Goal: Communication & Community: Answer question/provide support

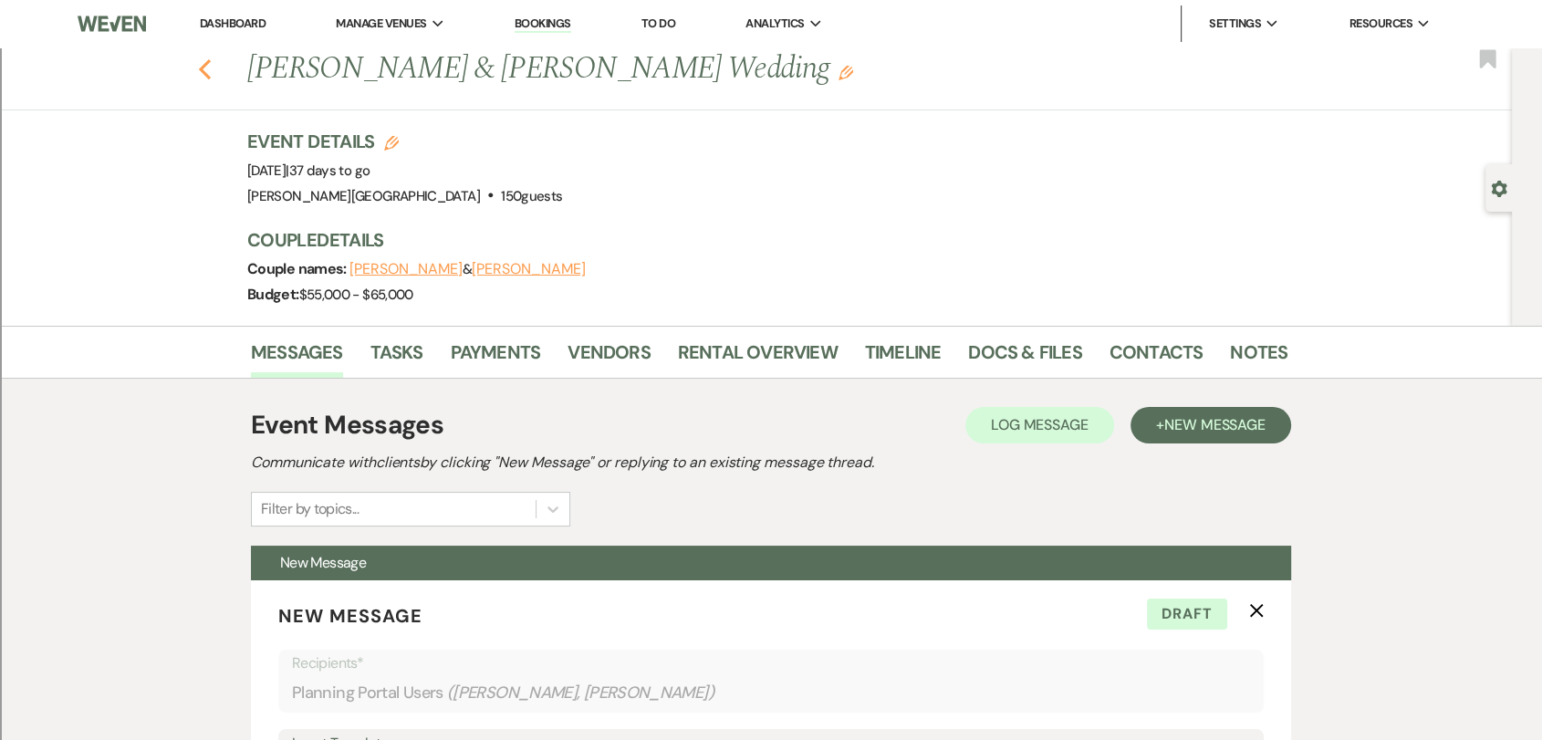
click at [211, 75] on use "button" at bounding box center [205, 69] width 12 height 20
select select "8"
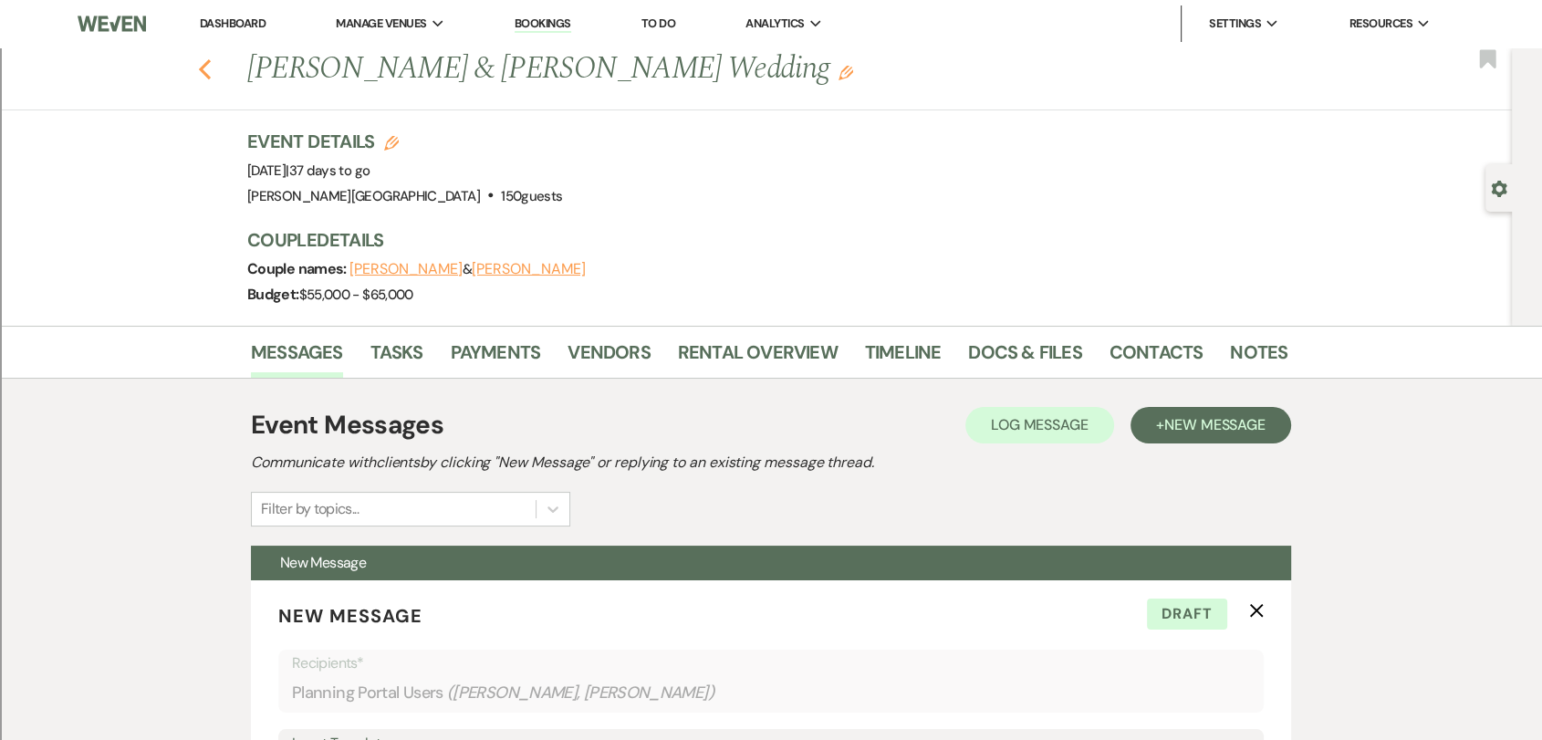
select select "8"
select select "2"
select select "8"
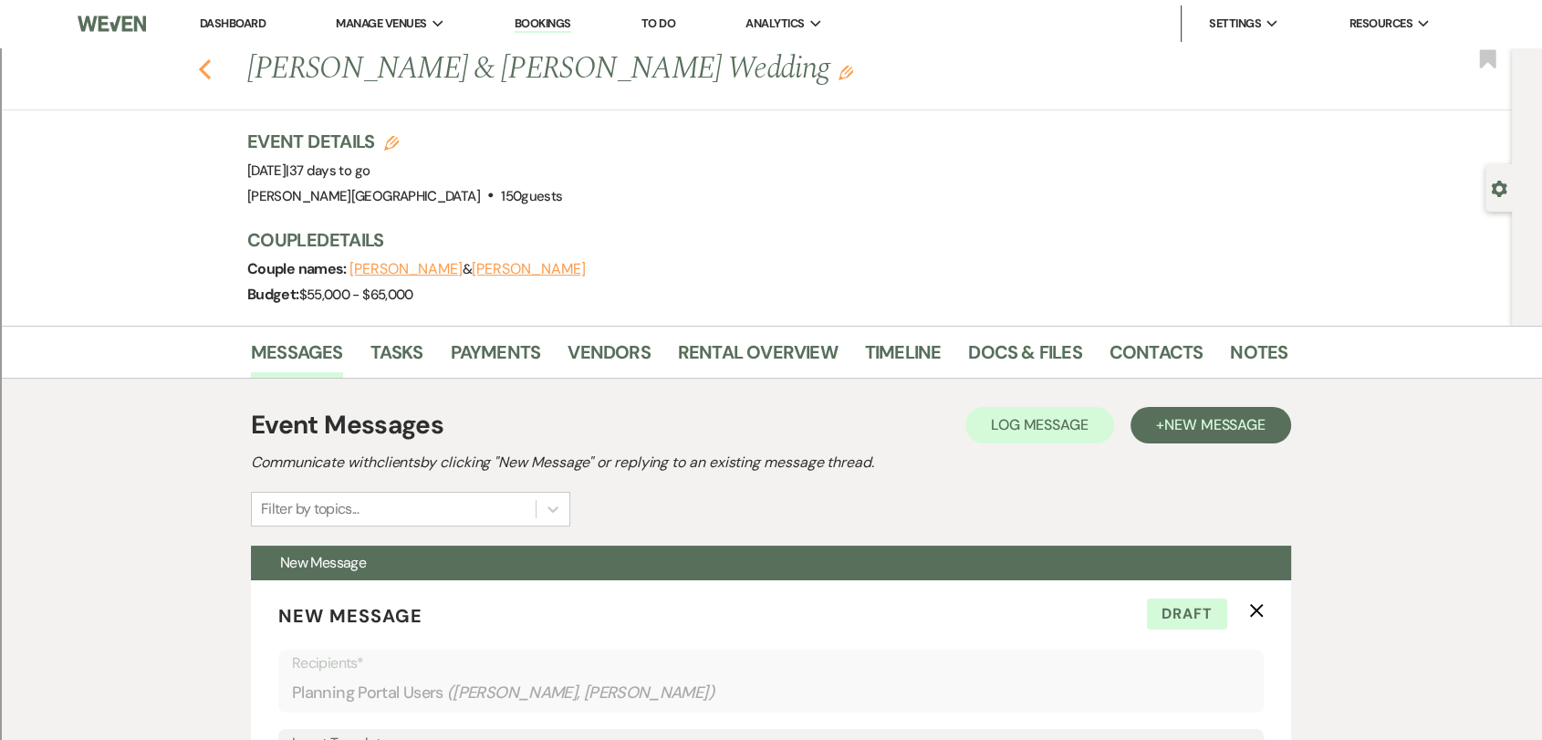
select select "8"
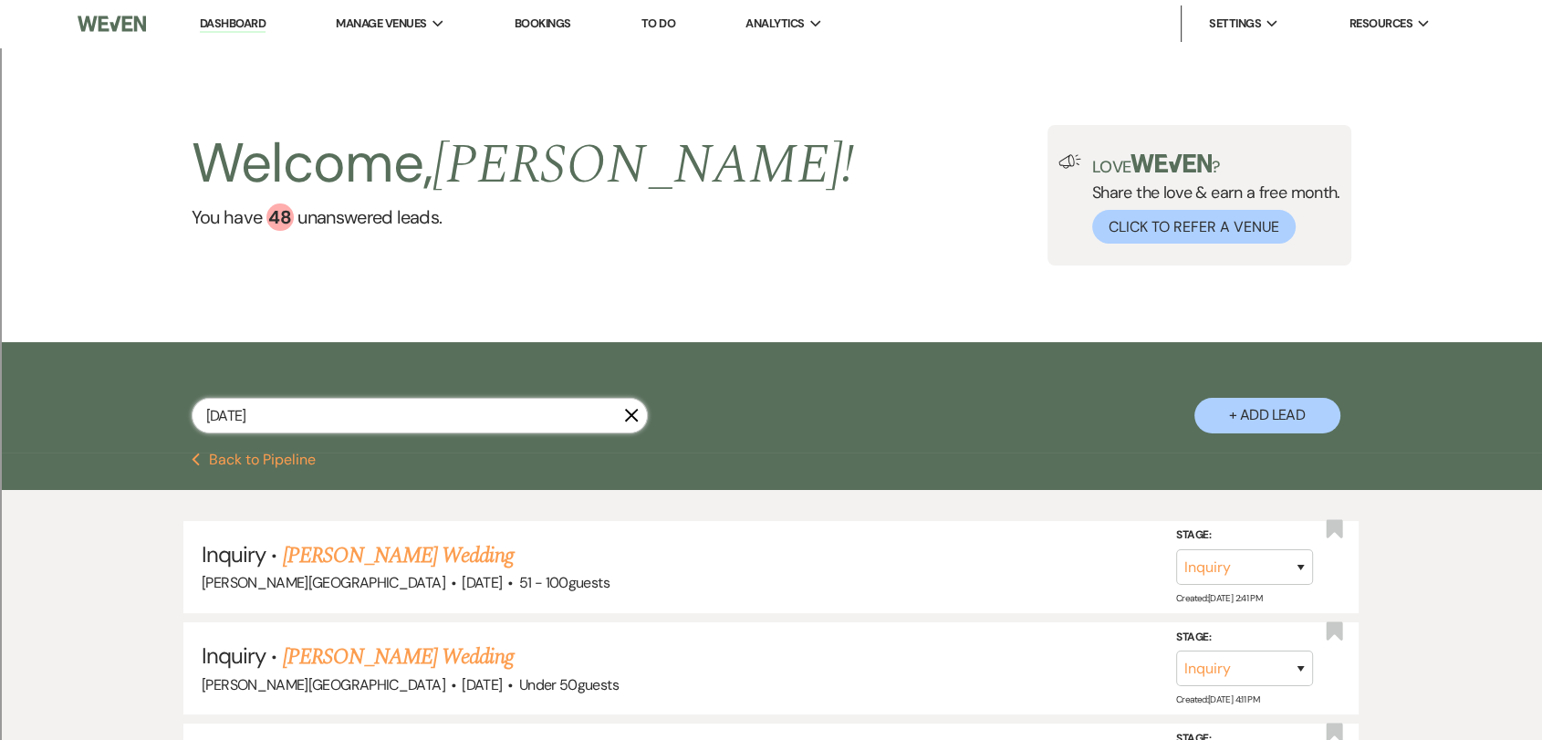
click at [328, 411] on input "[DATE]" at bounding box center [420, 416] width 456 height 36
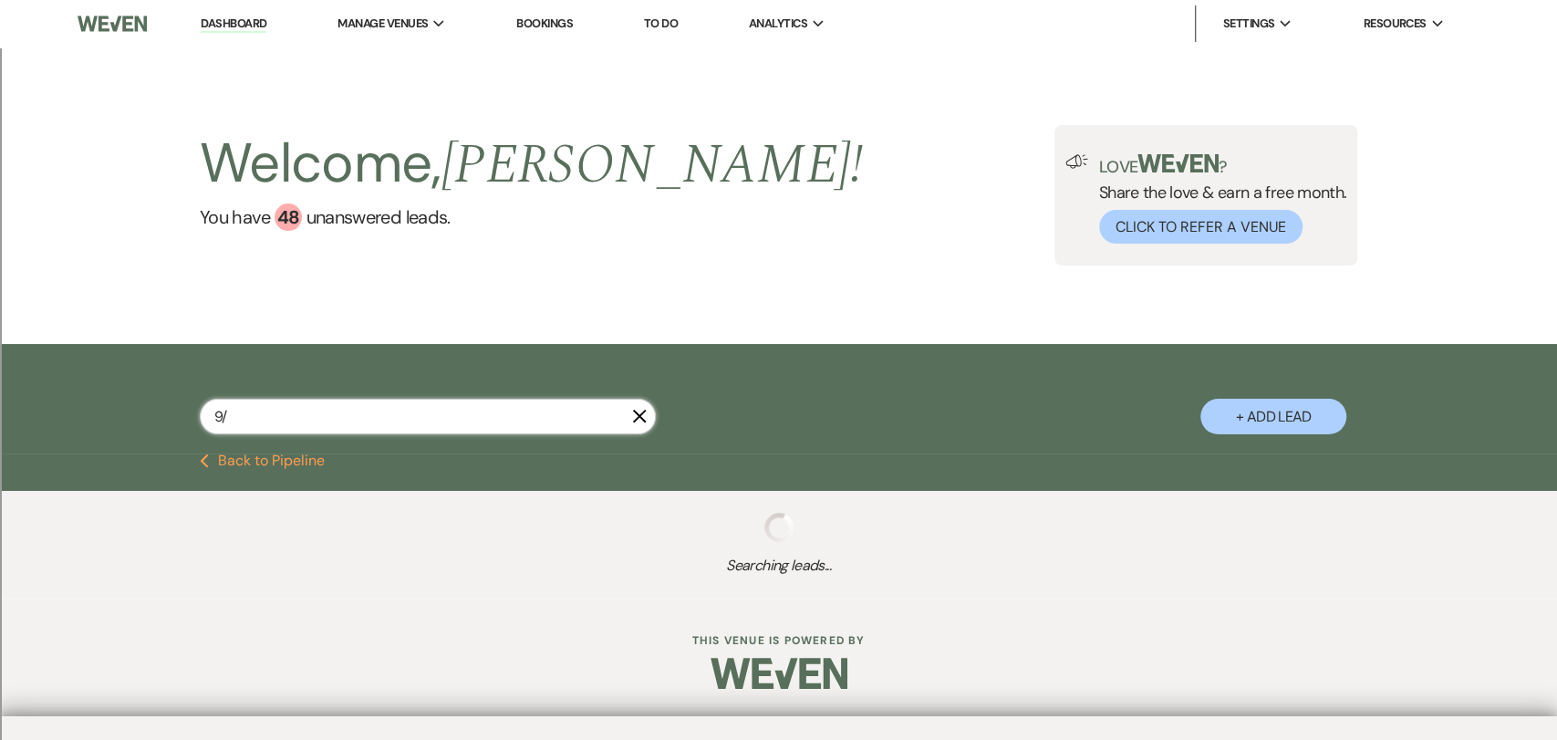
type input "9"
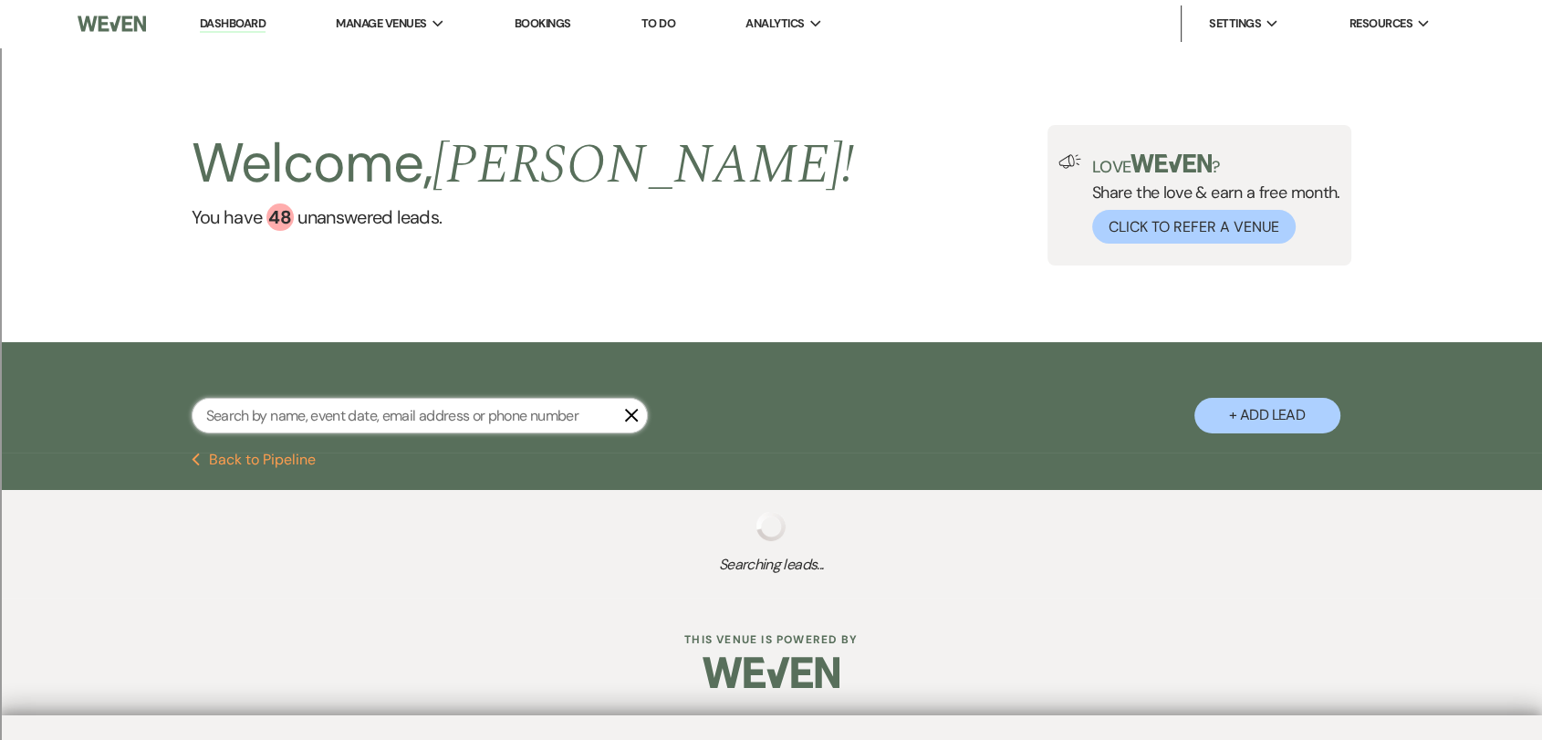
select select "8"
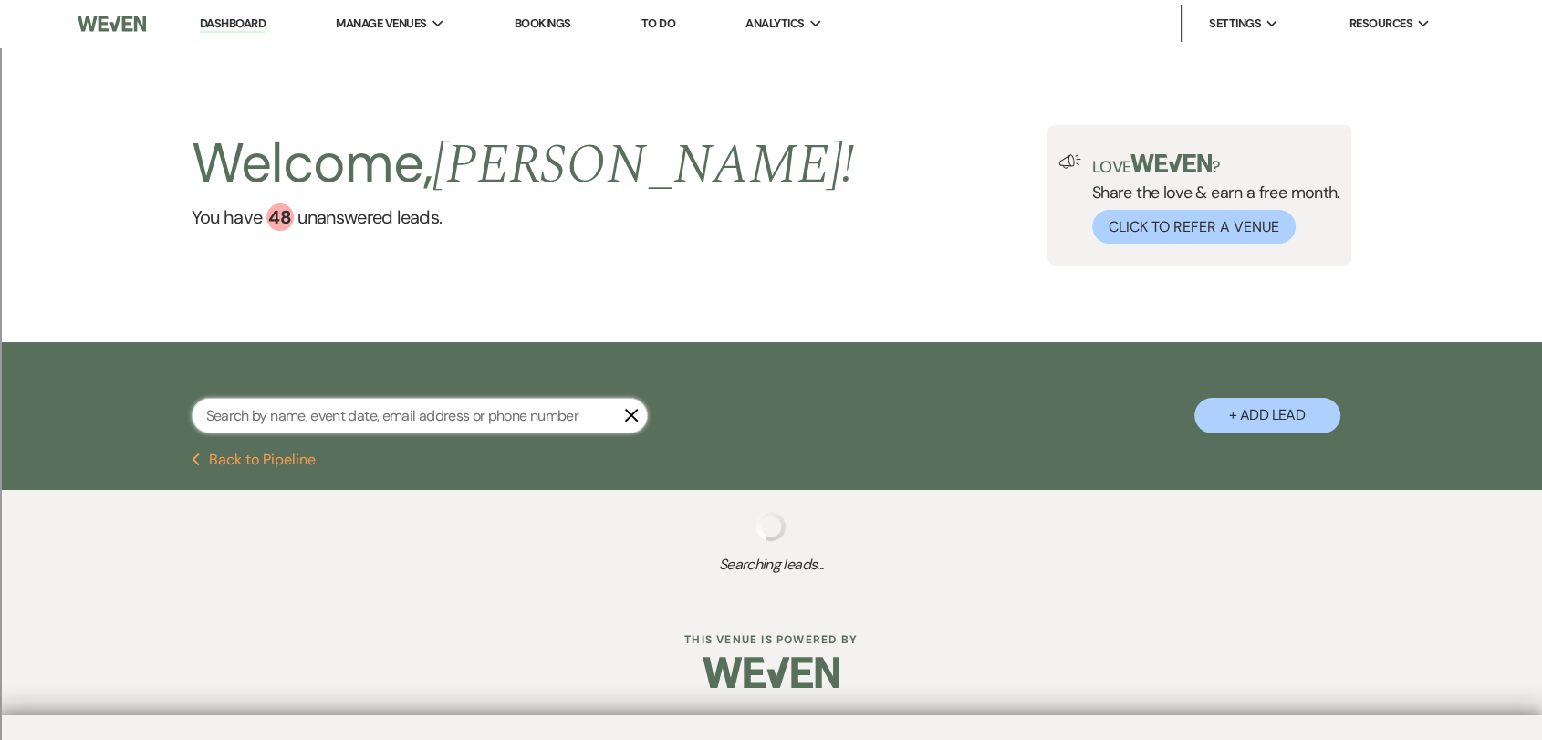
select select "8"
select select "2"
select select "8"
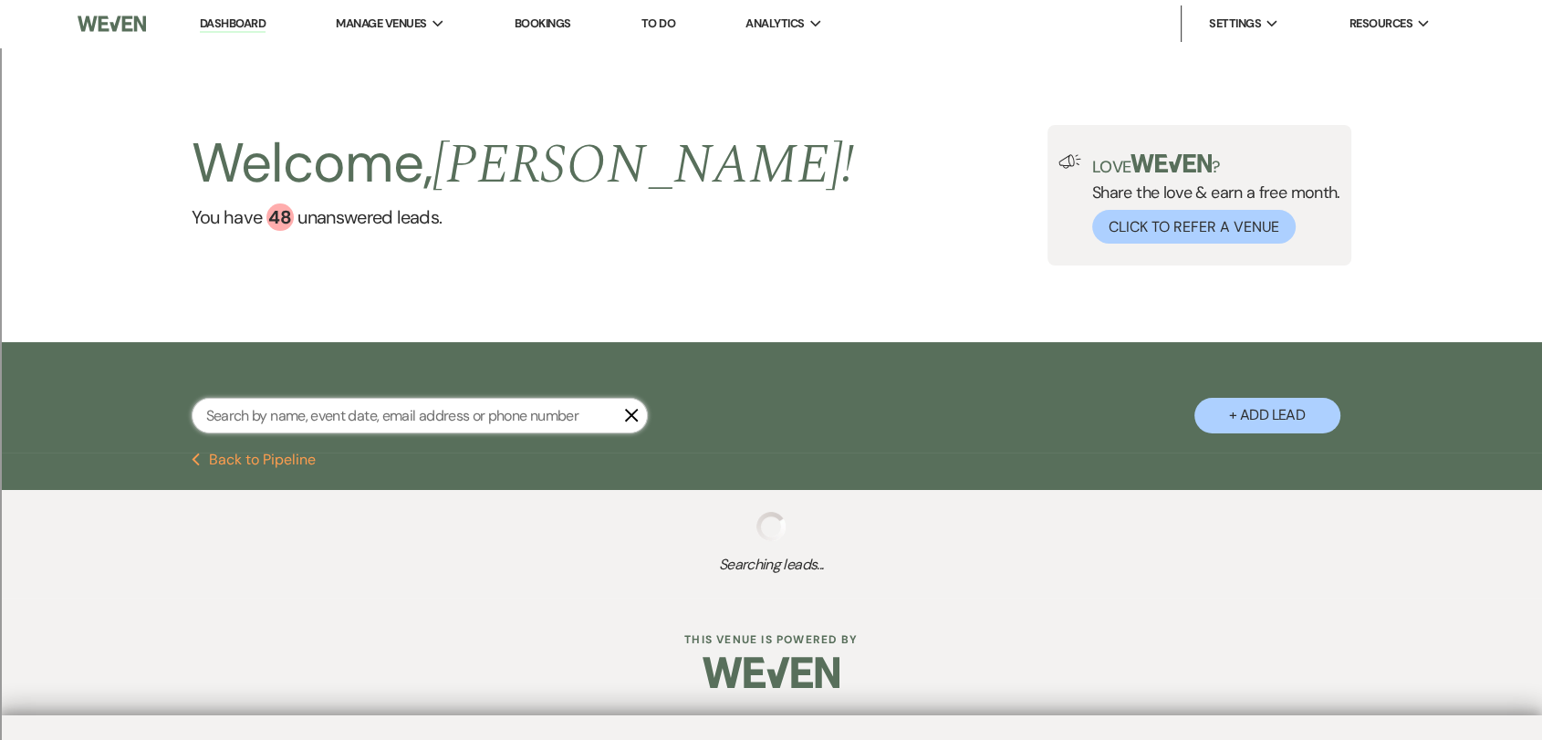
select select "8"
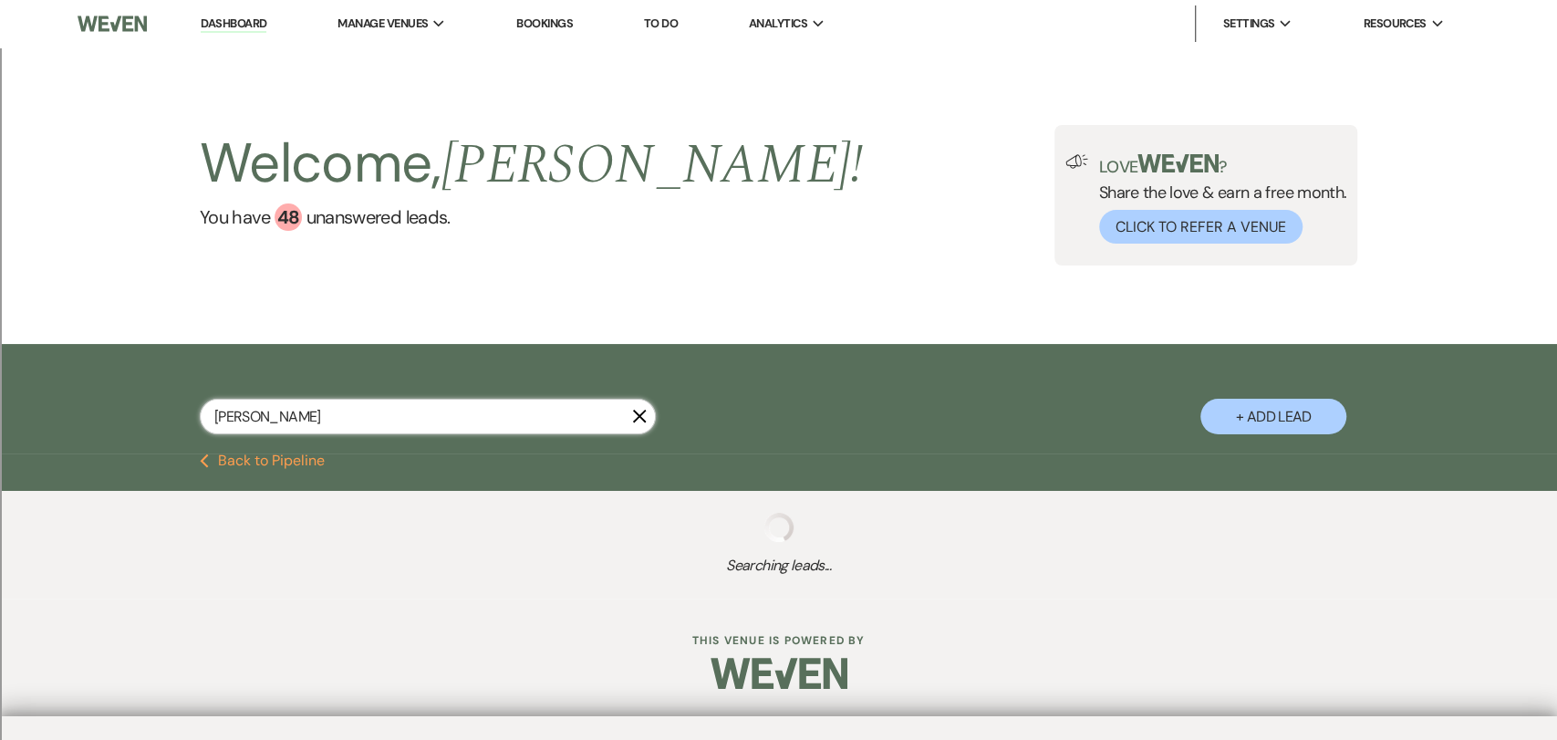
type input "[PERSON_NAME]"
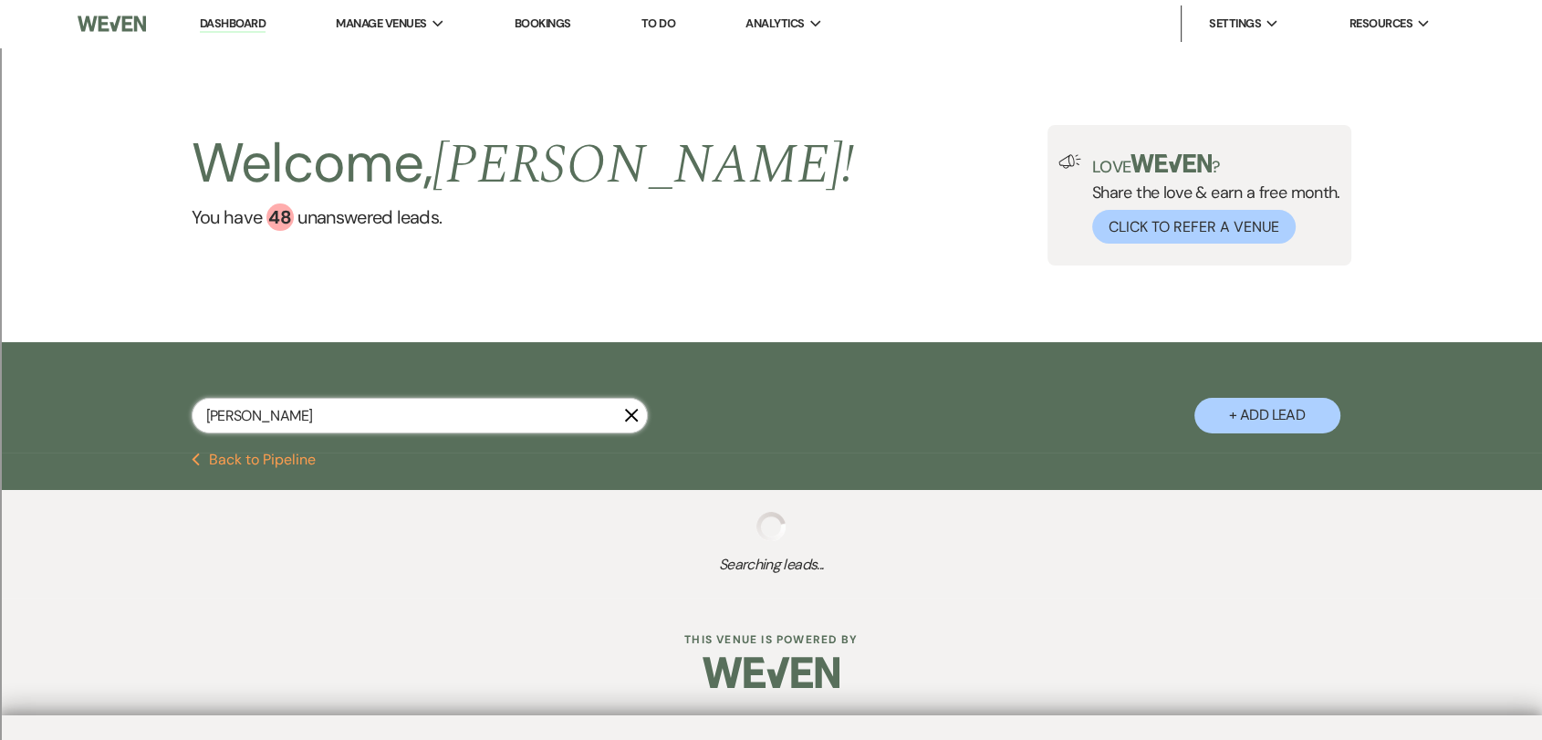
select select "2"
select select "8"
select select "2"
select select "8"
select select "2"
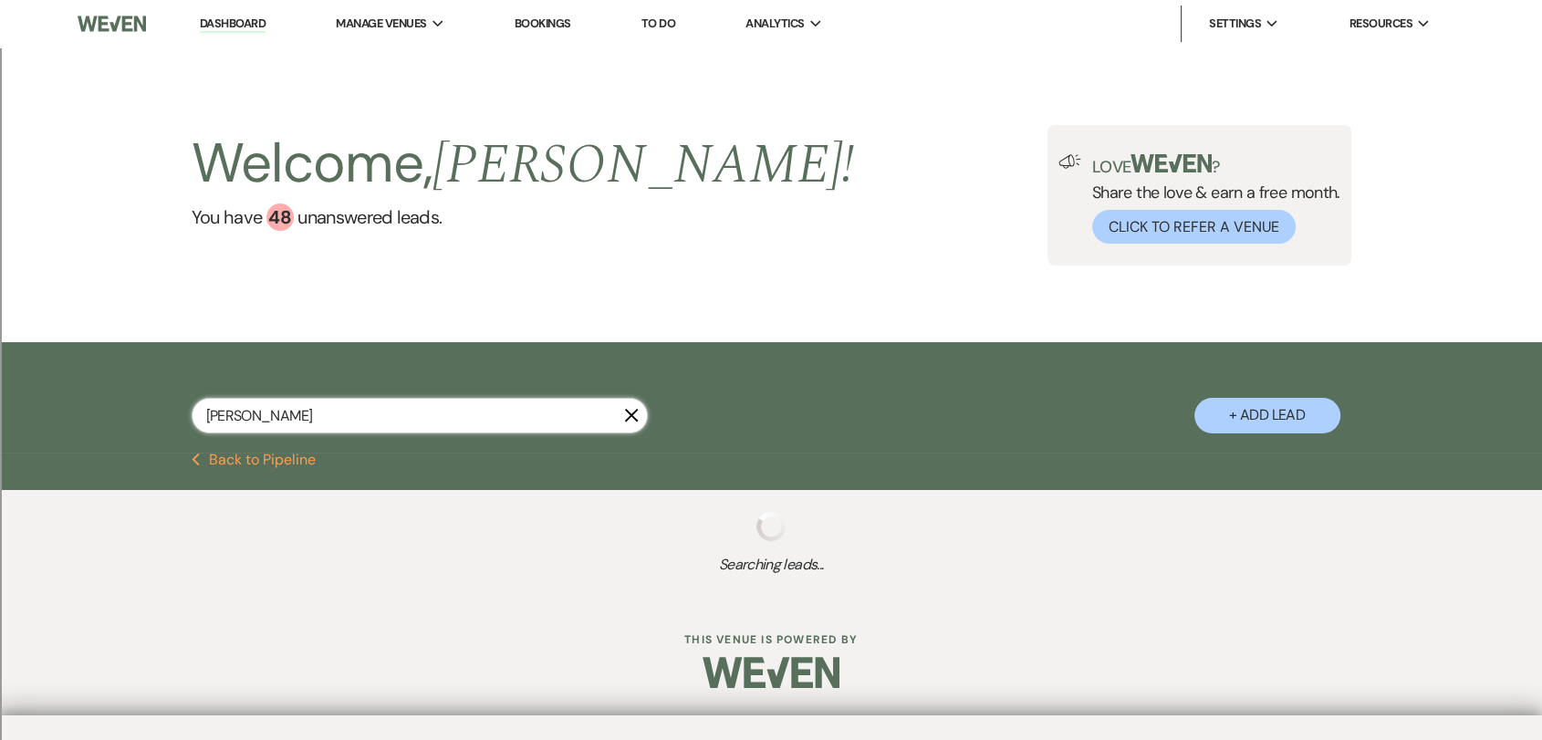
select select "8"
select select "2"
select select "8"
select select "2"
select select "8"
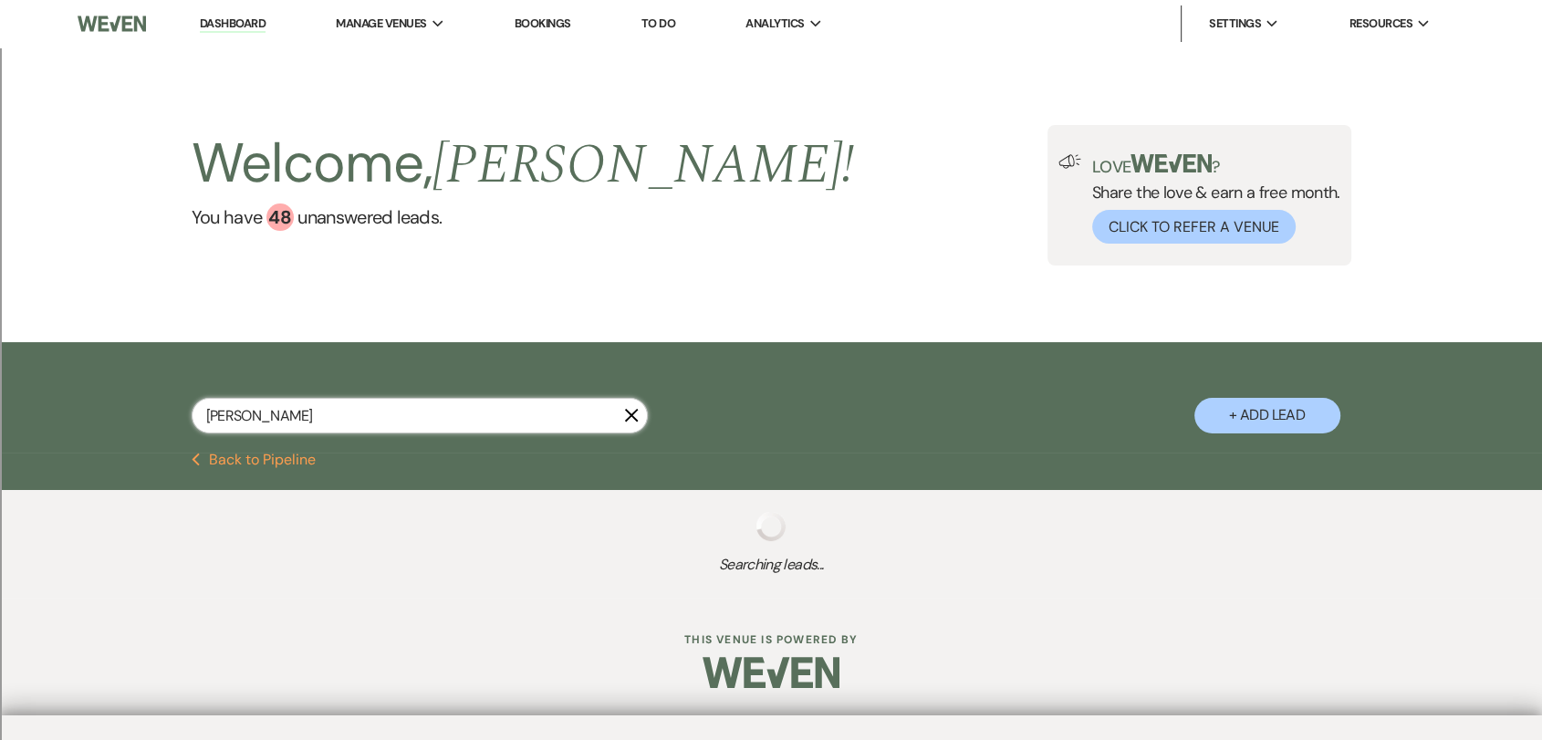
select select "2"
select select "8"
select select "2"
select select "8"
select select "2"
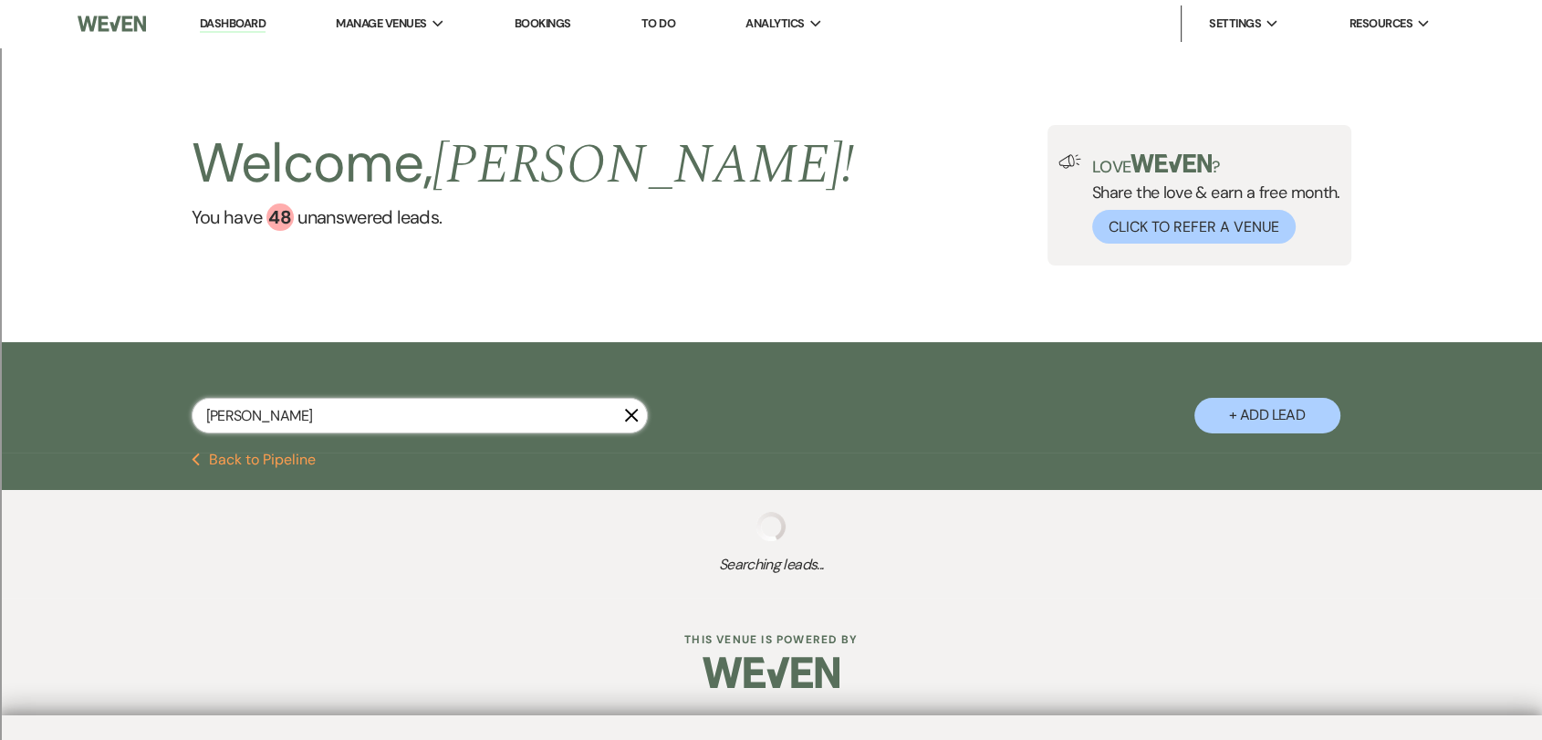
select select "8"
select select "2"
select select "8"
select select "2"
select select "8"
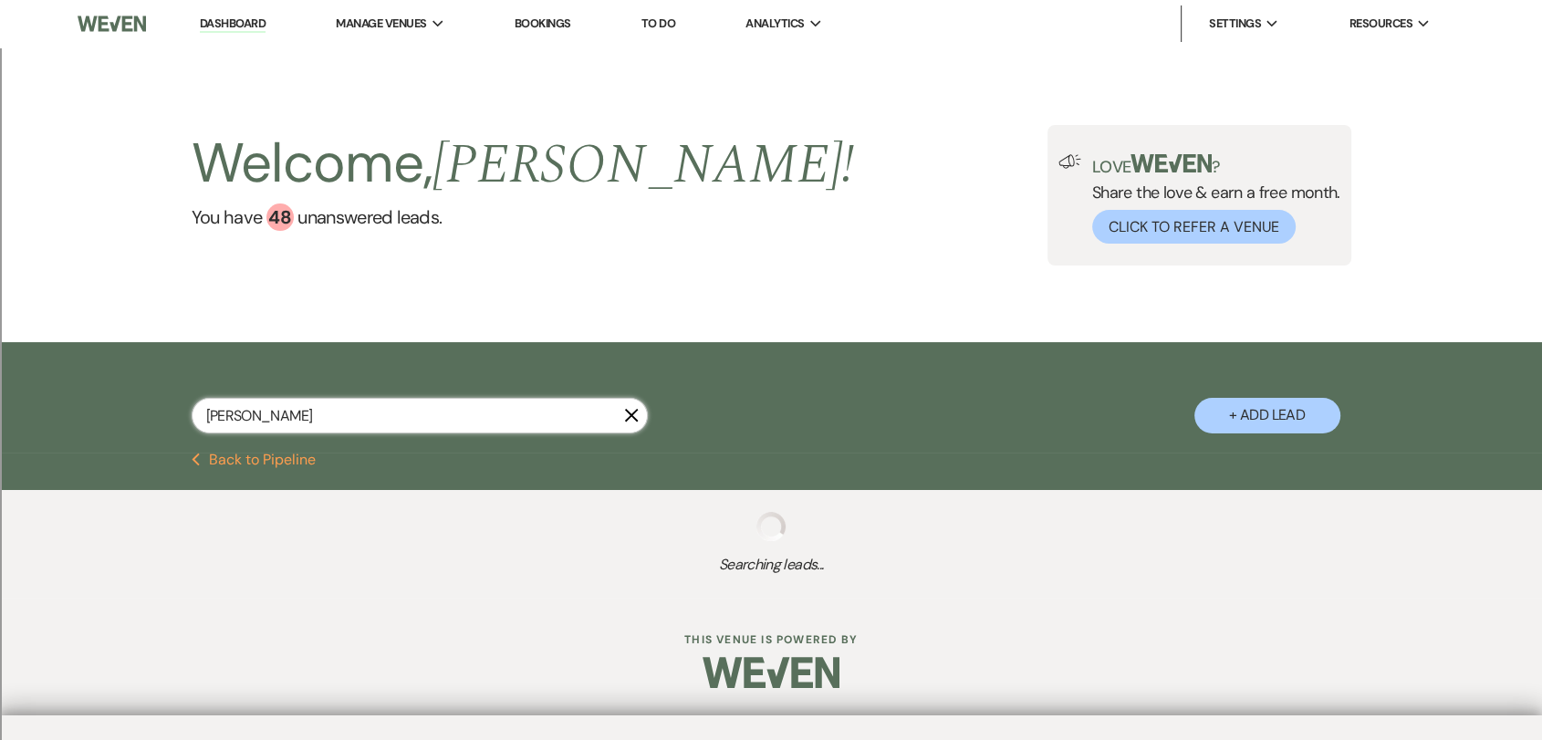
select select "2"
select select "8"
select select "2"
select select "8"
select select "2"
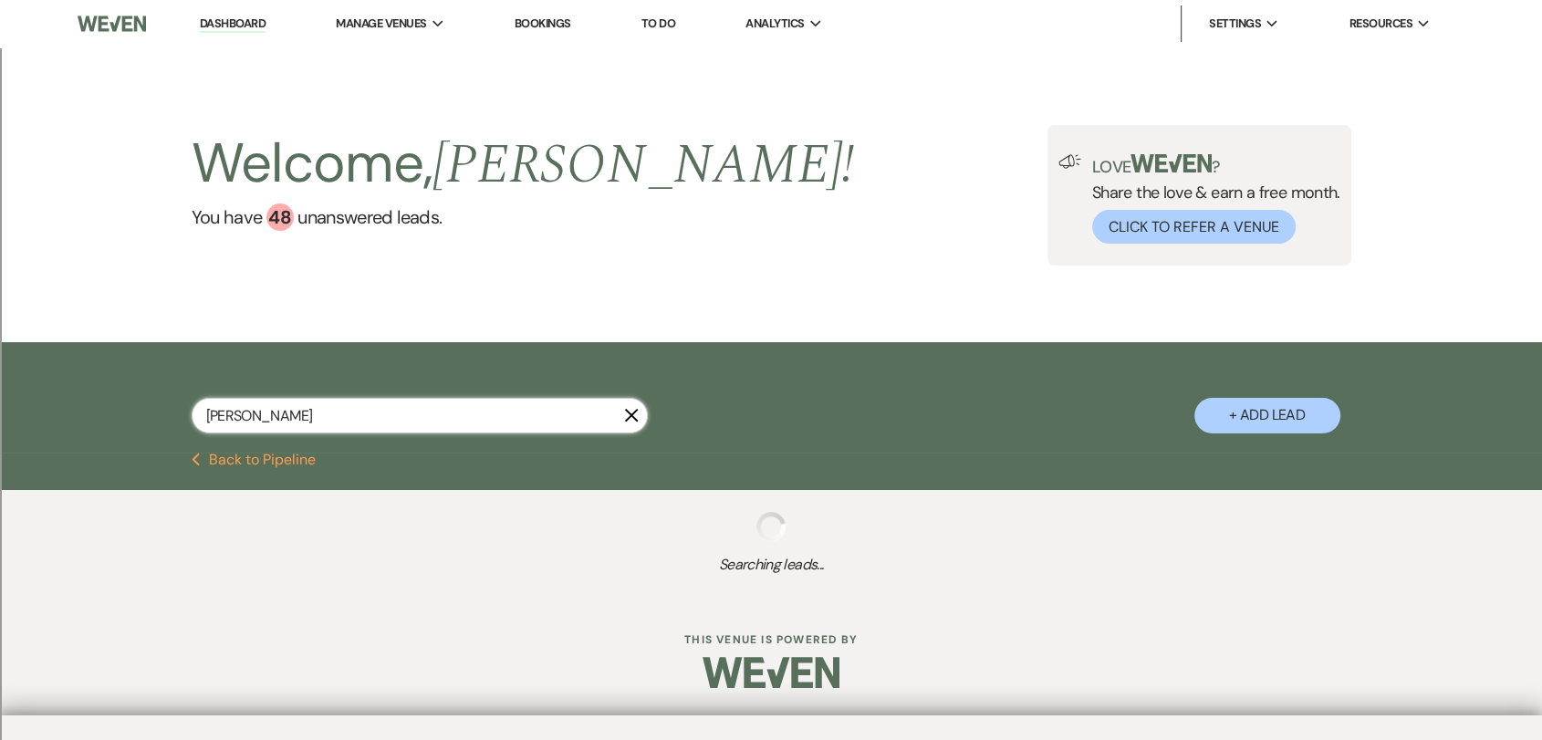
select select "8"
select select "2"
select select "8"
select select "2"
select select "8"
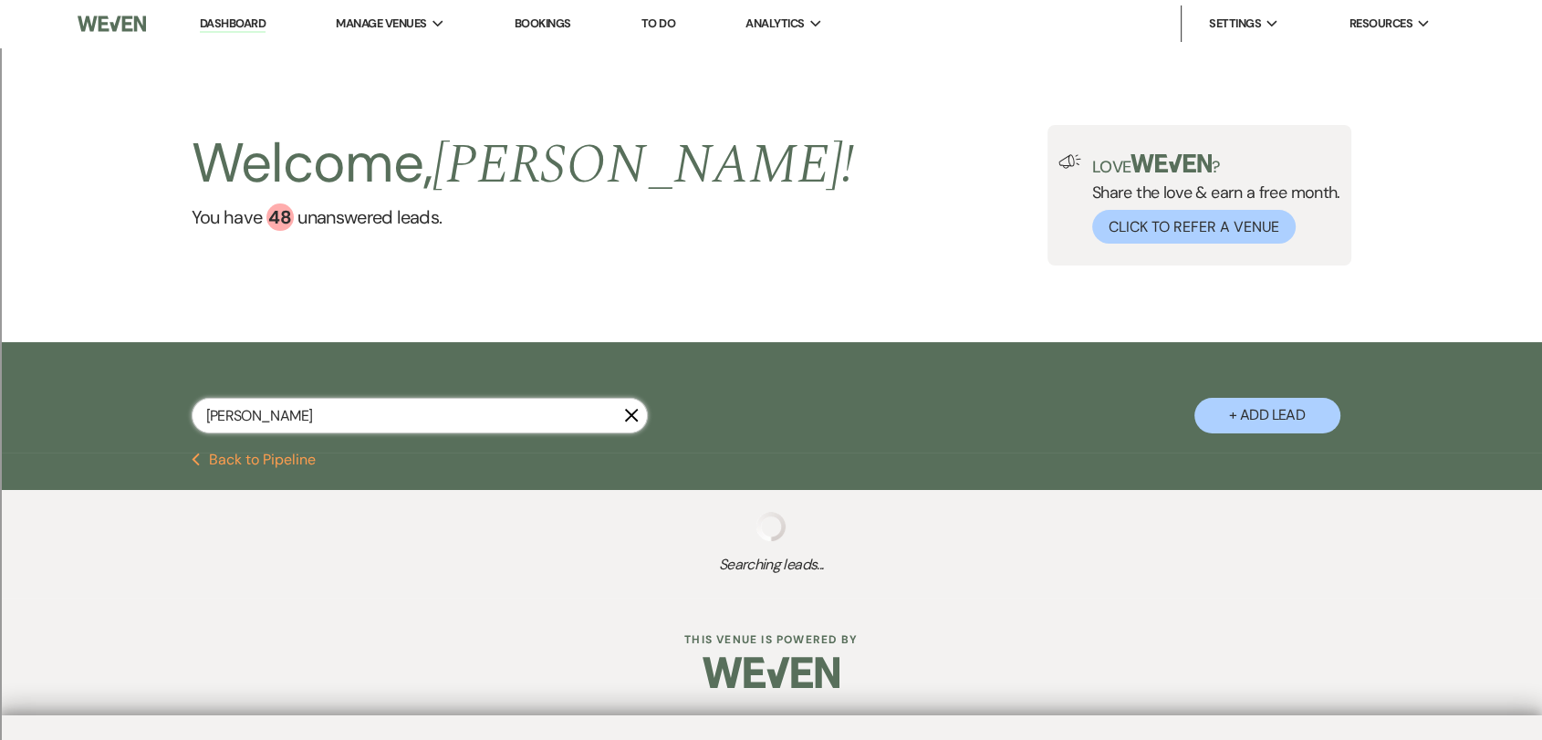
select select "2"
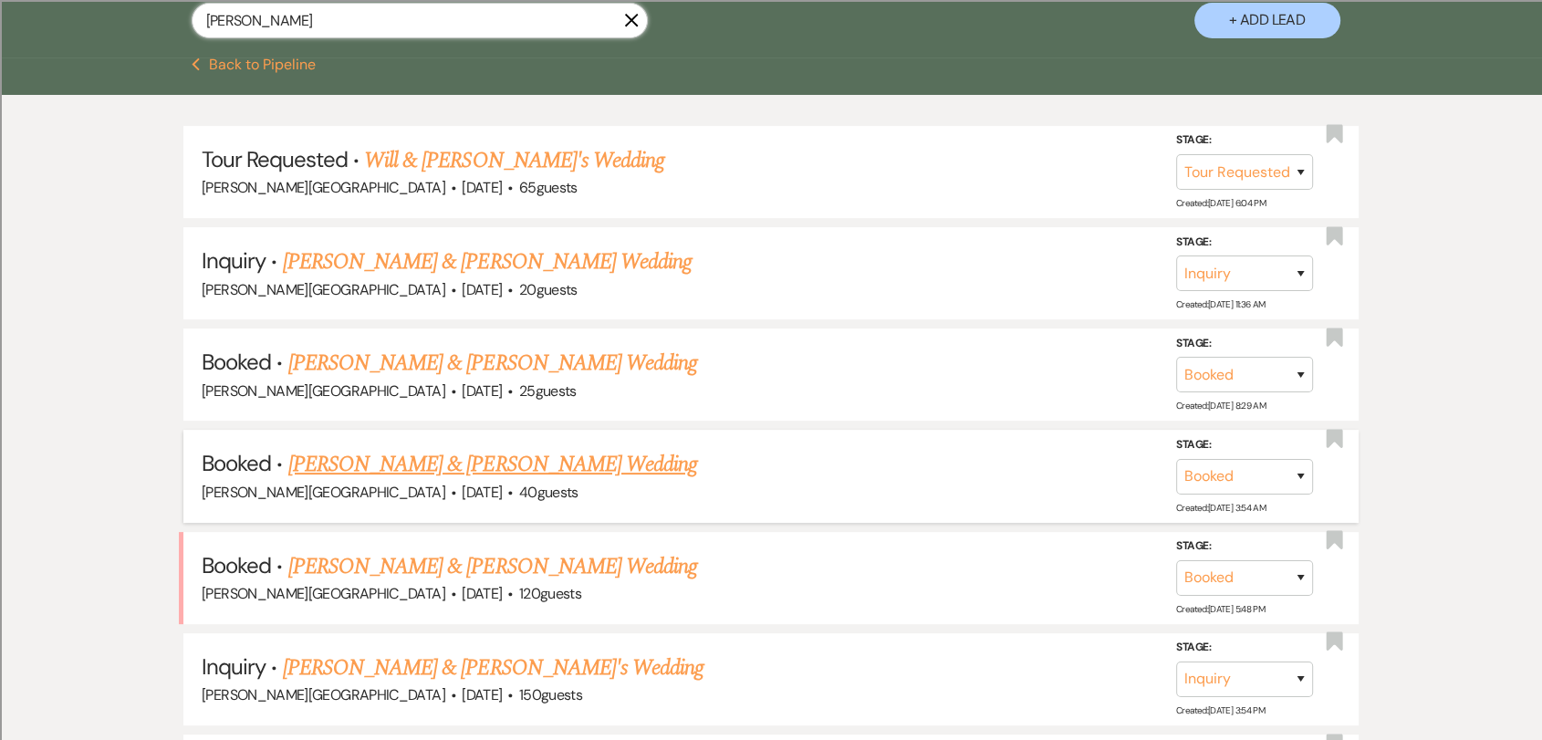
scroll to position [405, 0]
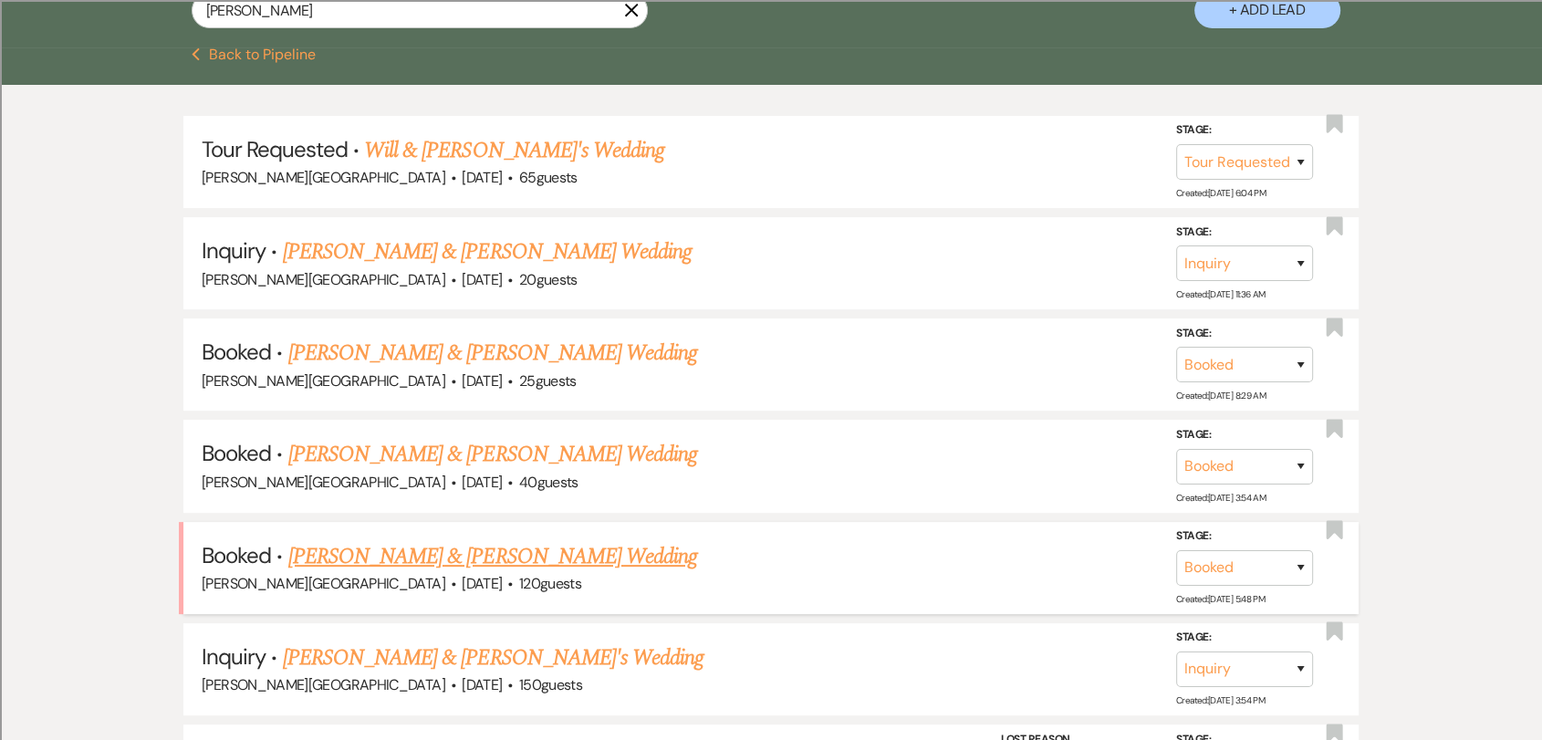
click at [478, 564] on link "[PERSON_NAME] & [PERSON_NAME] Wedding" at bounding box center [492, 556] width 409 height 33
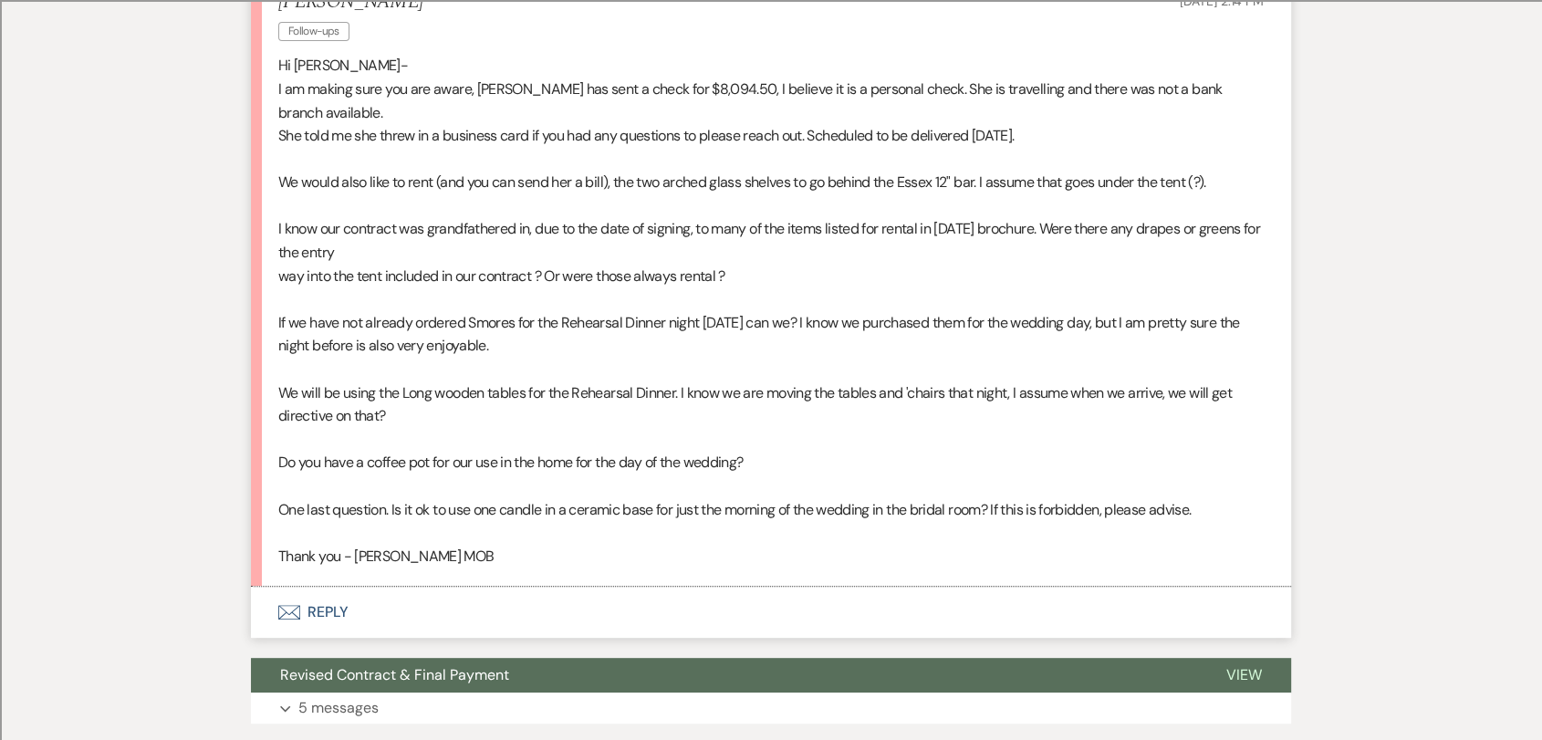
scroll to position [506, 0]
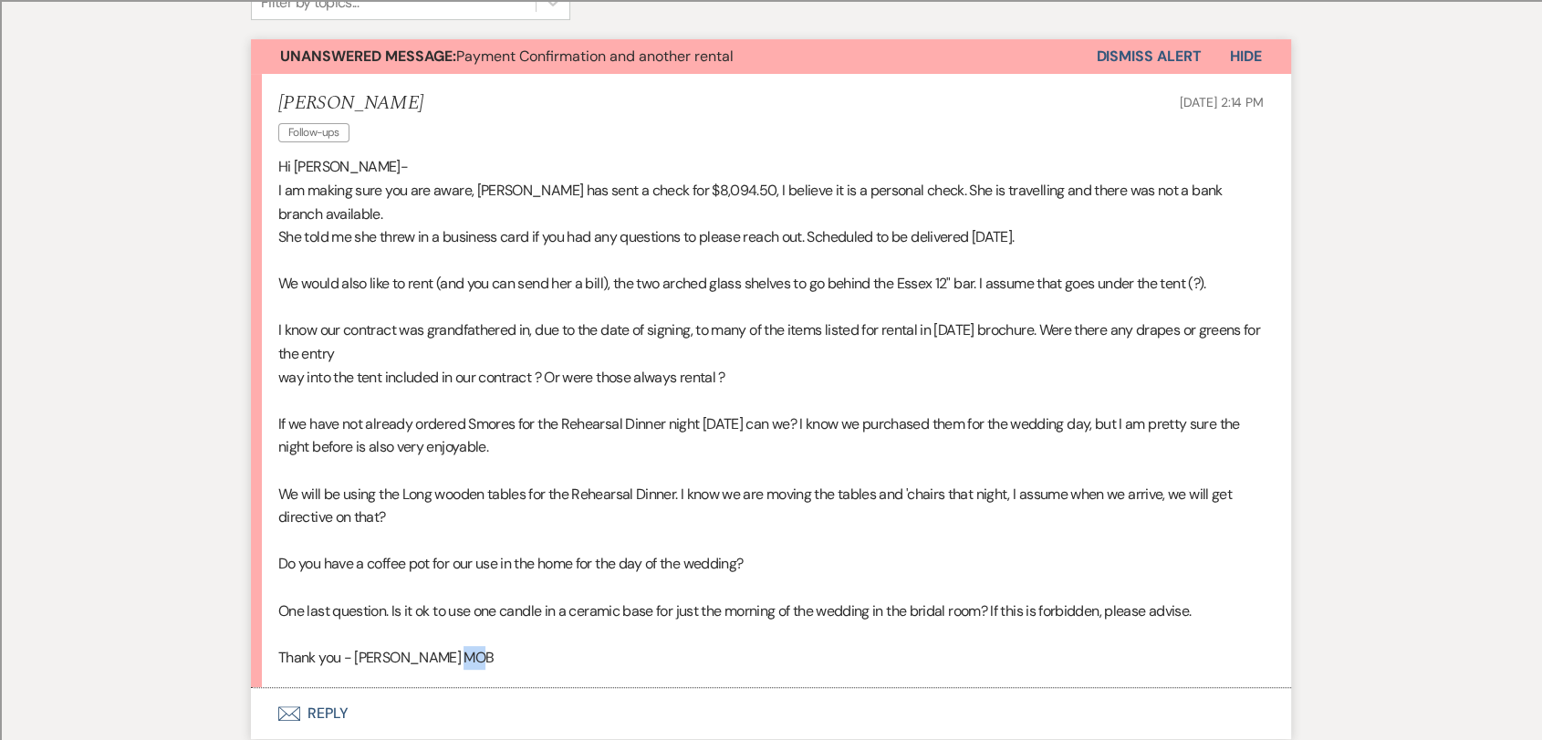
drag, startPoint x: 484, startPoint y: 655, endPoint x: 478, endPoint y: 635, distance: 21.1
click at [456, 646] on p "Thank you - [PERSON_NAME] MOB" at bounding box center [770, 658] width 985 height 24
click at [522, 630] on p at bounding box center [770, 634] width 985 height 24
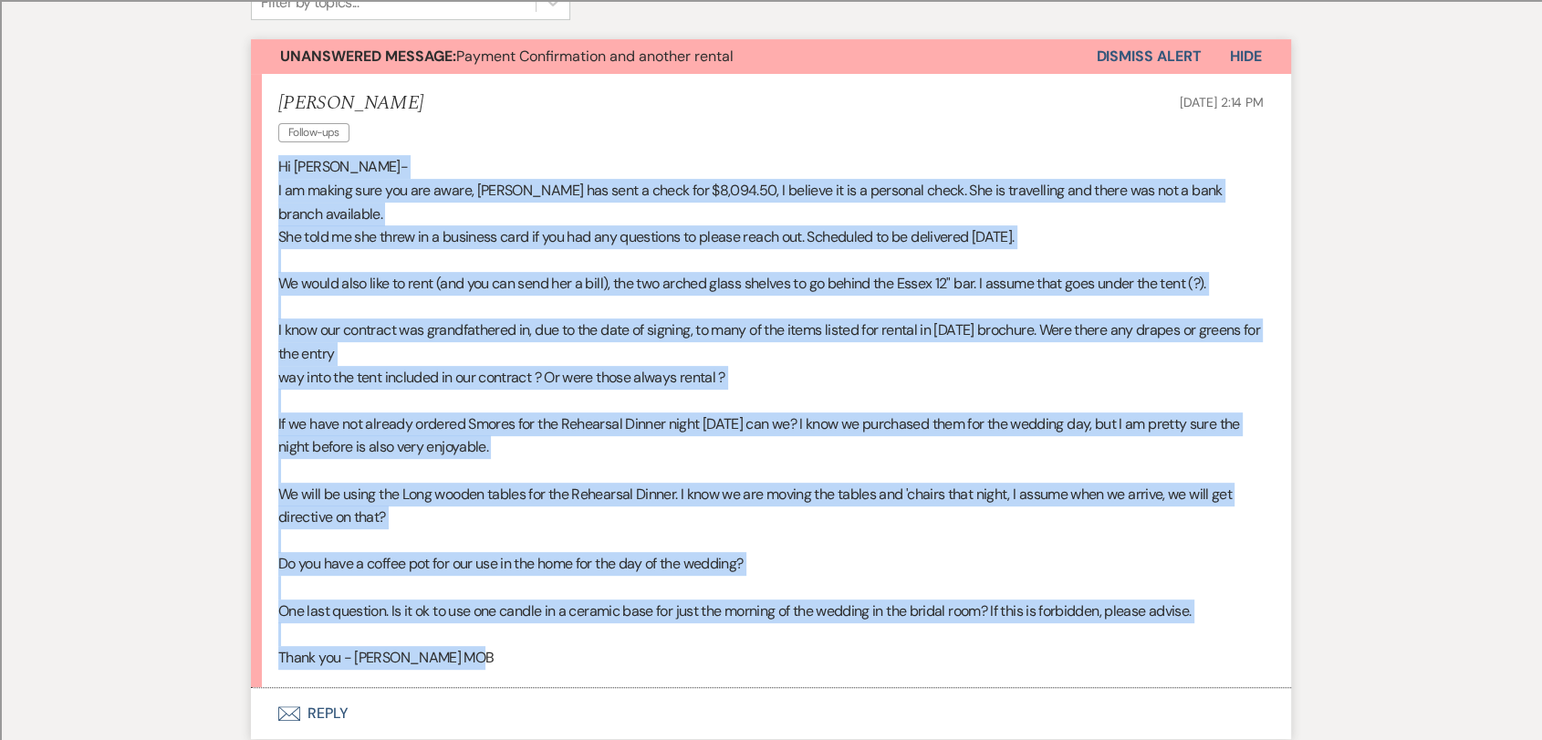
drag, startPoint x: 276, startPoint y: 162, endPoint x: 505, endPoint y: 657, distance: 544.9
click at [505, 657] on li "[PERSON_NAME] Follow-ups [DATE] 2:14 PM Hi [PERSON_NAME]- I am making sure you …" at bounding box center [771, 381] width 1040 height 614
copy div "Hi [PERSON_NAME]- I am making sure you are aware, [PERSON_NAME] has sent a chec…"
click at [791, 431] on p "If we have not already ordered Smores for the Rehearsal Dinner night [DATE] can…" at bounding box center [770, 435] width 985 height 47
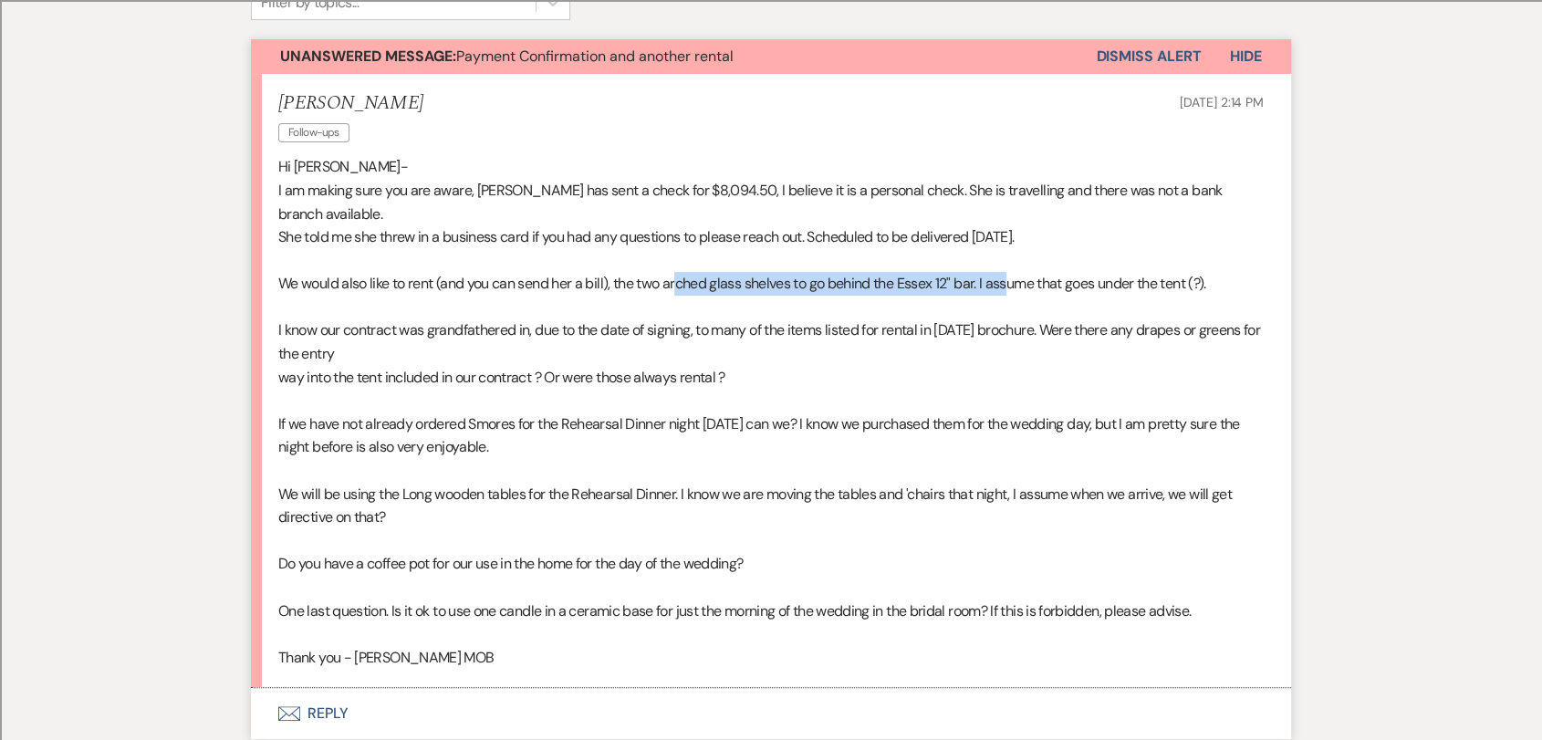
drag, startPoint x: 681, startPoint y: 282, endPoint x: 1014, endPoint y: 280, distance: 333.0
click at [1014, 280] on p "We would also like to rent (and you can send her a bill), the two arched glass …" at bounding box center [770, 284] width 985 height 24
click at [560, 286] on p "We would also like to rent (and you can send her a bill), the two arched glass …" at bounding box center [770, 284] width 985 height 24
drag, startPoint x: 593, startPoint y: 276, endPoint x: 895, endPoint y: 286, distance: 302.2
click at [895, 286] on p "We would also like to rent (and you can send her a bill), the two arched glass …" at bounding box center [770, 284] width 985 height 24
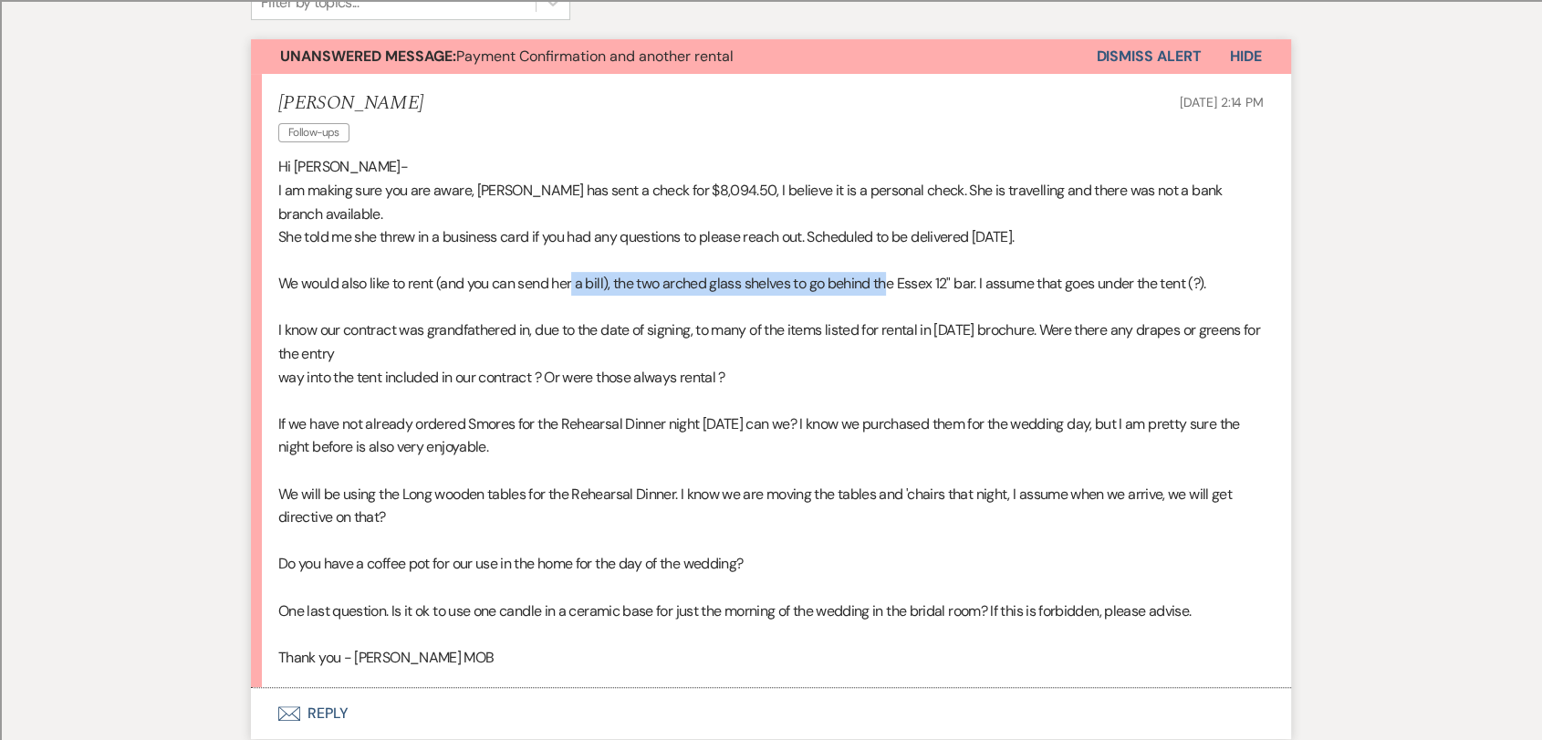
click at [0, 550] on div "Messages Tasks Payments Vendors Rental Overview Timeline Docs & Files Contacts …" at bounding box center [771, 633] width 1542 height 1628
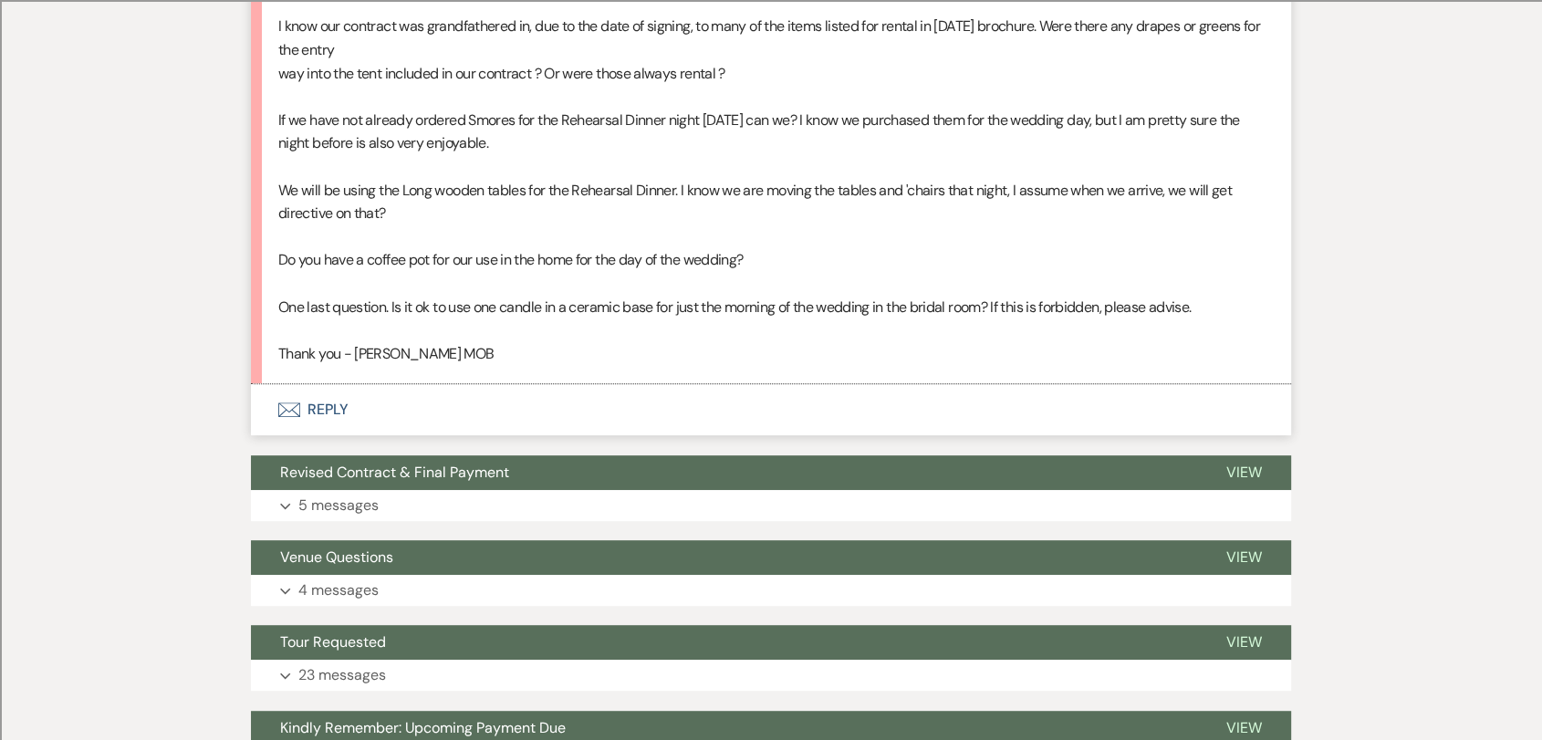
click at [336, 408] on button "Envelope Reply" at bounding box center [771, 409] width 1040 height 51
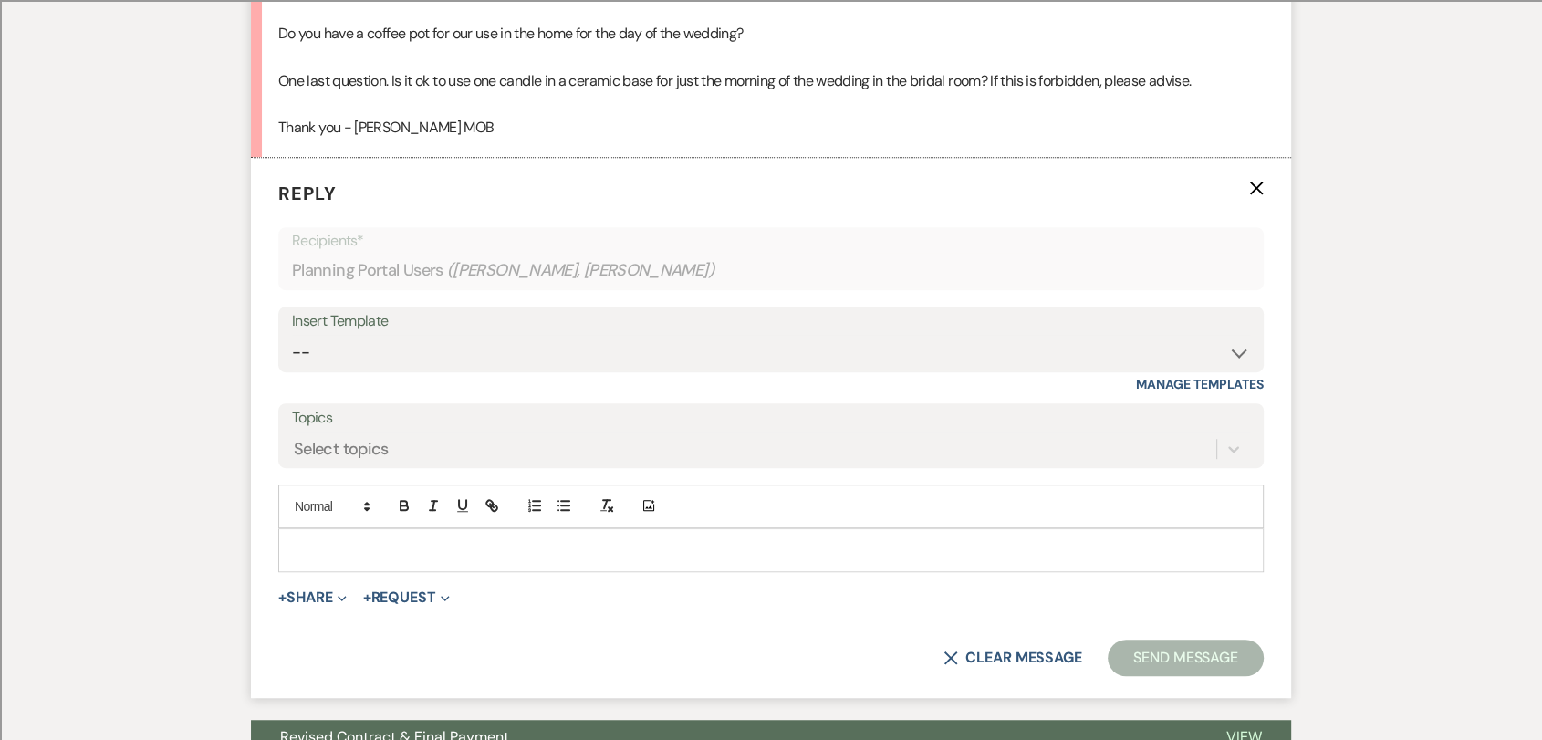
scroll to position [1095, 0]
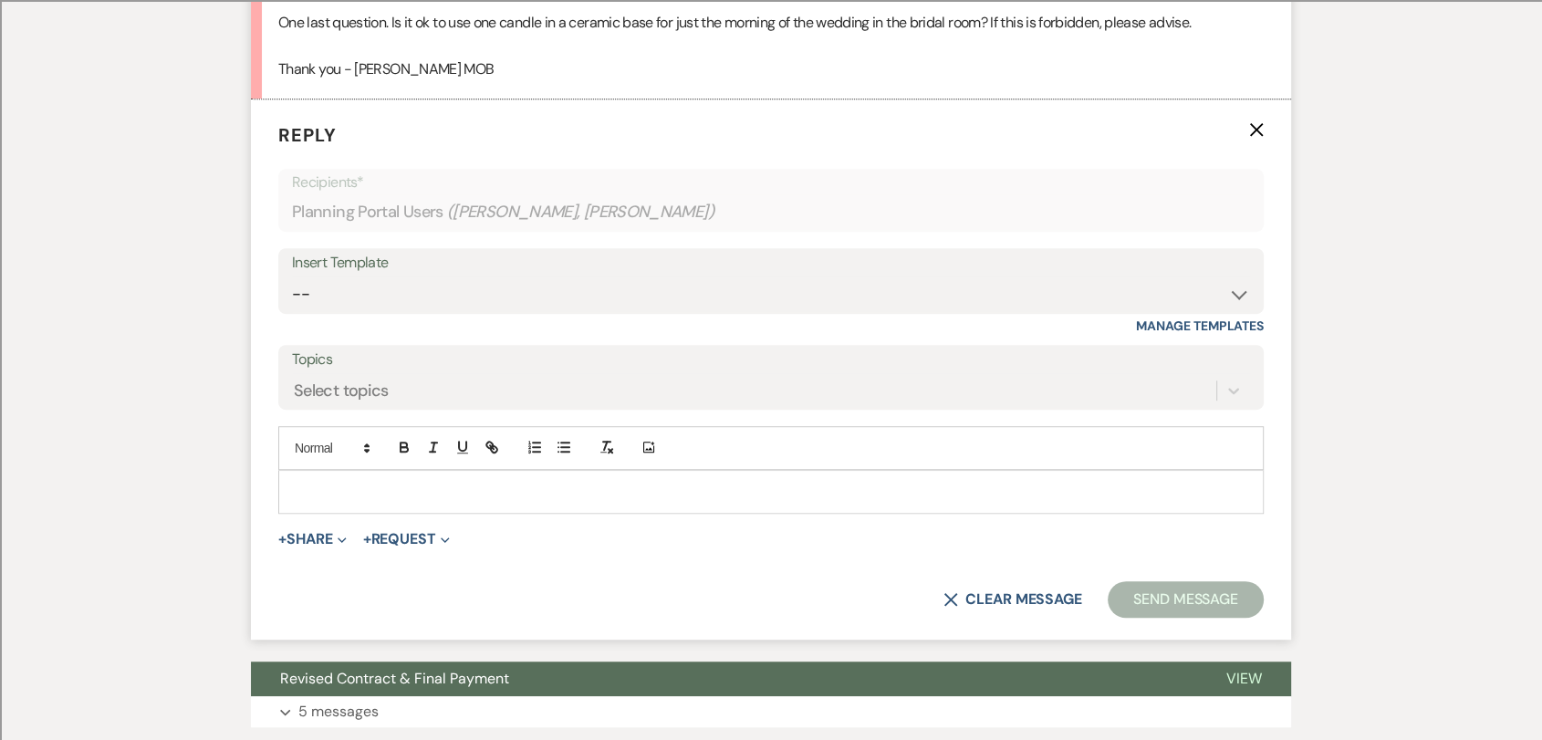
click at [568, 497] on p at bounding box center [771, 492] width 956 height 20
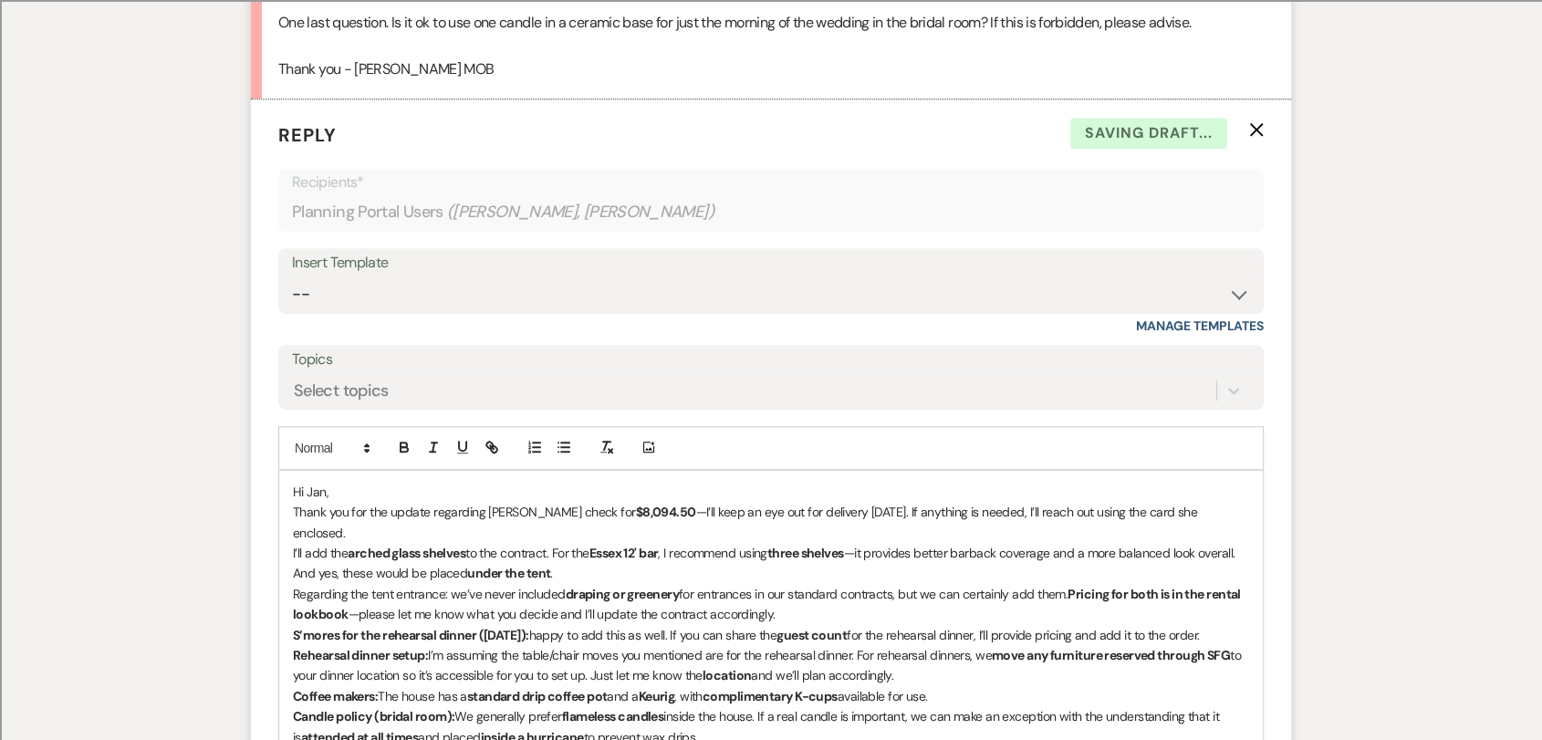
click at [536, 494] on p "Hi Jan," at bounding box center [771, 492] width 956 height 20
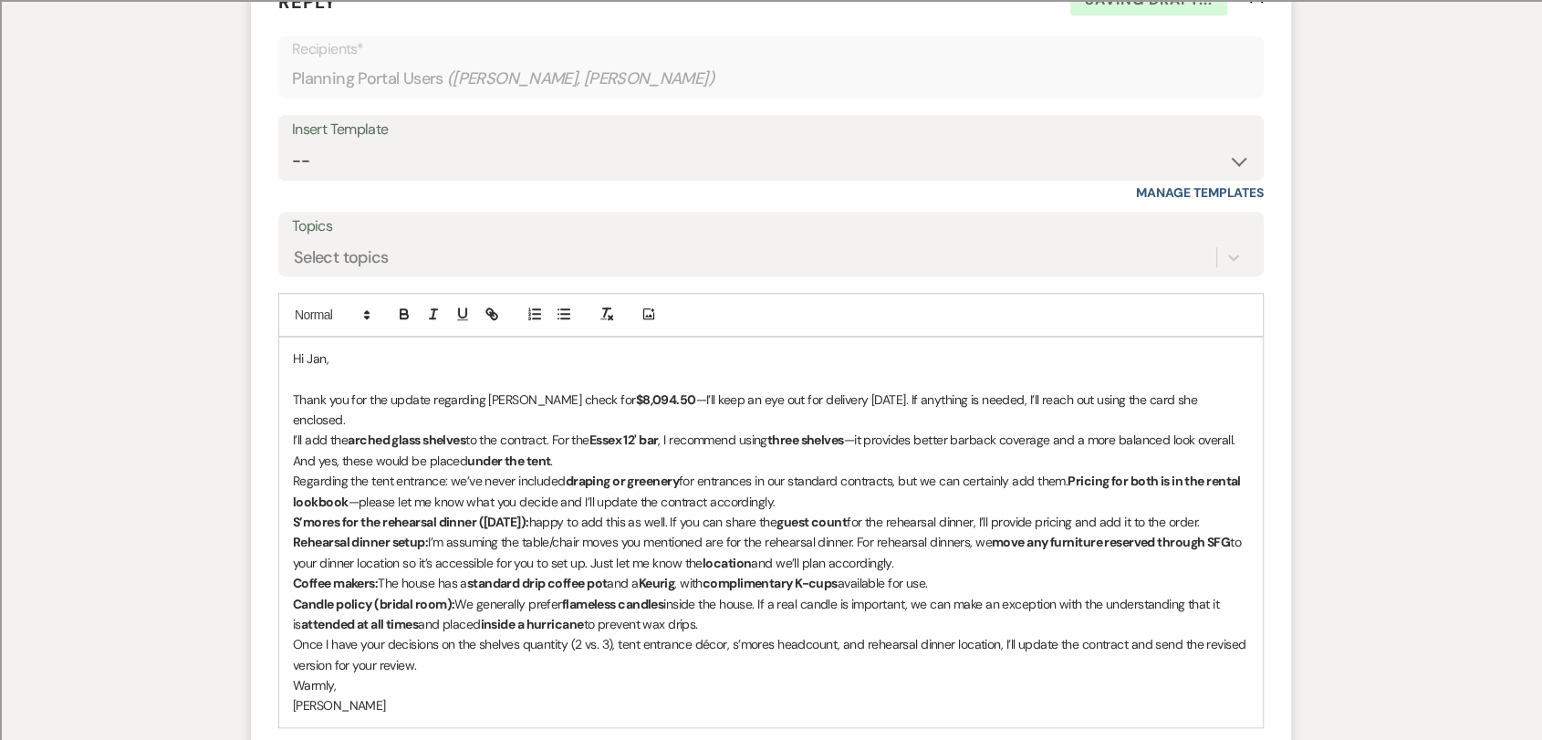
scroll to position [1196, 0]
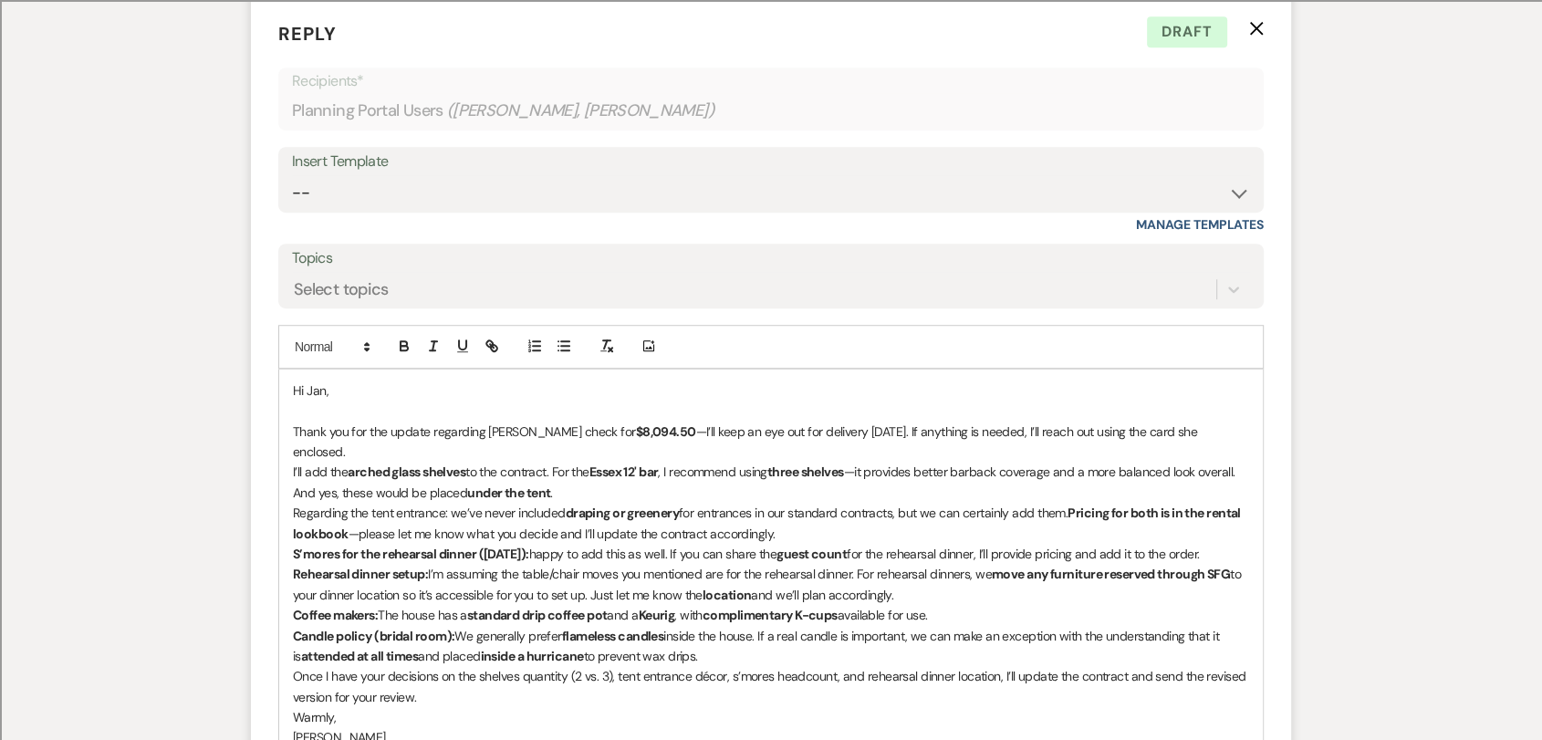
click at [675, 427] on p "Thank you for the update regarding [PERSON_NAME] check for $8,094.50 —I’ll keep…" at bounding box center [771, 441] width 956 height 41
drag, startPoint x: 671, startPoint y: 429, endPoint x: 584, endPoint y: 428, distance: 87.6
click at [584, 428] on p "Thank you for the update regarding [PERSON_NAME] check for $8,094.50 —I’ll keep…" at bounding box center [771, 441] width 956 height 41
click at [485, 432] on p "Thank you for the update regarding [PERSON_NAME] check for $8,094.50 —I’ll keep…" at bounding box center [771, 441] width 956 height 41
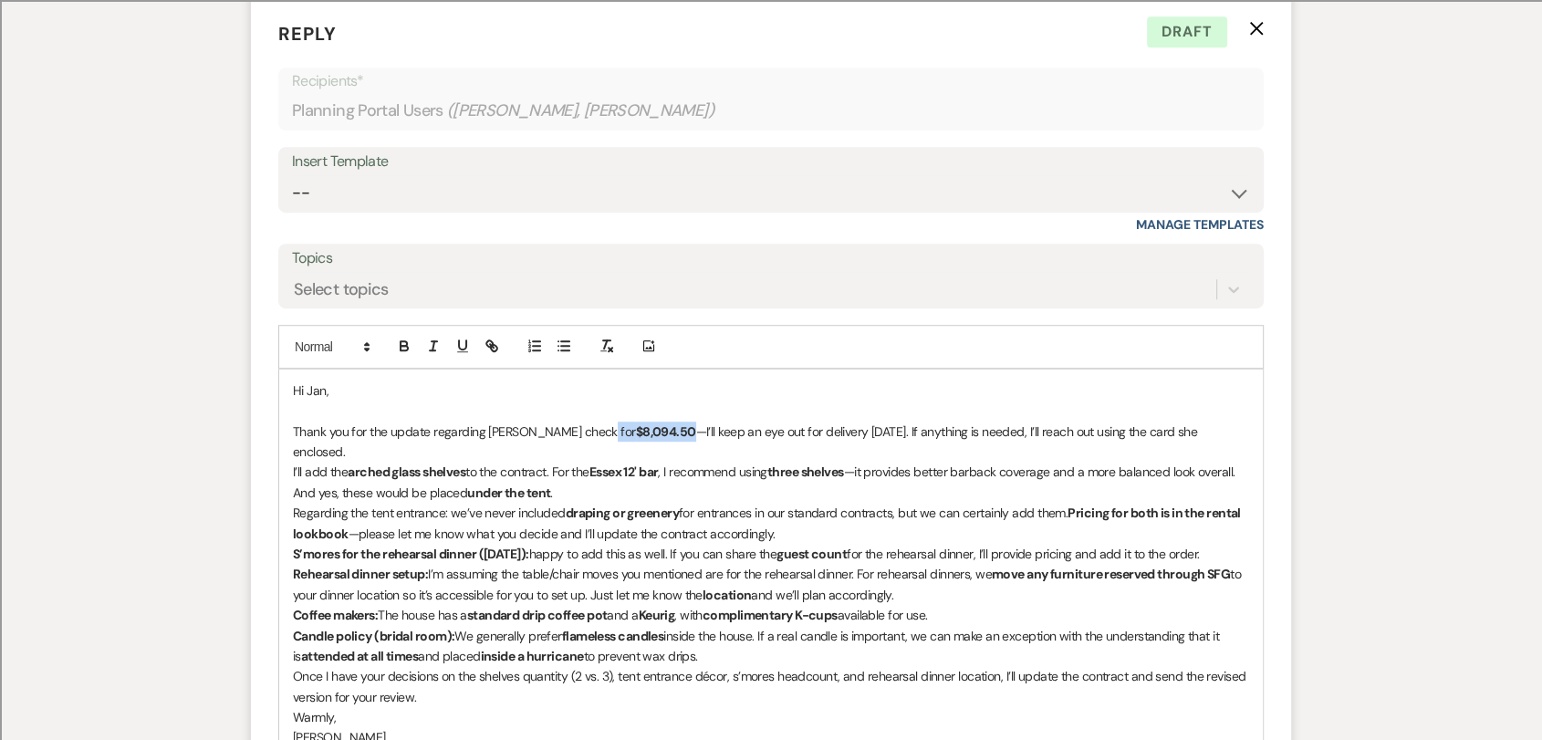
drag, startPoint x: 667, startPoint y: 430, endPoint x: 588, endPoint y: 432, distance: 78.5
click at [588, 432] on p "Thank you for the update regarding [PERSON_NAME] check for $8,094.50 —I’ll keep…" at bounding box center [771, 441] width 956 height 41
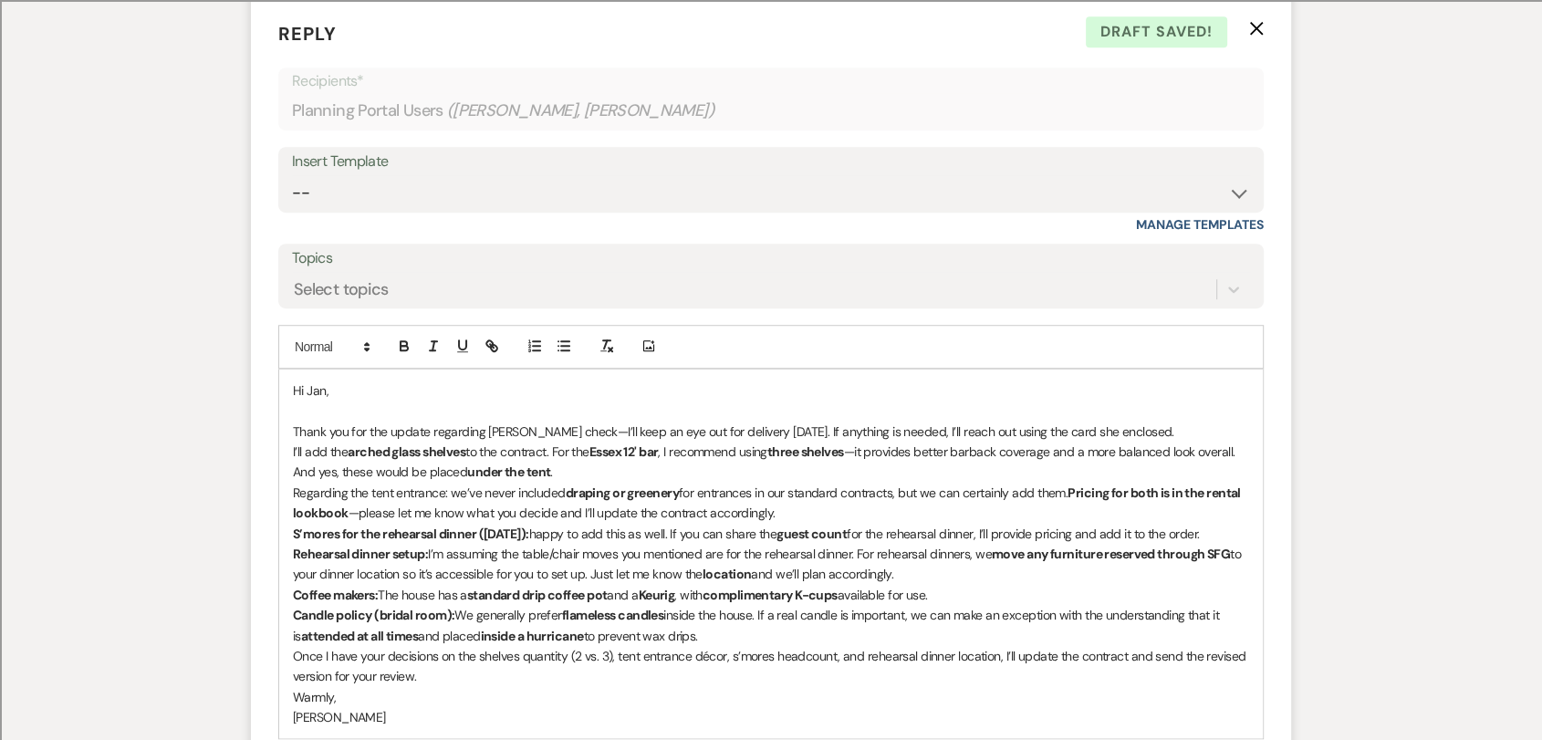
click at [781, 428] on p "Thank you for the update regarding [PERSON_NAME] check—I’ll keep an eye out for…" at bounding box center [771, 431] width 956 height 20
click at [1117, 430] on p "Thank you for the update regarding [PERSON_NAME] check—I’ll keep an eye out for…" at bounding box center [771, 431] width 956 height 20
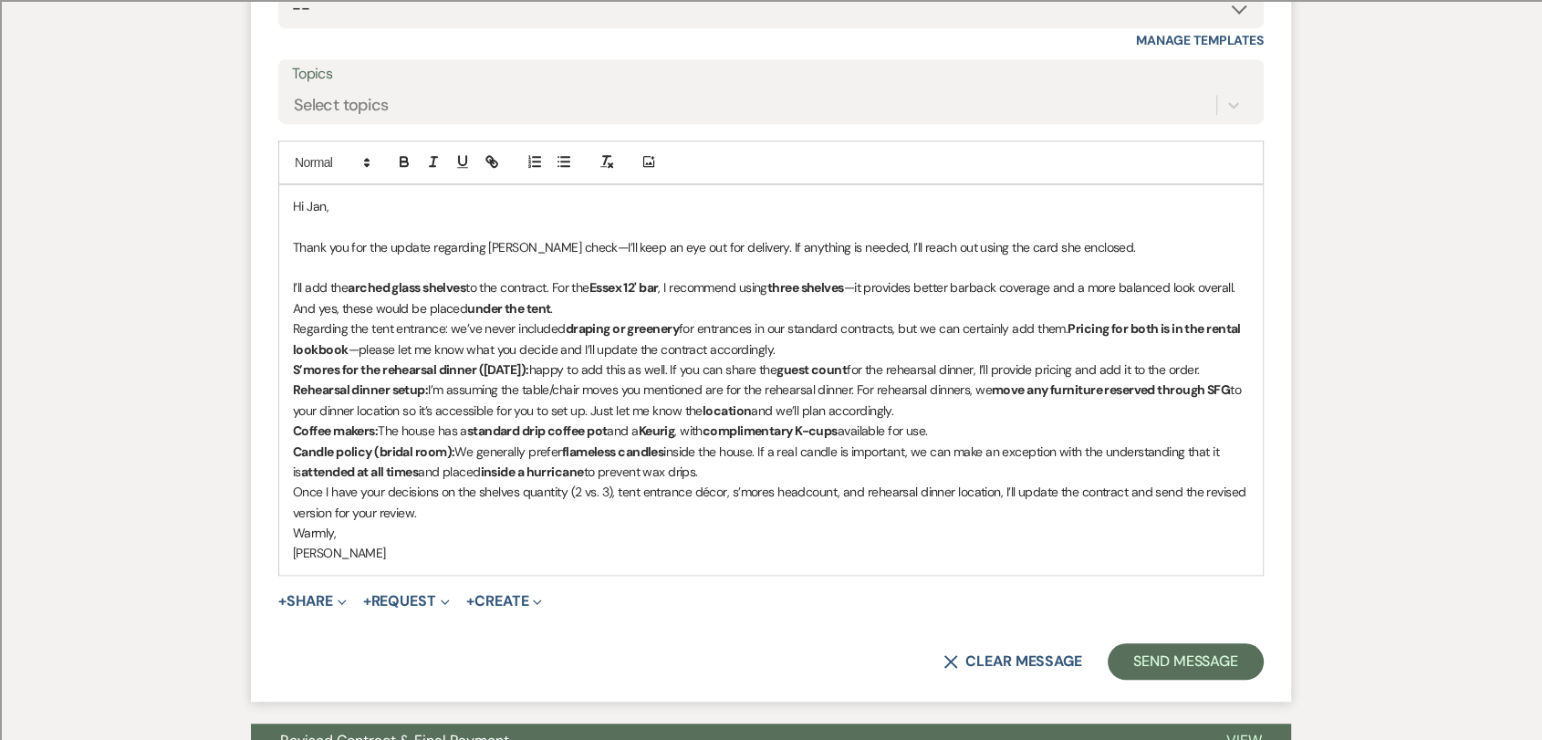
scroll to position [1399, 0]
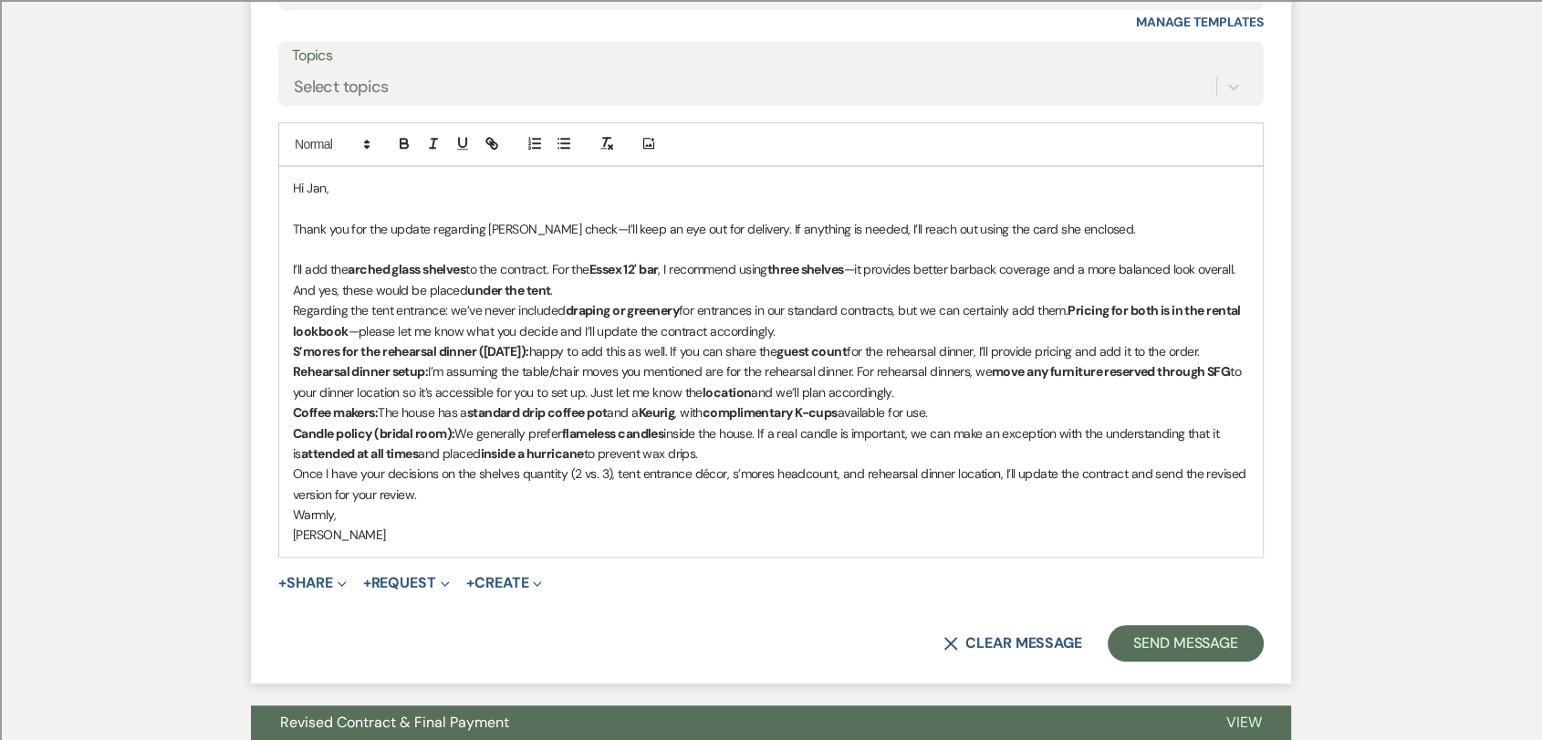
click at [578, 286] on p "I’ll add the arched glass shelves to the contract. For the Essex 12' bar , I re…" at bounding box center [771, 279] width 956 height 41
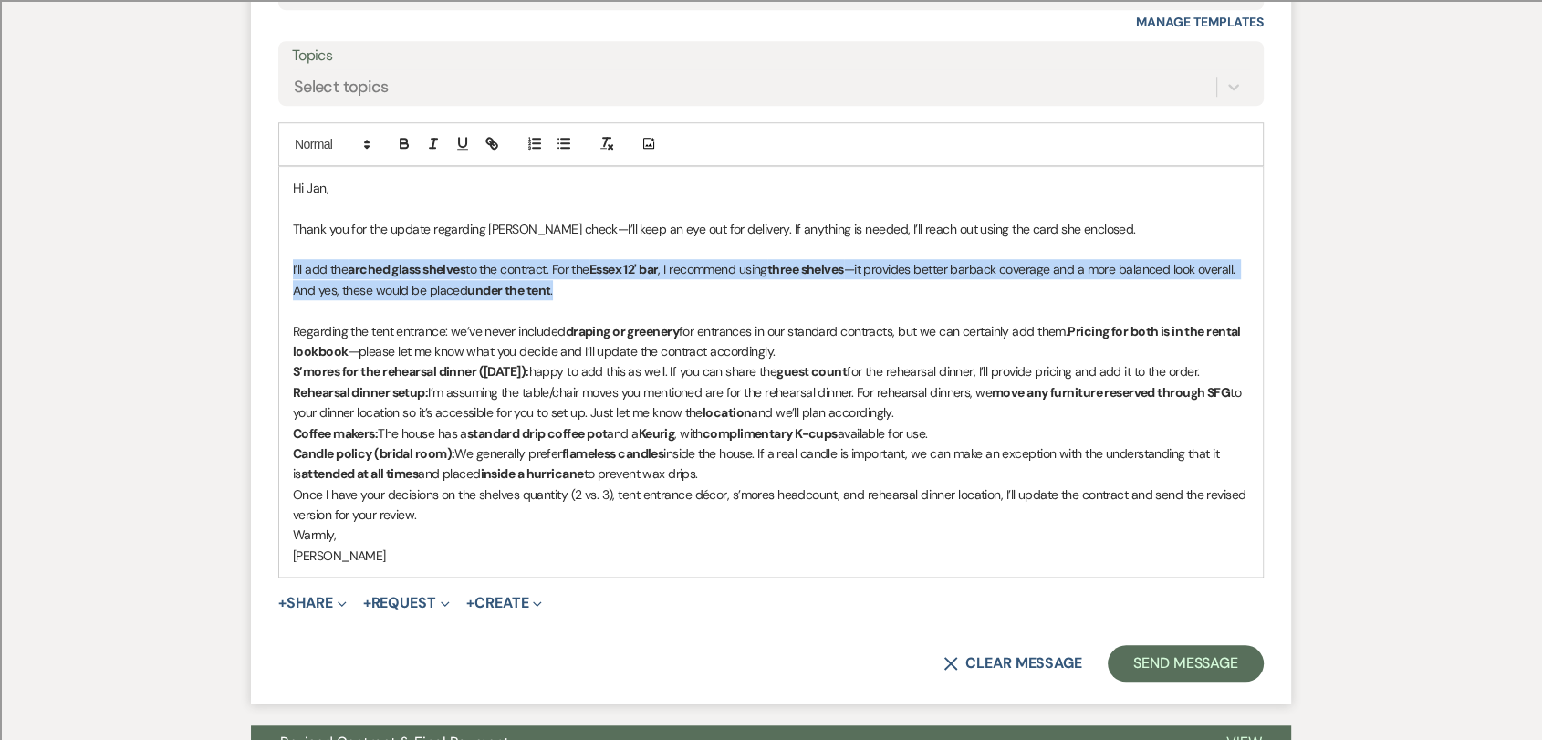
drag, startPoint x: 567, startPoint y: 294, endPoint x: 291, endPoint y: 266, distance: 277.8
click at [291, 266] on div "Hi [PERSON_NAME], Thank you for the update regarding [PERSON_NAME] check—I’ll k…" at bounding box center [770, 372] width 983 height 410
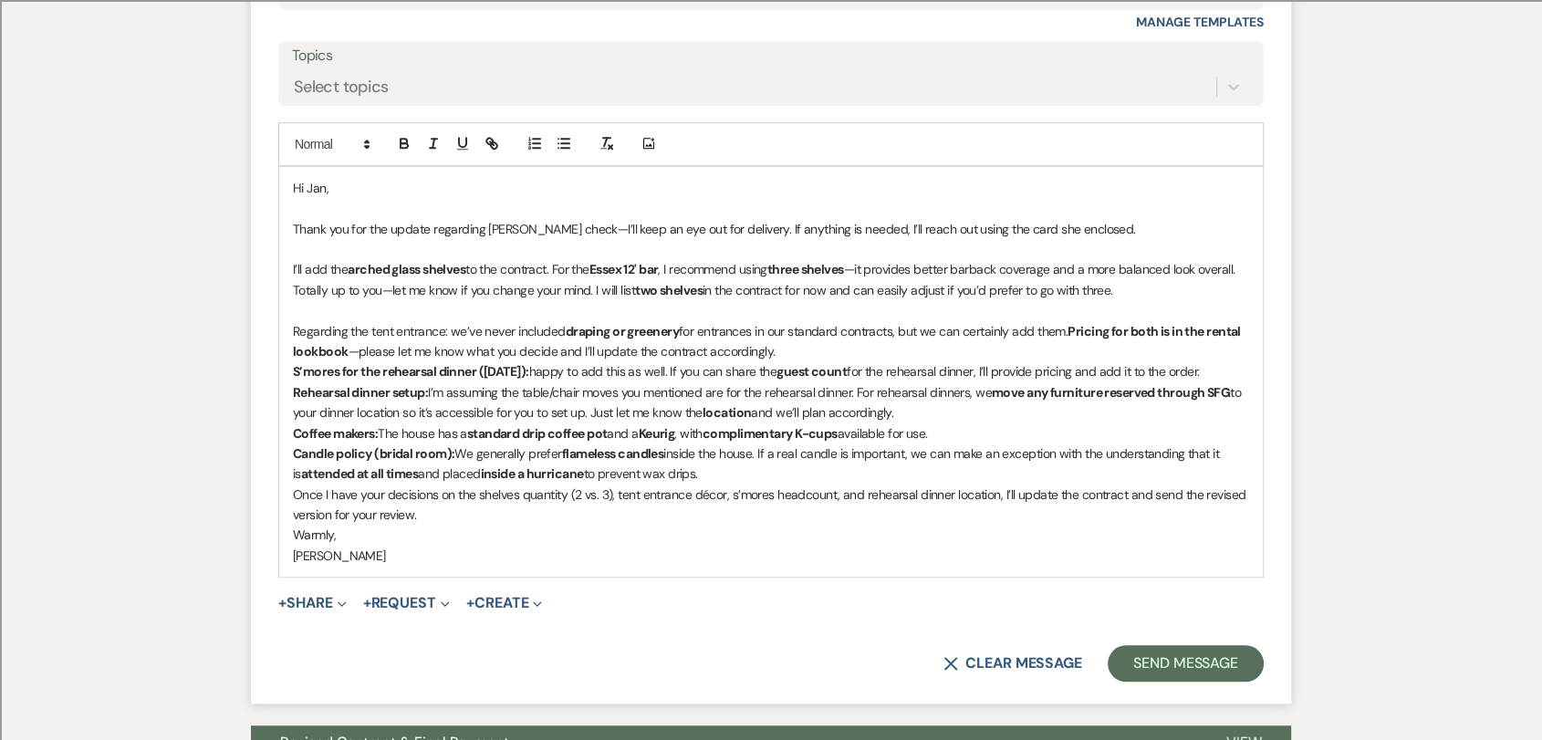
click at [1144, 295] on p "I’ll add the arched glass shelves to the contract. For the Essex 12' bar , I re…" at bounding box center [771, 279] width 956 height 41
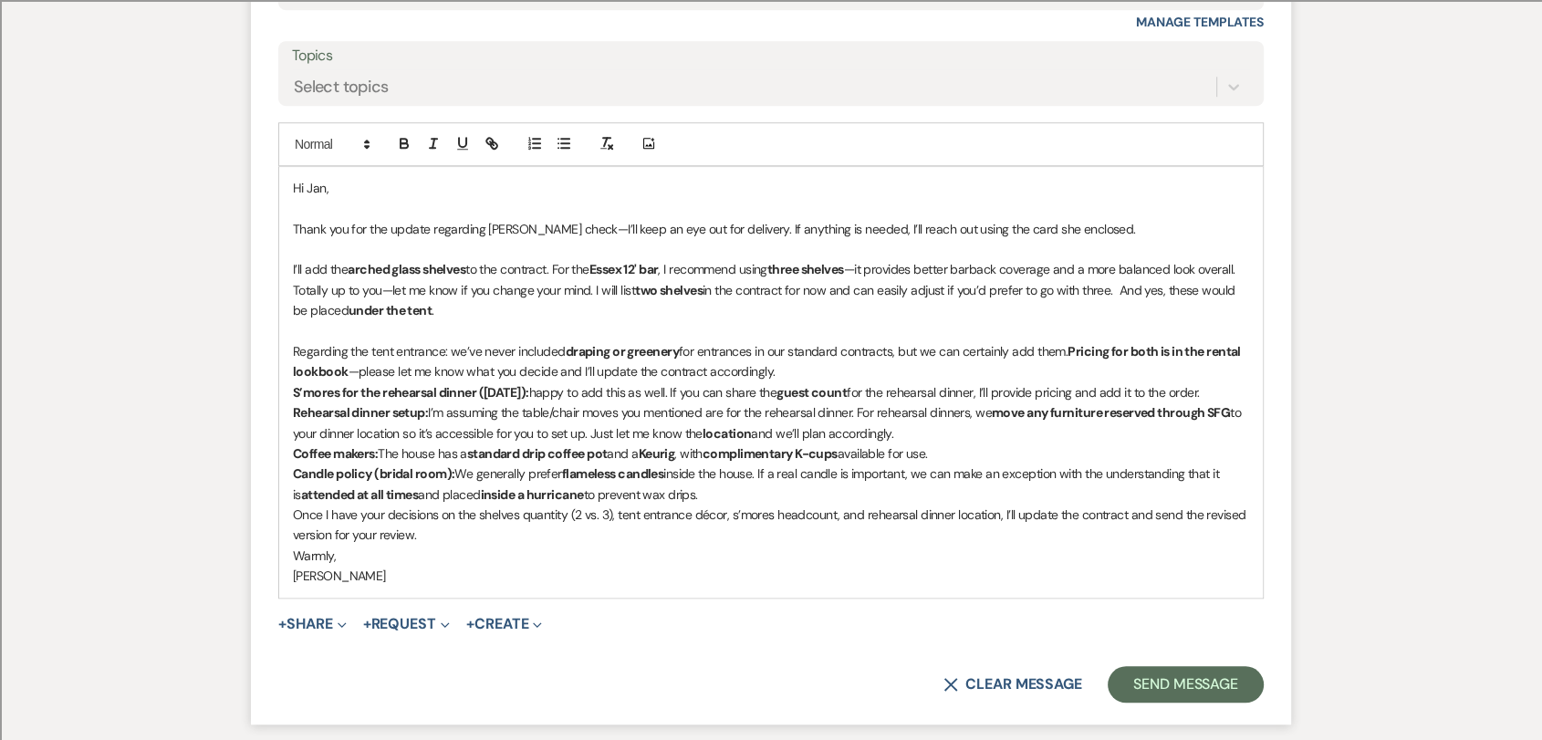
click at [1126, 288] on p "I’ll add the arched glass shelves to the contract. For the Essex 12' bar , I re…" at bounding box center [771, 289] width 956 height 61
click at [378, 329] on p at bounding box center [771, 331] width 956 height 20
click at [924, 350] on p "Regarding the tent entrance: we’ve never included draping or greenery for entra…" at bounding box center [771, 361] width 956 height 41
drag, startPoint x: 1243, startPoint y: 348, endPoint x: 1111, endPoint y: 348, distance: 132.3
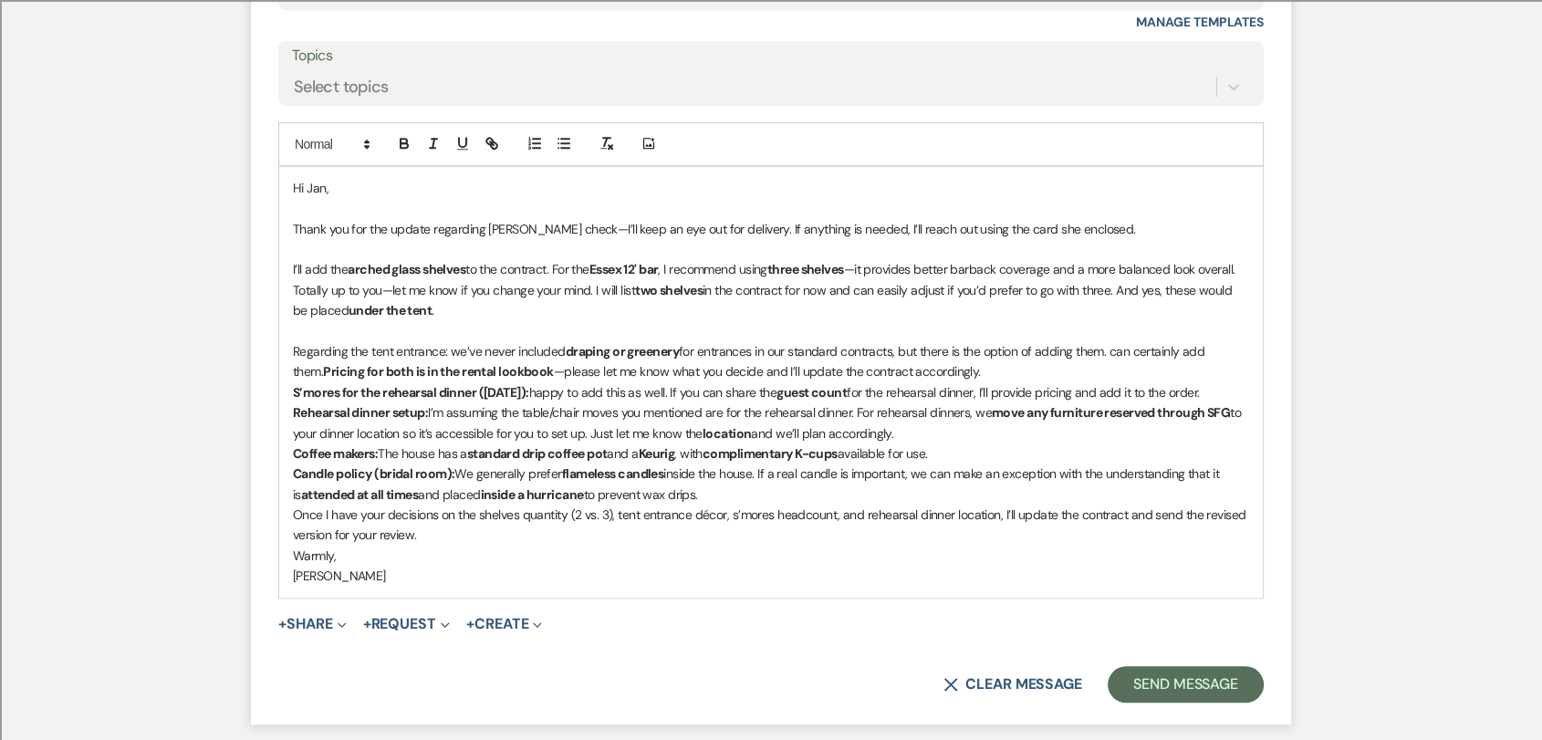
click at [1111, 348] on p "Regarding the tent entrance: we’ve never included draping or greenery for entra…" at bounding box center [771, 361] width 956 height 41
click at [935, 353] on p "Regarding the tent entrance: we’ve never included draping or greenery for entra…" at bounding box center [771, 361] width 956 height 41
click at [928, 353] on p "Regarding the tent entrance: we’ve never included draping or greenery for entra…" at bounding box center [771, 361] width 956 height 41
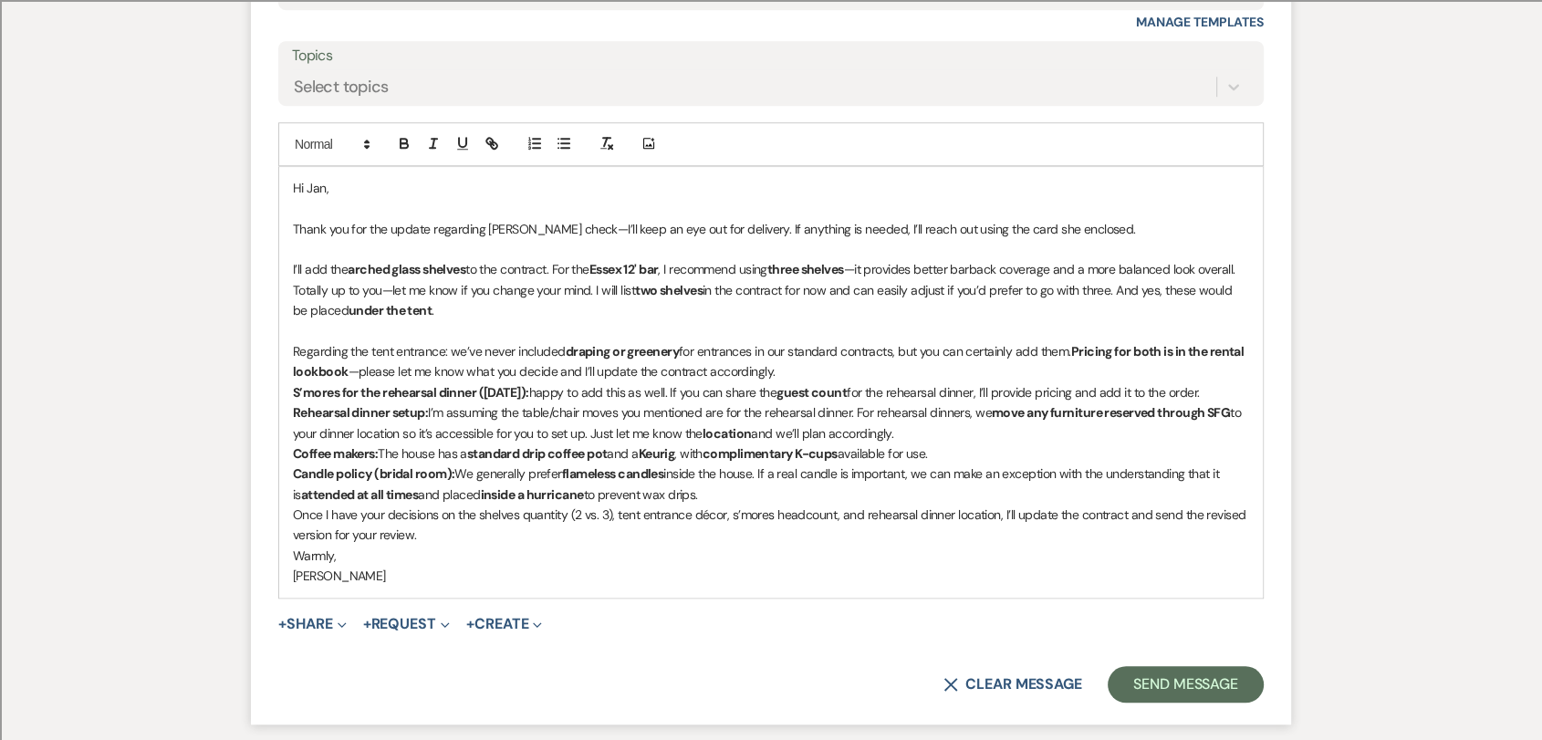
click at [1074, 351] on p "Regarding the tent entrance: we’ve never included draping or greenery for entra…" at bounding box center [771, 361] width 956 height 41
click at [1073, 352] on p "Regarding the tent entrance: we’ve never included draping or greenery for entra…" at bounding box center [771, 361] width 956 height 41
click at [785, 367] on p "Regarding the tent entrance: we’ve never included draping or greenery for entra…" at bounding box center [771, 361] width 956 height 41
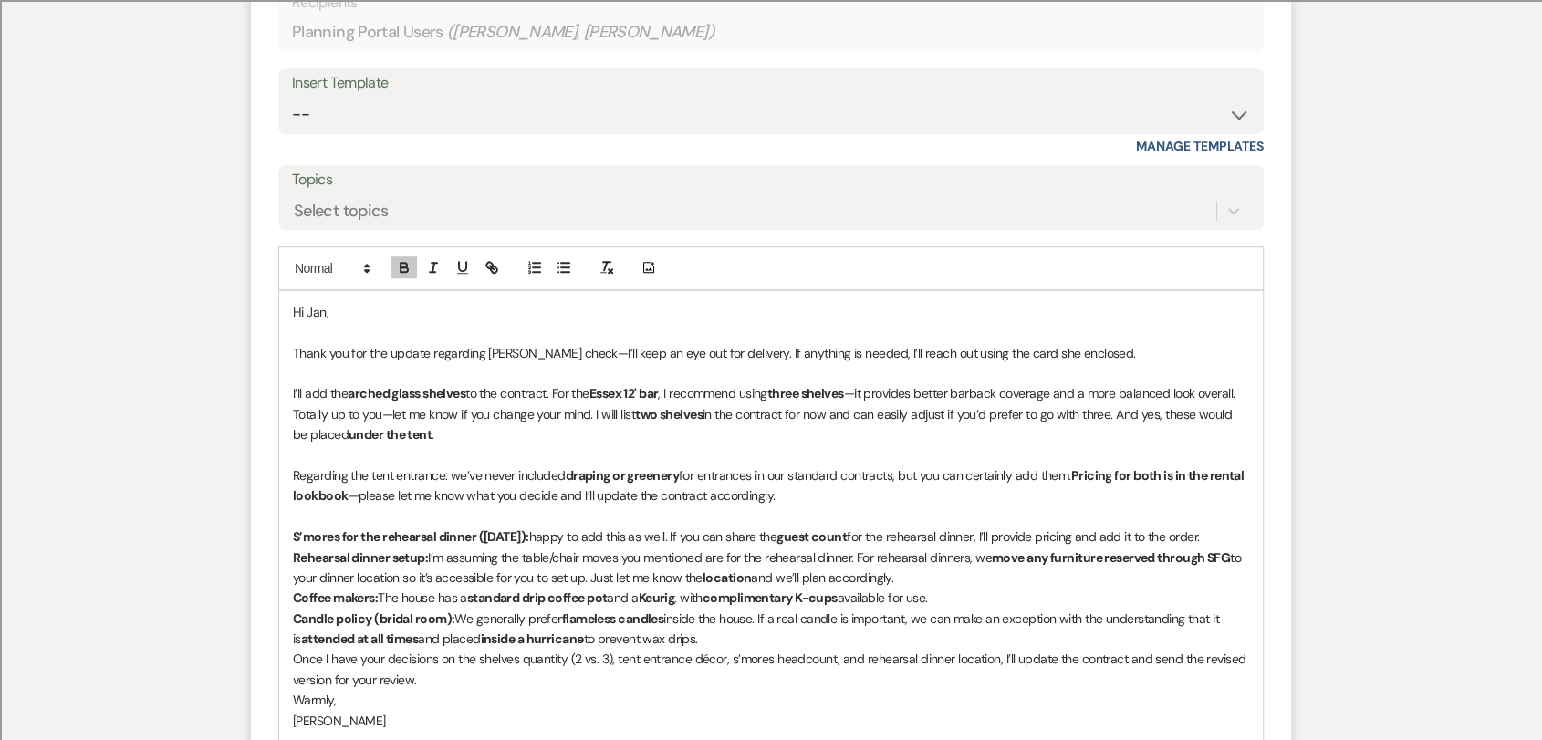
scroll to position [1297, 0]
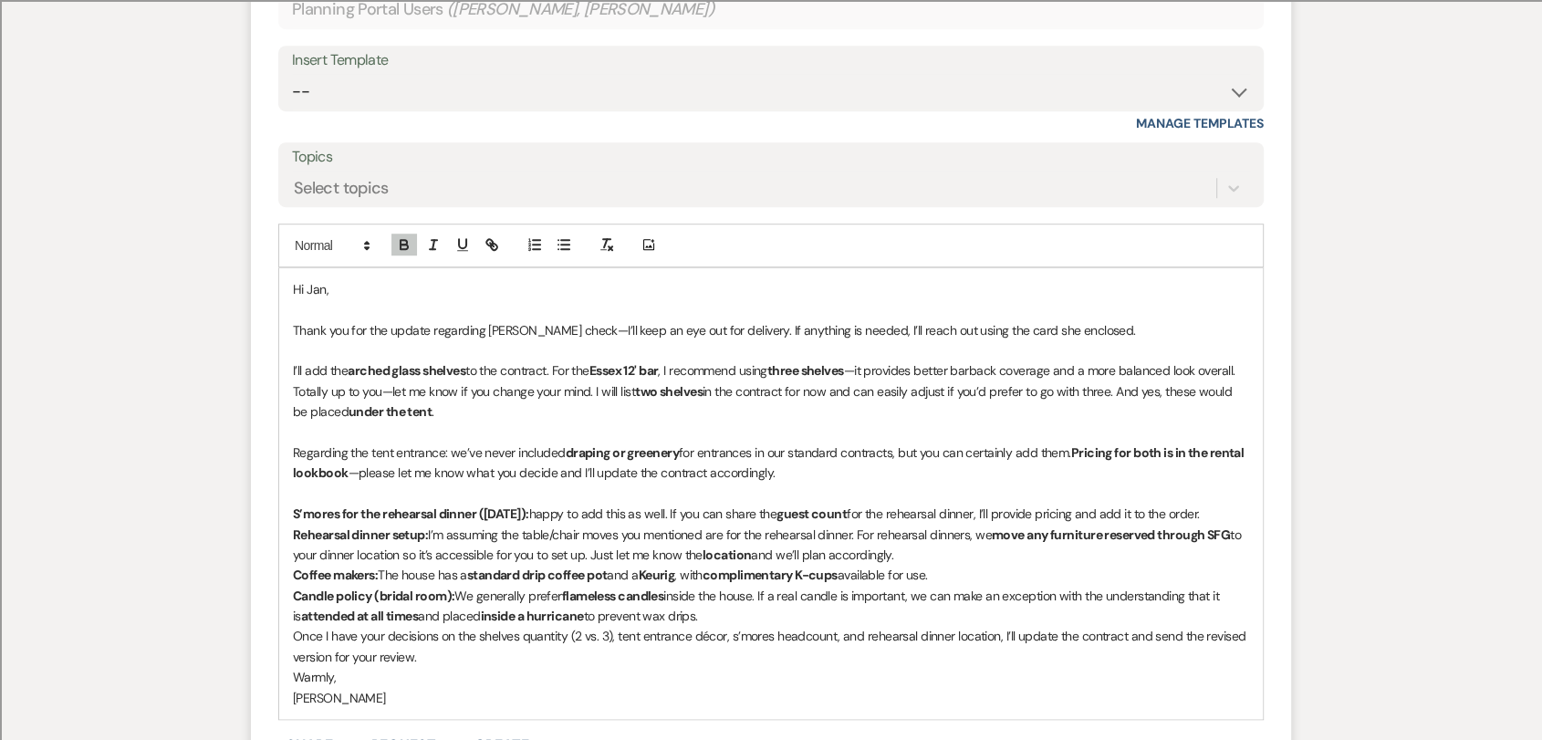
click at [305, 524] on p "﻿ S’mores for the rehearsal dinner ([DATE]): happy to add this as well. If you …" at bounding box center [771, 514] width 956 height 20
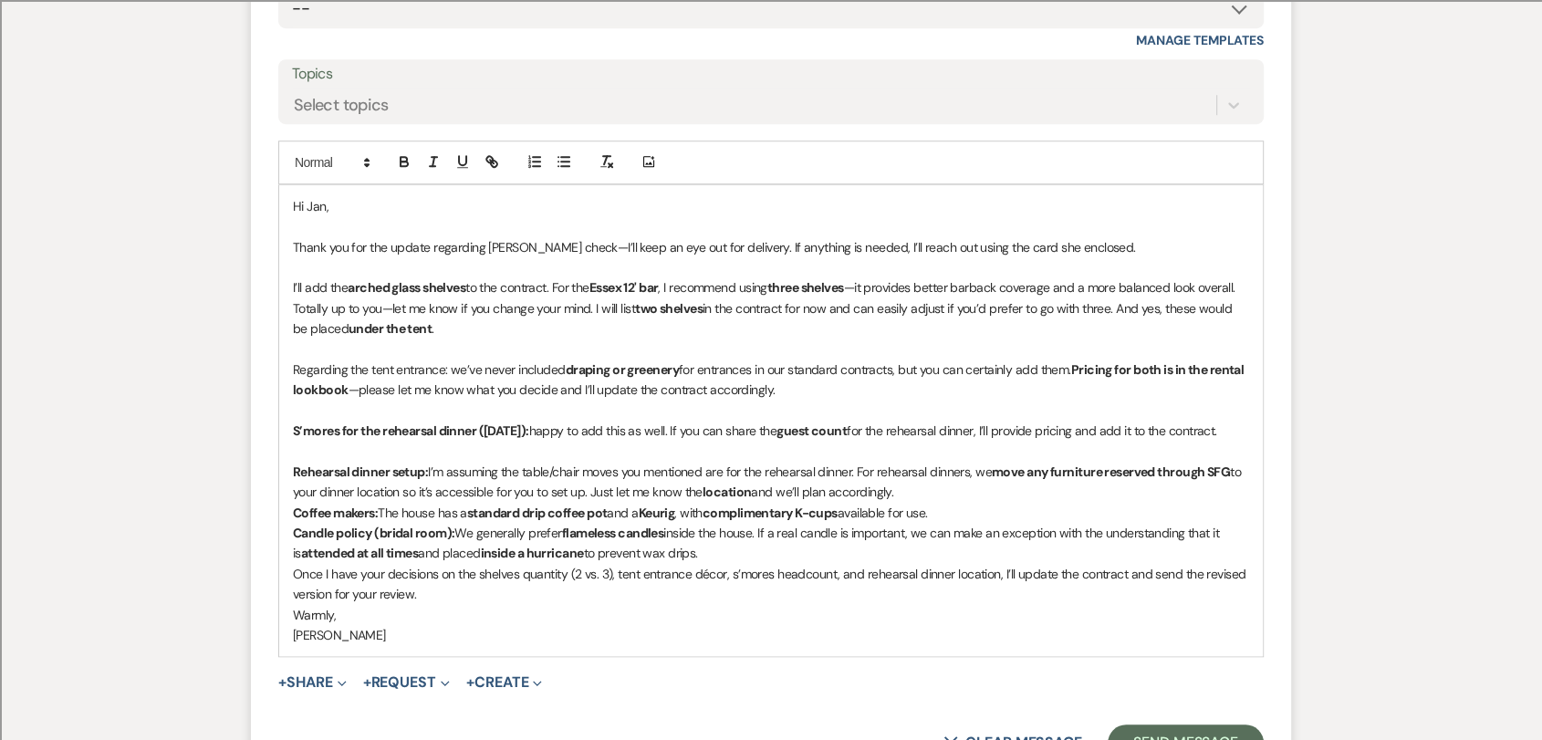
scroll to position [1500, 0]
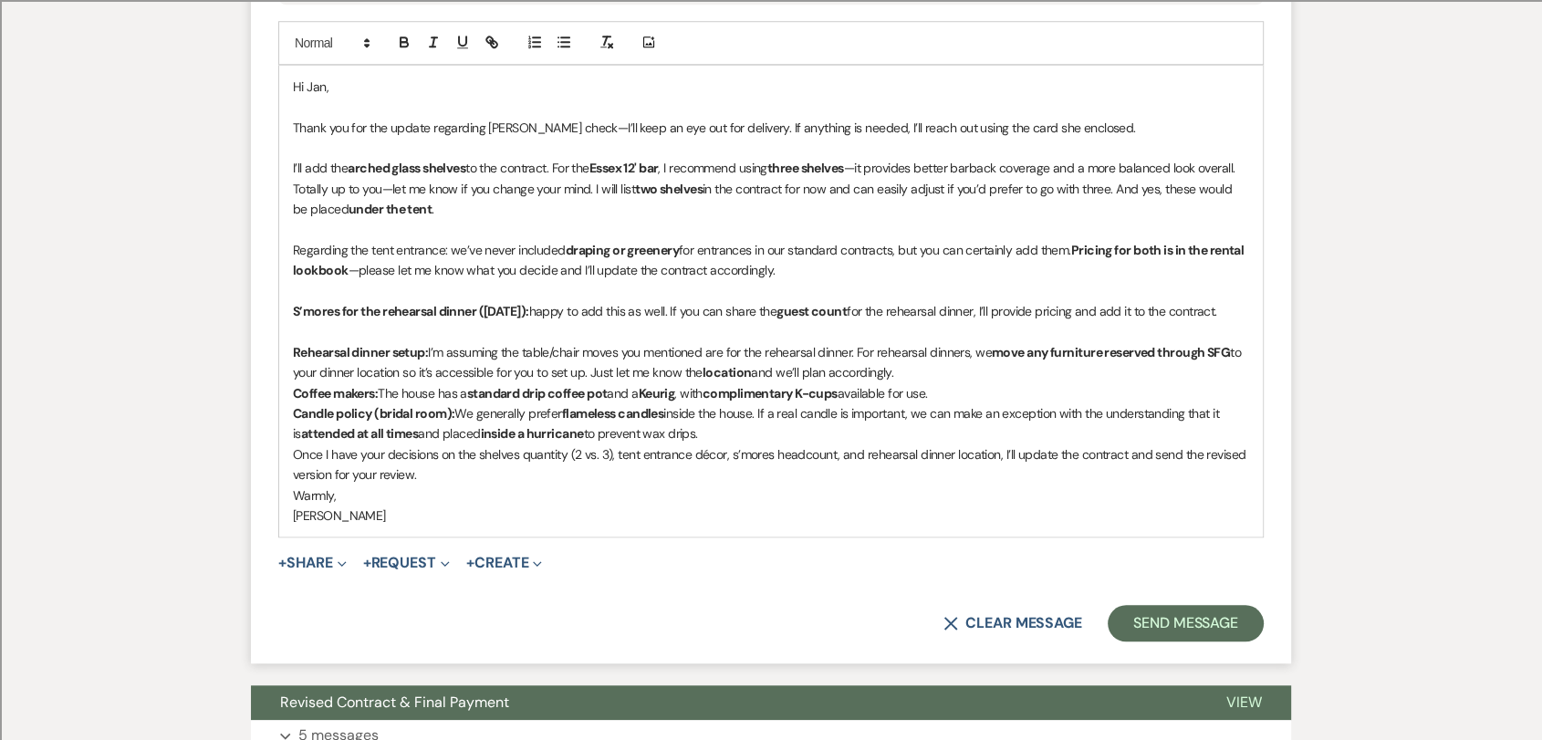
click at [920, 382] on p "Rehearsal dinner setup: I’m assuming the table/chair moves you mentioned are fo…" at bounding box center [771, 362] width 956 height 41
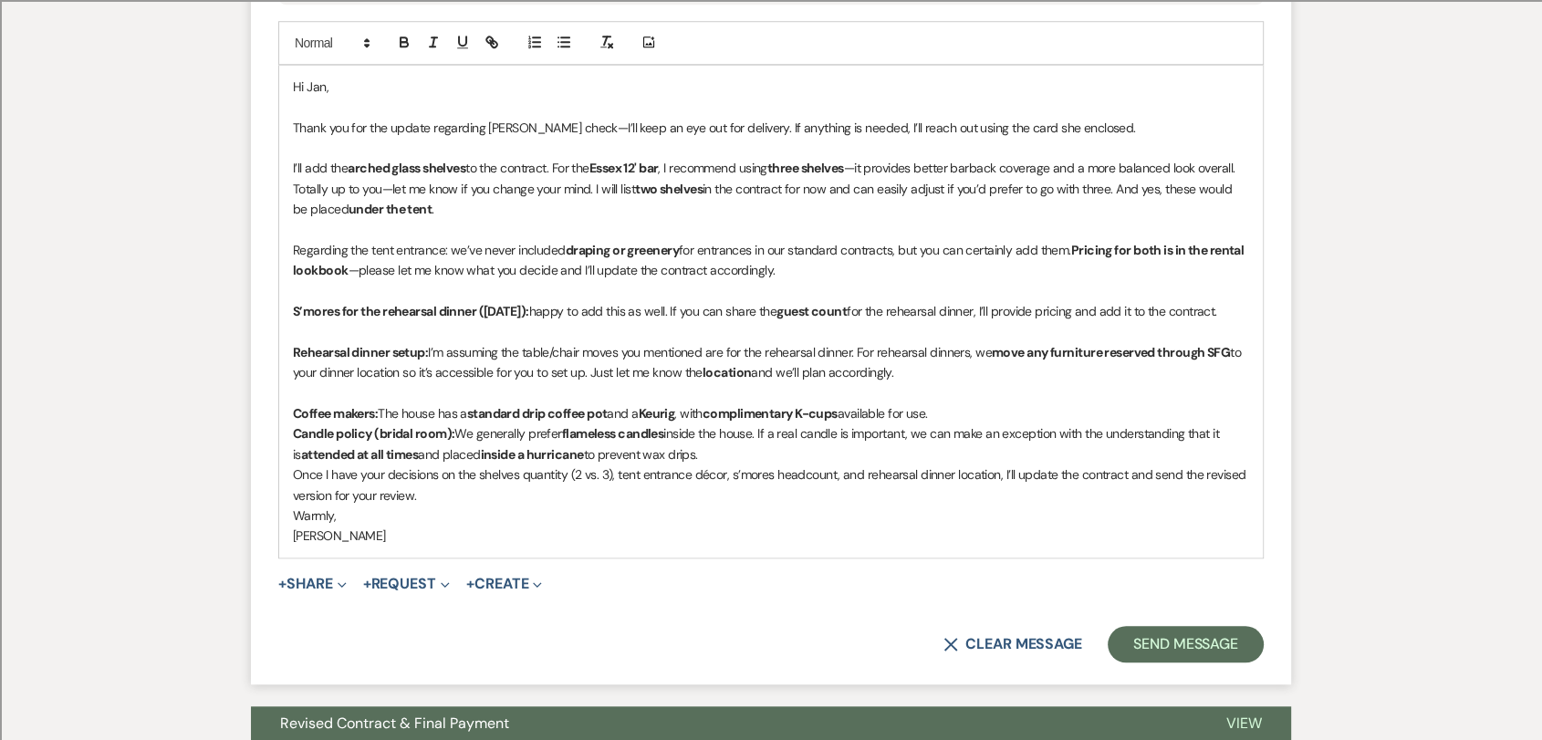
click at [829, 383] on p "Rehearsal dinner setup: I’m assuming the table/chair moves you mentioned are fo…" at bounding box center [771, 362] width 956 height 41
click at [799, 383] on p "Rehearsal dinner setup: I’m assuming the table/chair moves you mentioned are fo…" at bounding box center [771, 362] width 956 height 41
click at [975, 423] on p "Coffee makers: The house has a standard drip coffee pot and a Keurig , with com…" at bounding box center [771, 413] width 956 height 20
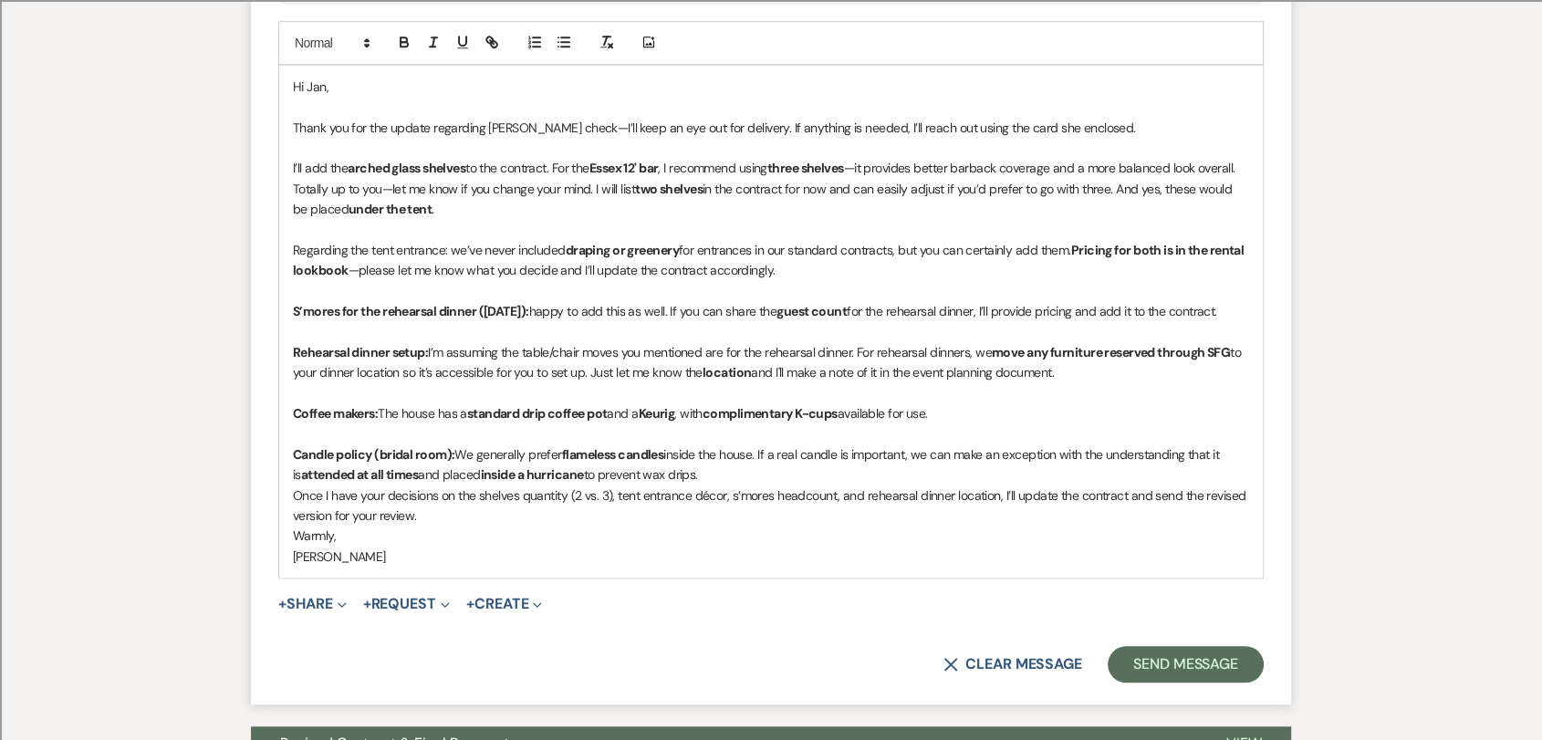
click at [900, 474] on p "Candle policy (bridal room): We generally prefer flameless candles inside the h…" at bounding box center [771, 464] width 956 height 41
click at [774, 473] on p "Candle policy (bridal room): We generally prefer flameless candles inside the h…" at bounding box center [771, 464] width 956 height 41
click at [841, 474] on p "Candle policy (bridal room): We generally prefer flameless candles inside the h…" at bounding box center [771, 464] width 956 height 41
click at [766, 485] on p "Candle policy (bridal room): We generally prefer flameless candles inside the h…" at bounding box center [771, 464] width 956 height 41
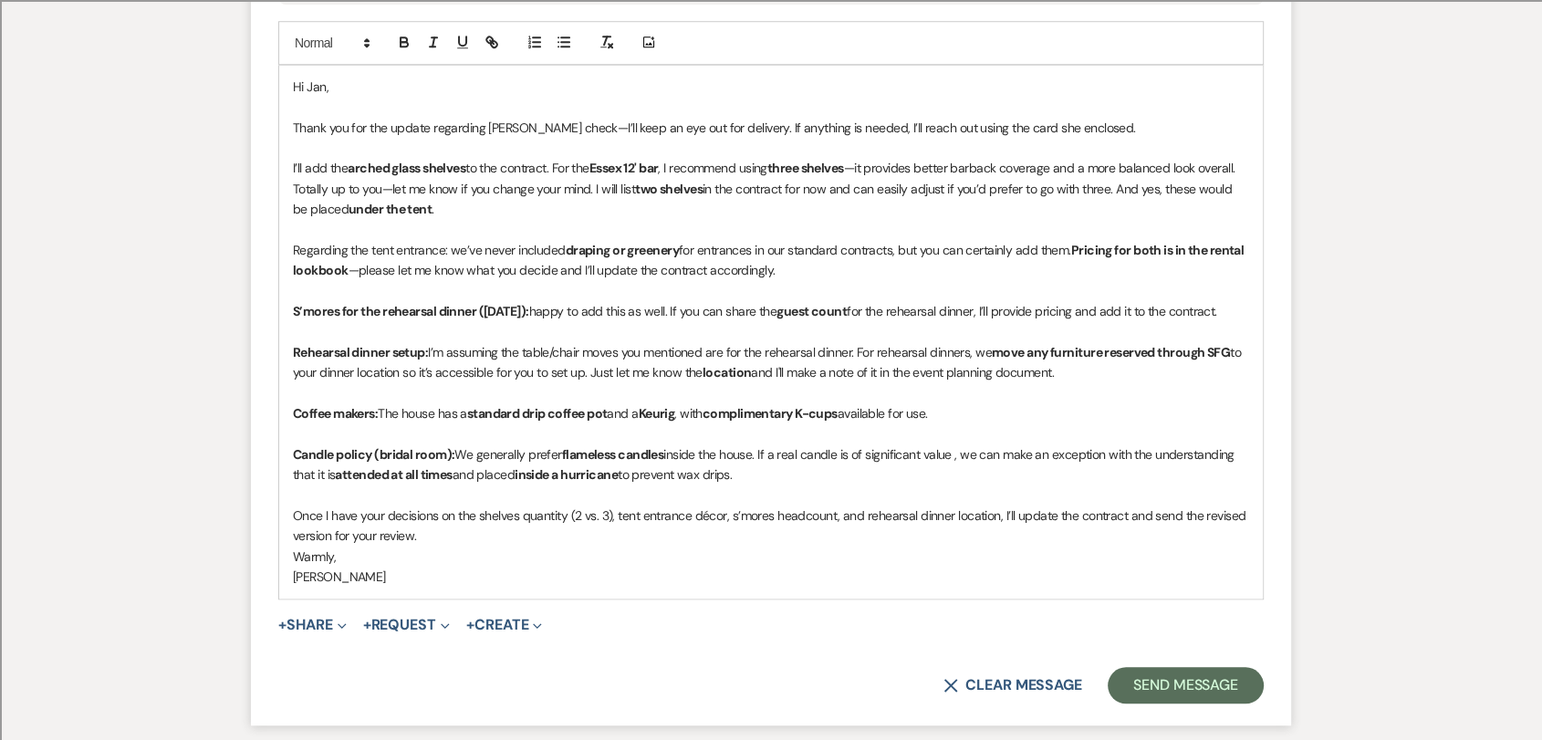
click at [1251, 531] on div "Hi [PERSON_NAME], Thank you for the update regarding [PERSON_NAME] check—I’ll k…" at bounding box center [770, 332] width 983 height 533
click at [493, 565] on p "Warmly," at bounding box center [771, 556] width 956 height 20
click at [494, 546] on p "Once I have your decisions on the shelves quantity (2 vs. 3), tent entrance déc…" at bounding box center [771, 525] width 956 height 41
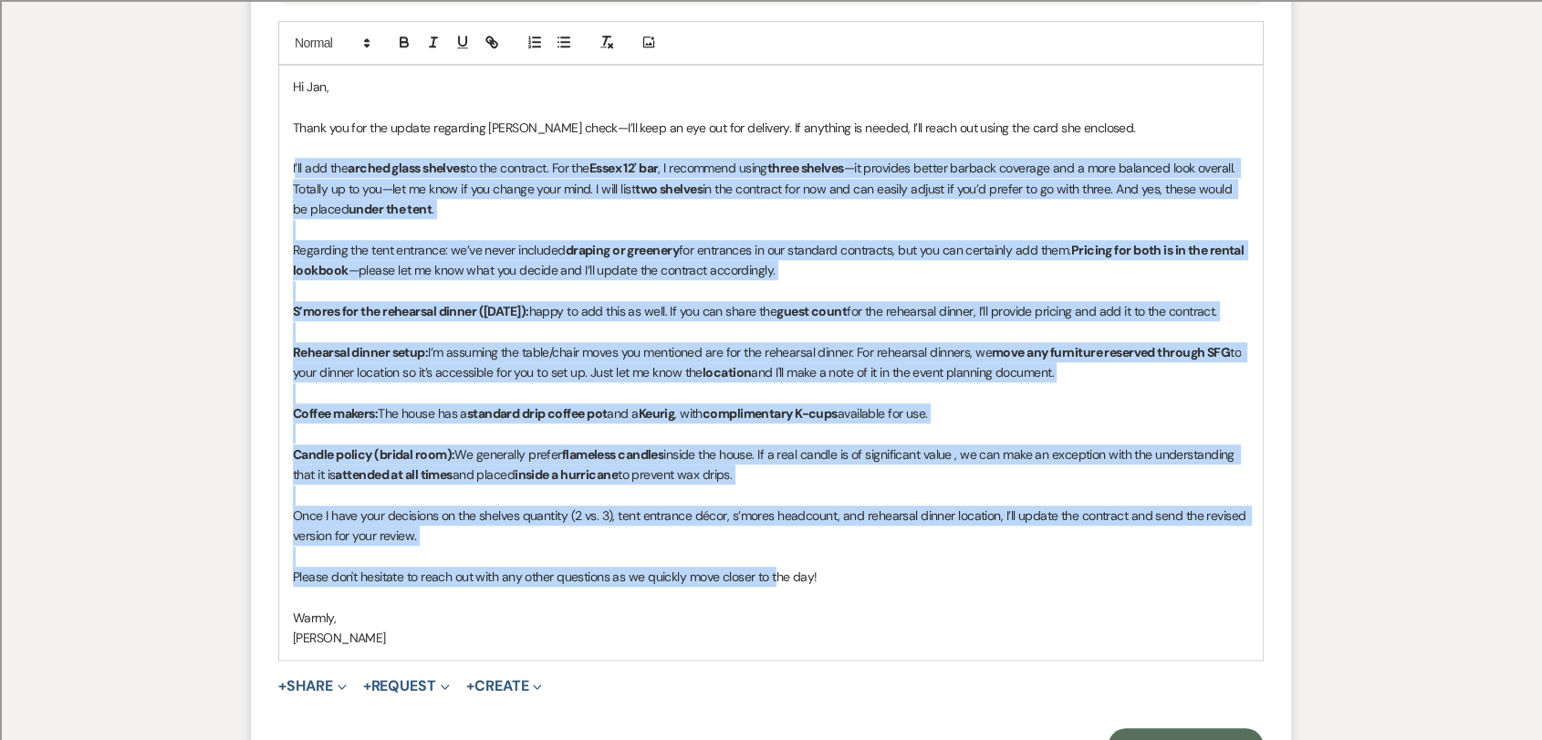
drag, startPoint x: 776, startPoint y: 598, endPoint x: 296, endPoint y: 170, distance: 644.2
click at [296, 170] on div "Hi [PERSON_NAME], Thank you for the update regarding [PERSON_NAME] check—I’ll k…" at bounding box center [770, 363] width 983 height 594
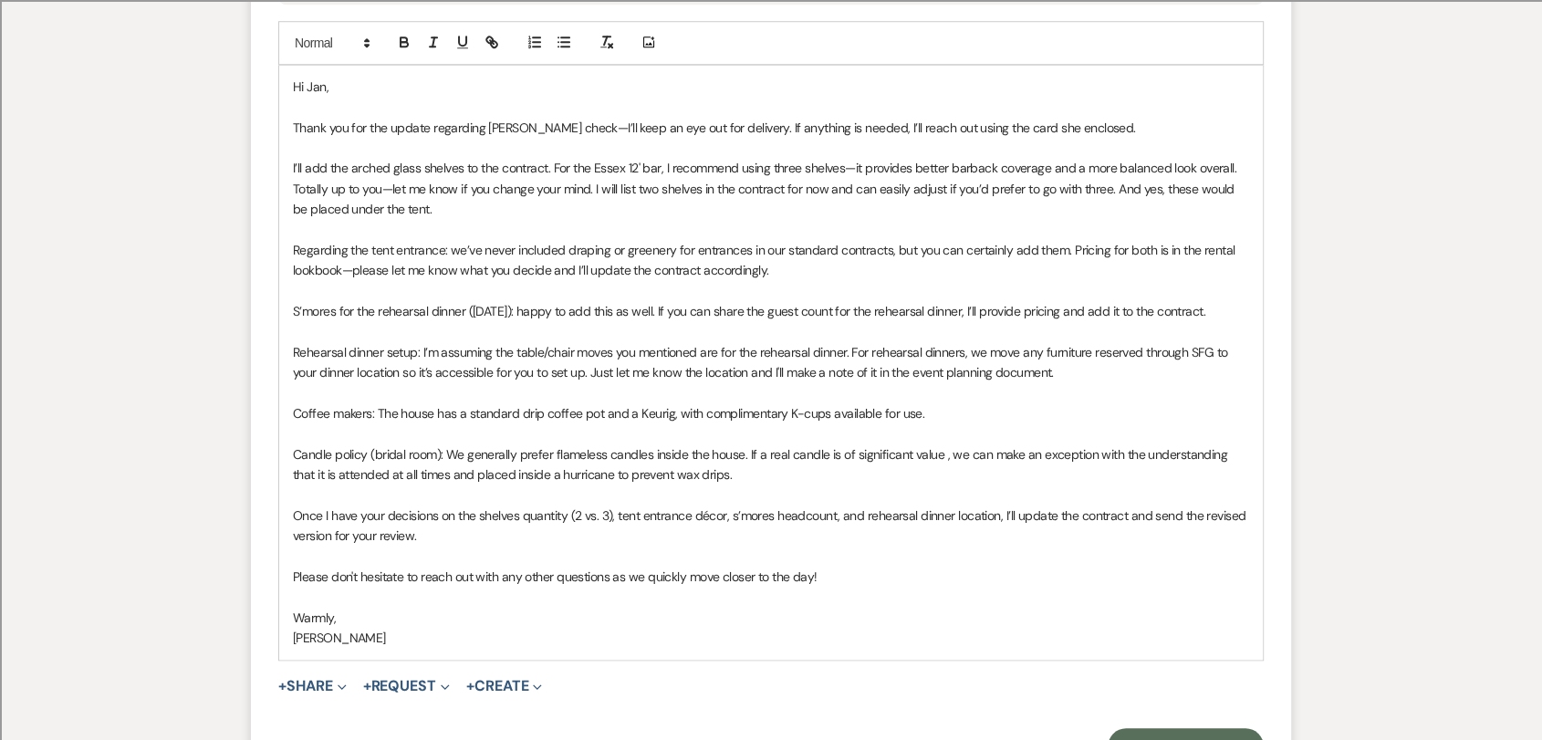
click at [552, 321] on p "S’mores for the rehearsal dinner ([DATE]): happy to add this as well. If you ca…" at bounding box center [771, 311] width 956 height 20
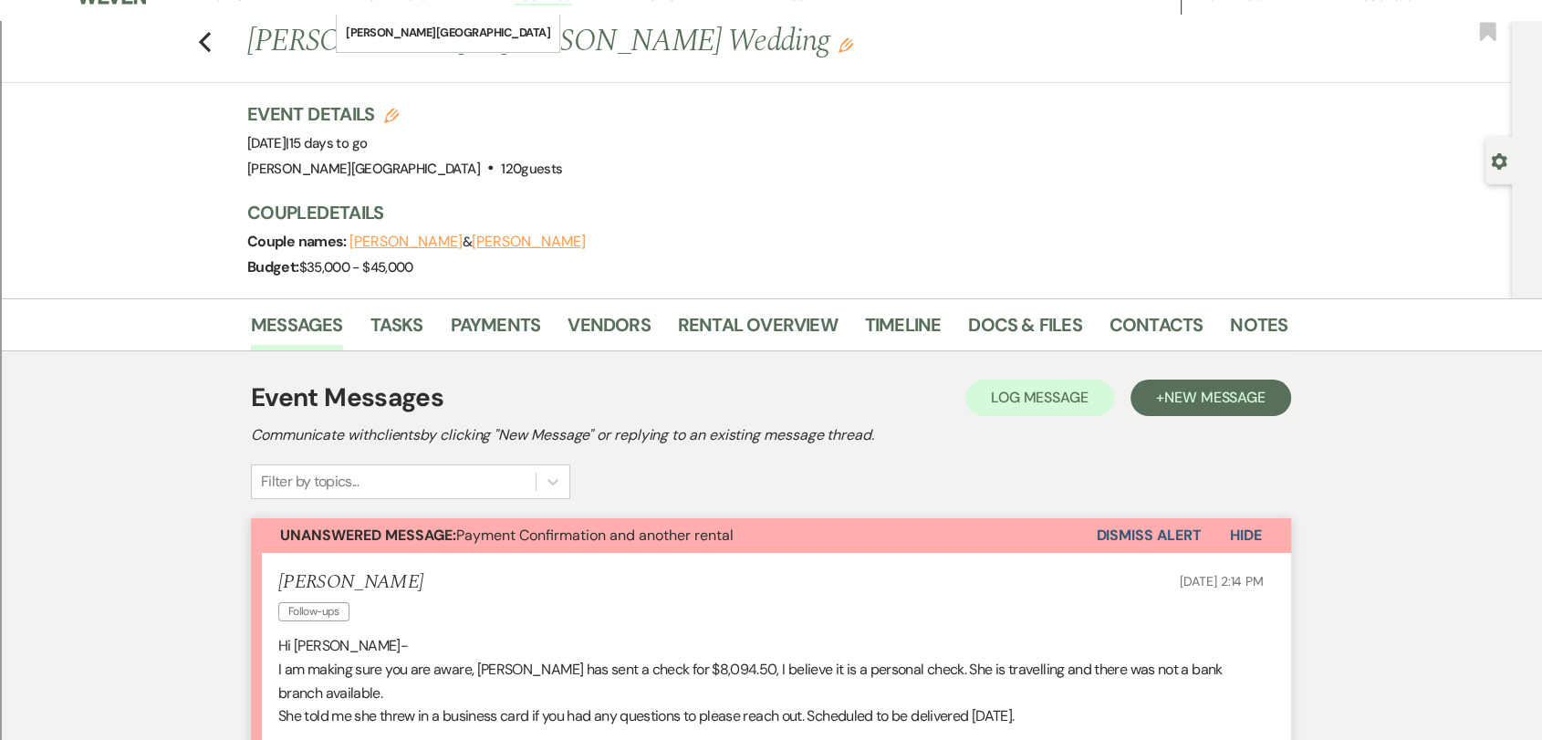
scroll to position [0, 0]
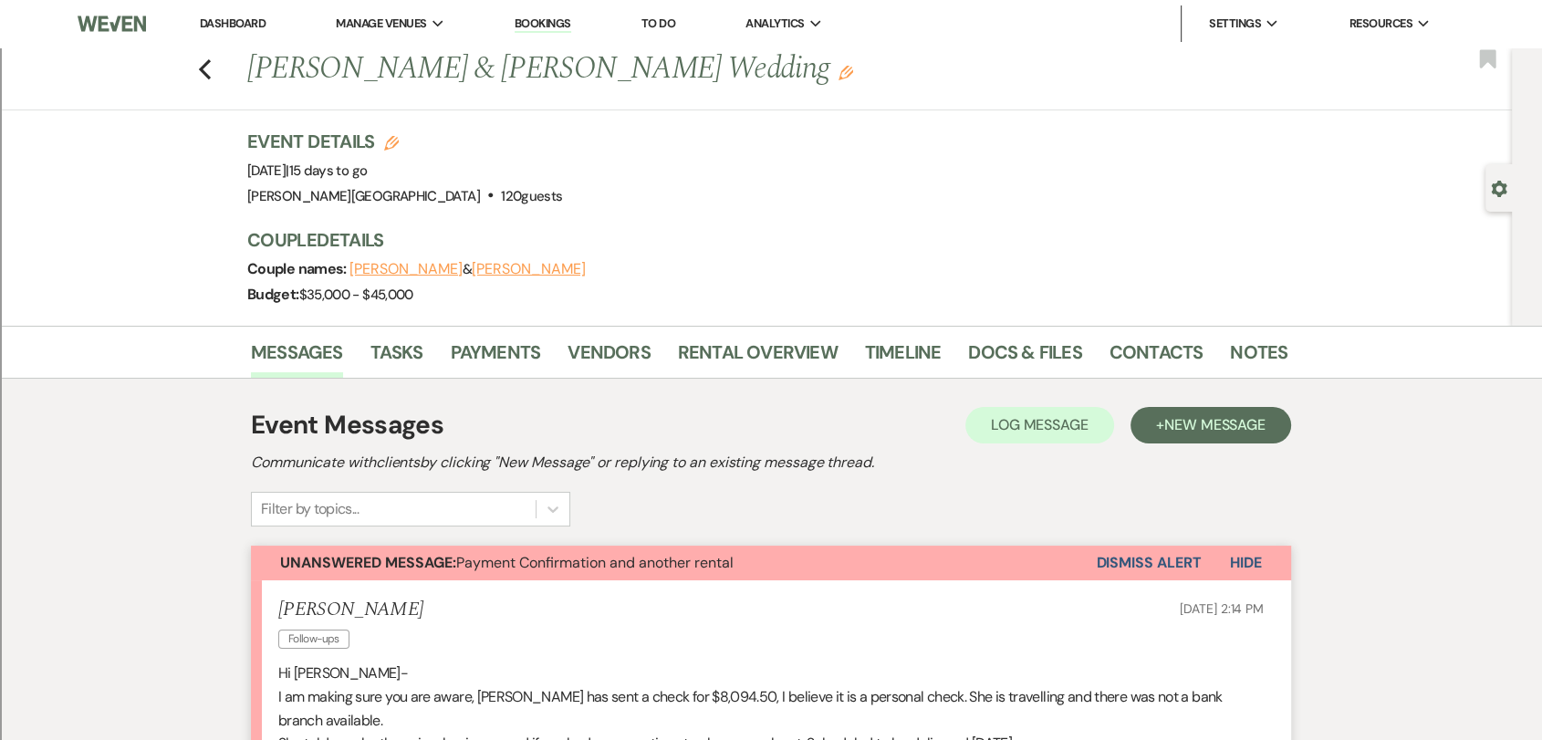
click at [220, 77] on div "Previous [PERSON_NAME] & [PERSON_NAME] Wedding Edit Bookmark" at bounding box center [751, 78] width 1521 height 63
click at [207, 76] on icon "Previous" at bounding box center [205, 69] width 14 height 22
select select "2"
select select "8"
select select "2"
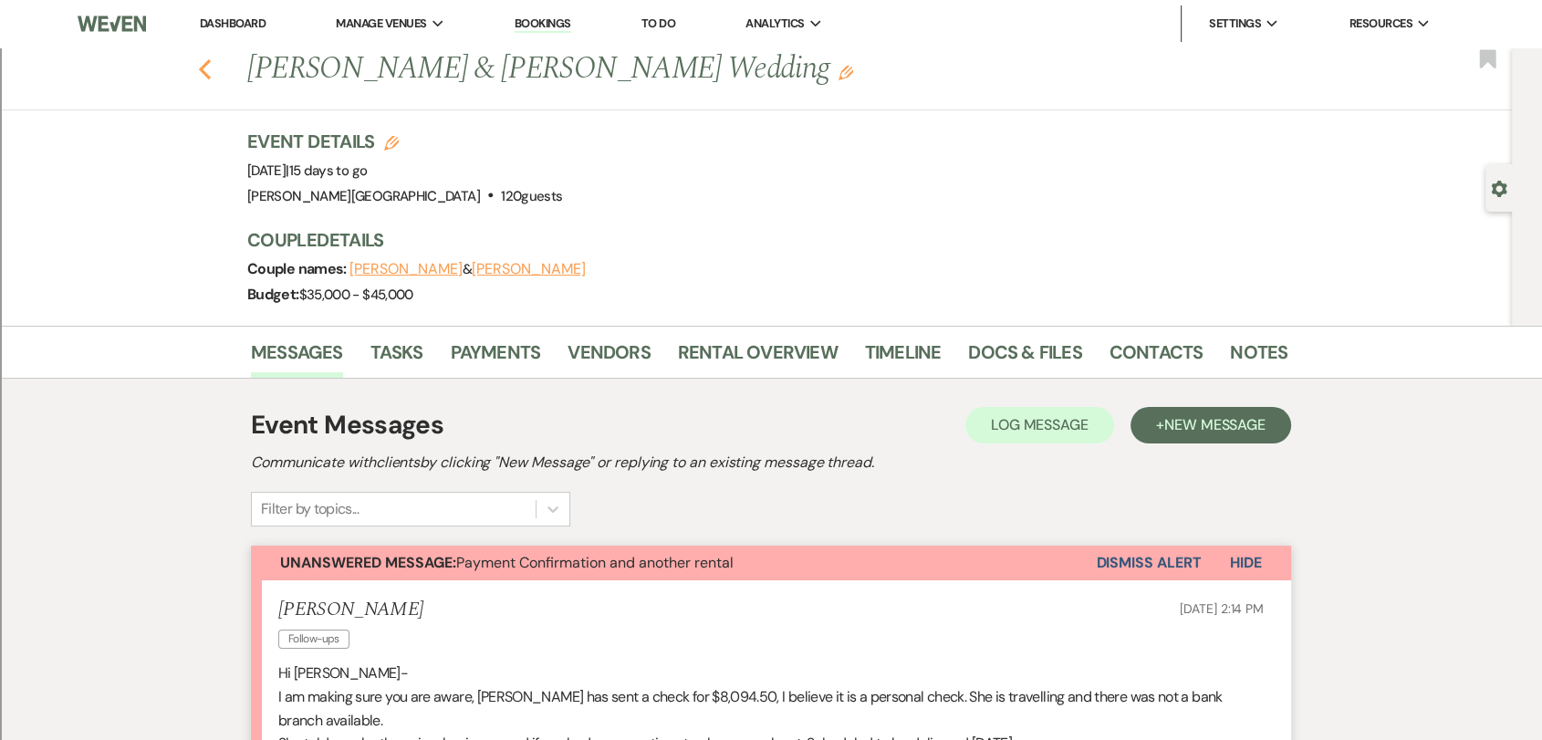
select select "8"
select select "2"
select select "8"
select select "2"
select select "8"
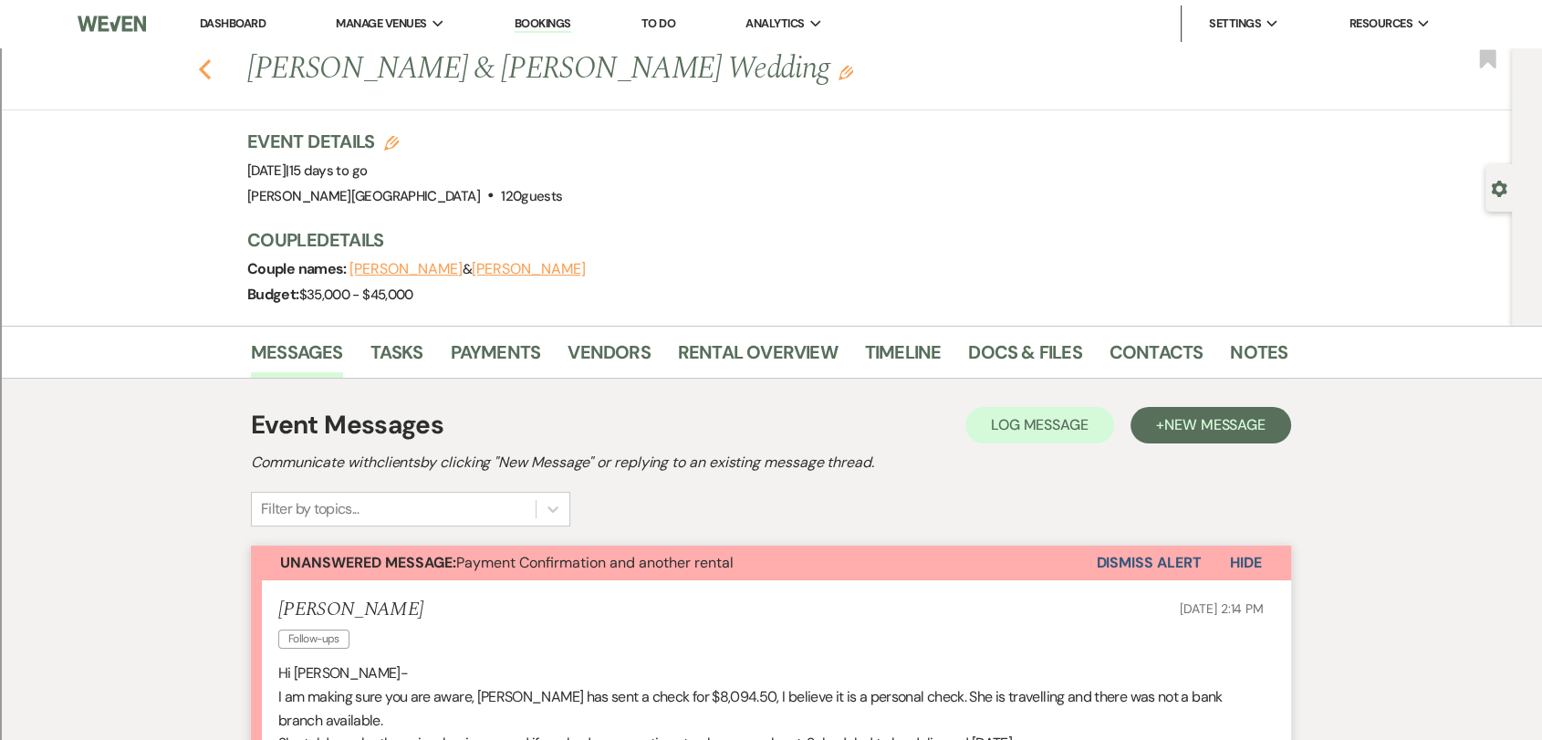
select select "2"
select select "8"
select select "2"
select select "8"
select select "2"
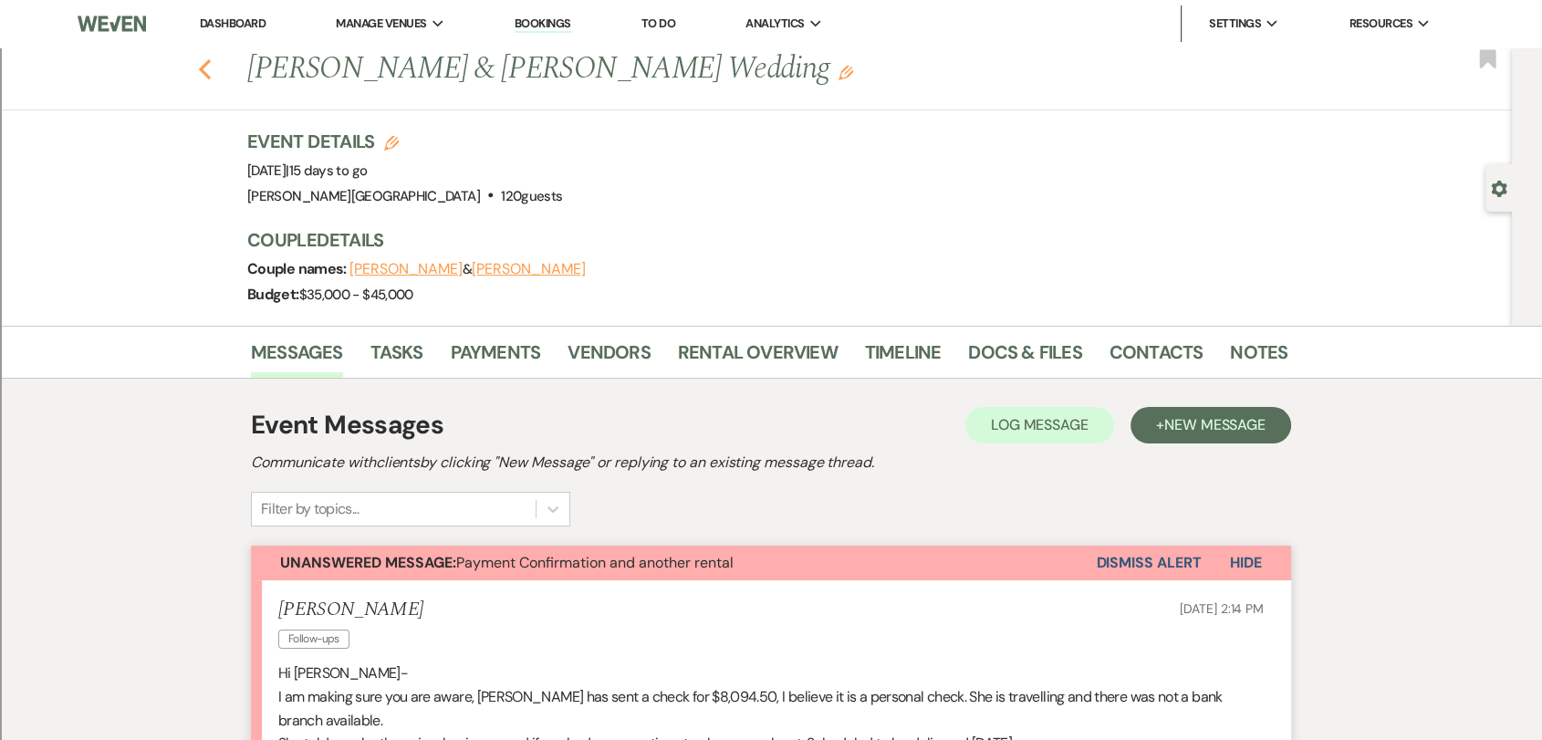
select select "8"
select select "2"
select select "8"
select select "2"
select select "8"
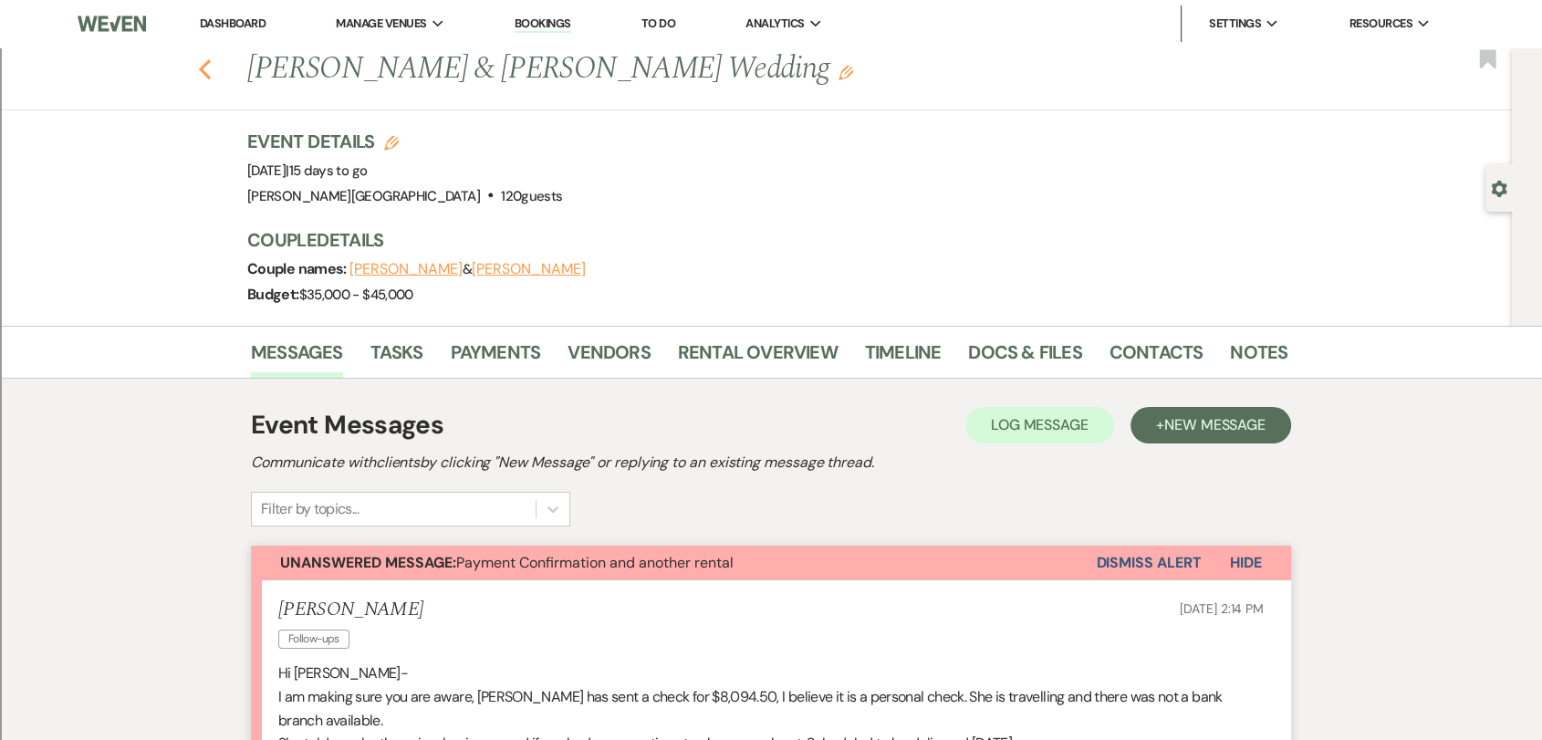
select select "2"
select select "8"
select select "2"
select select "8"
select select "2"
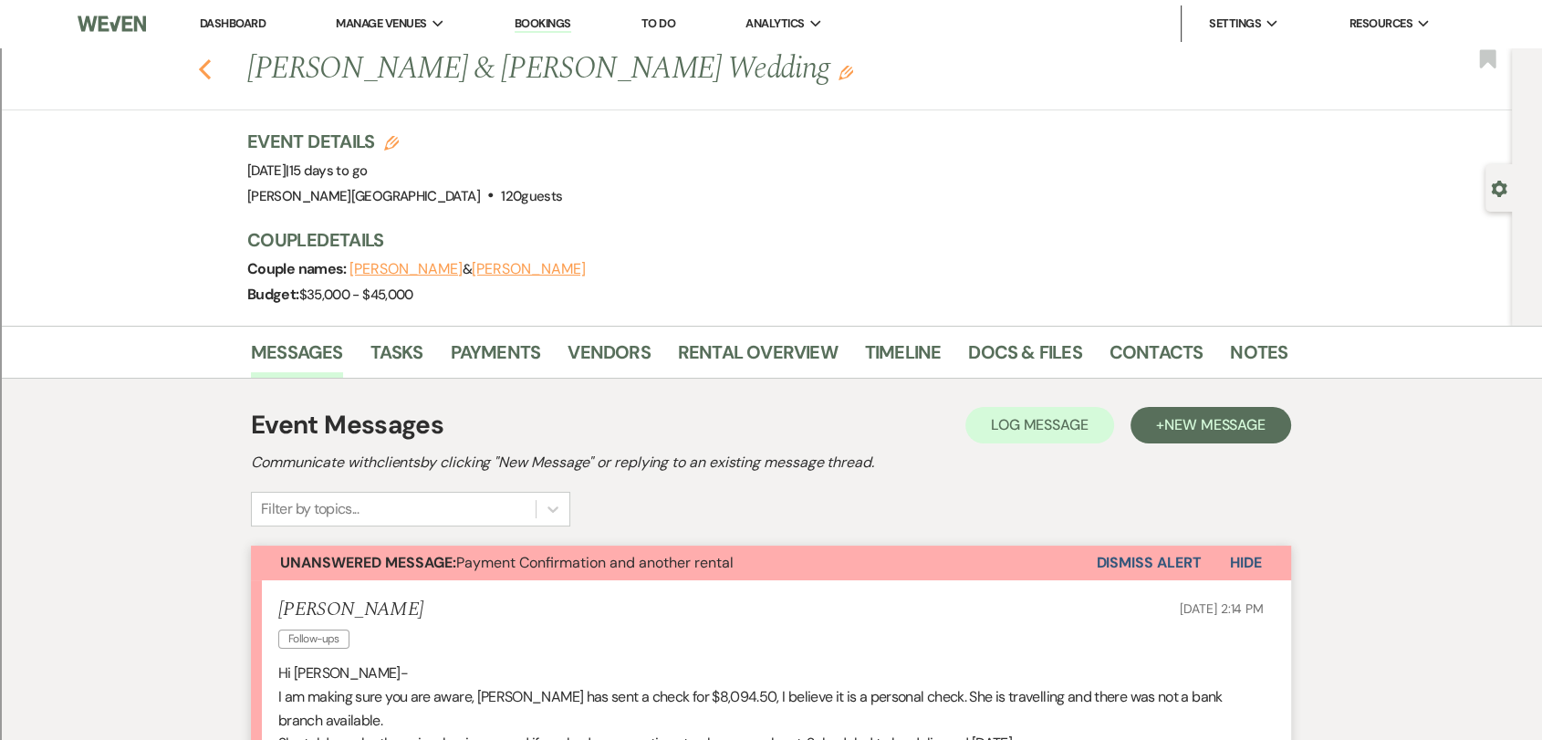
select select "8"
select select "2"
select select "8"
select select "2"
select select "8"
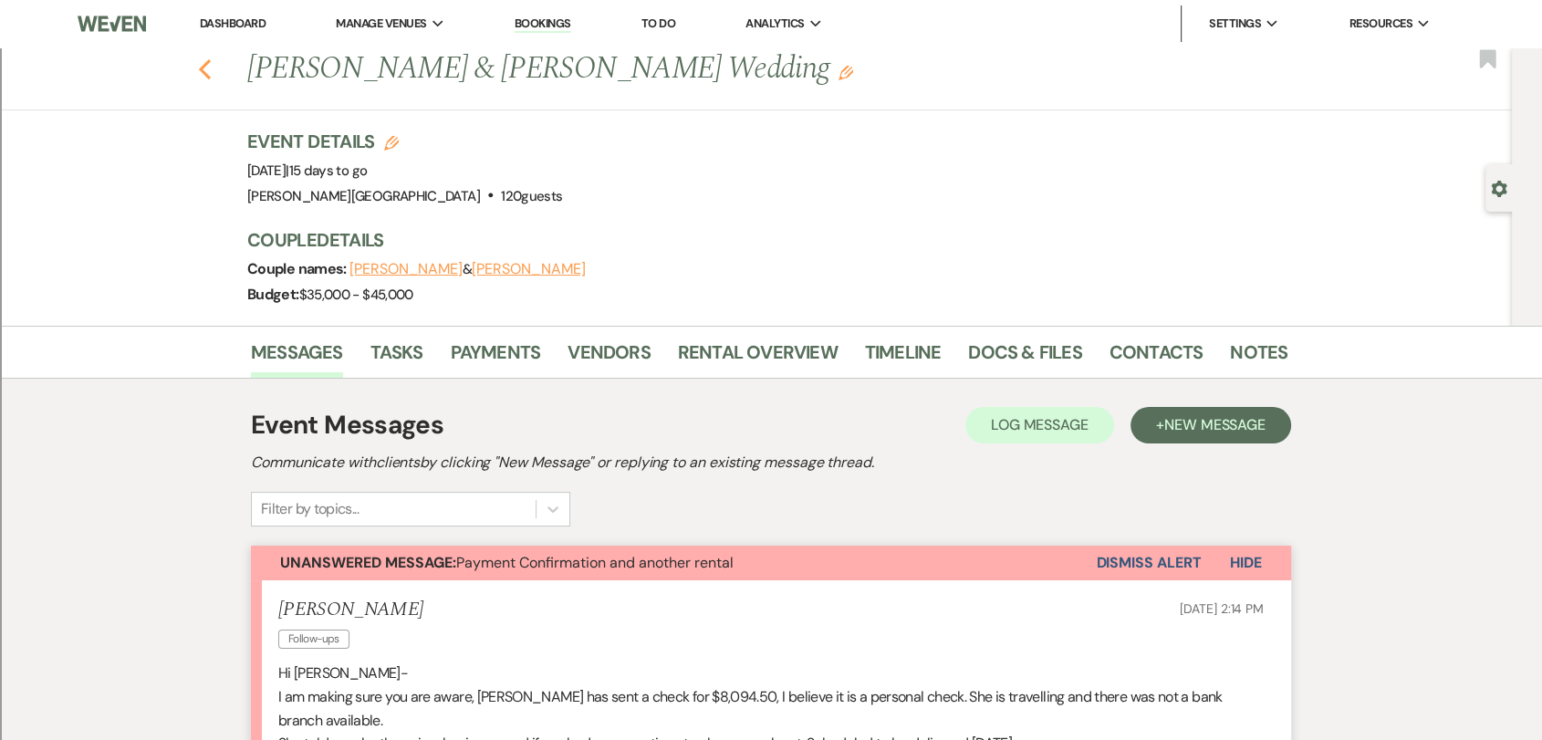
select select "2"
select select "8"
select select "2"
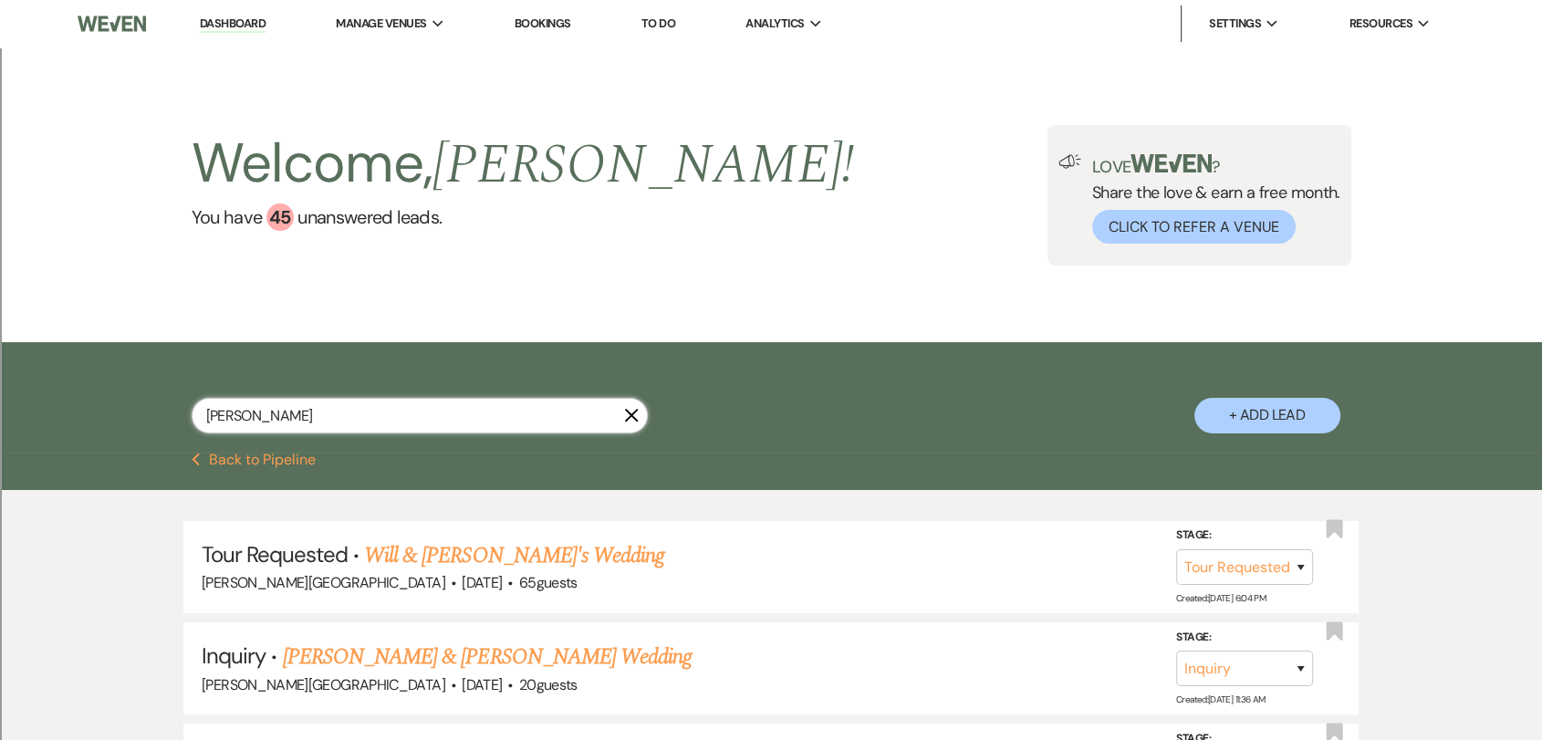
click at [317, 412] on input "[PERSON_NAME]" at bounding box center [420, 416] width 456 height 36
click at [317, 414] on input "[PERSON_NAME]" at bounding box center [420, 416] width 456 height 36
type input "[PERSON_NAME]"
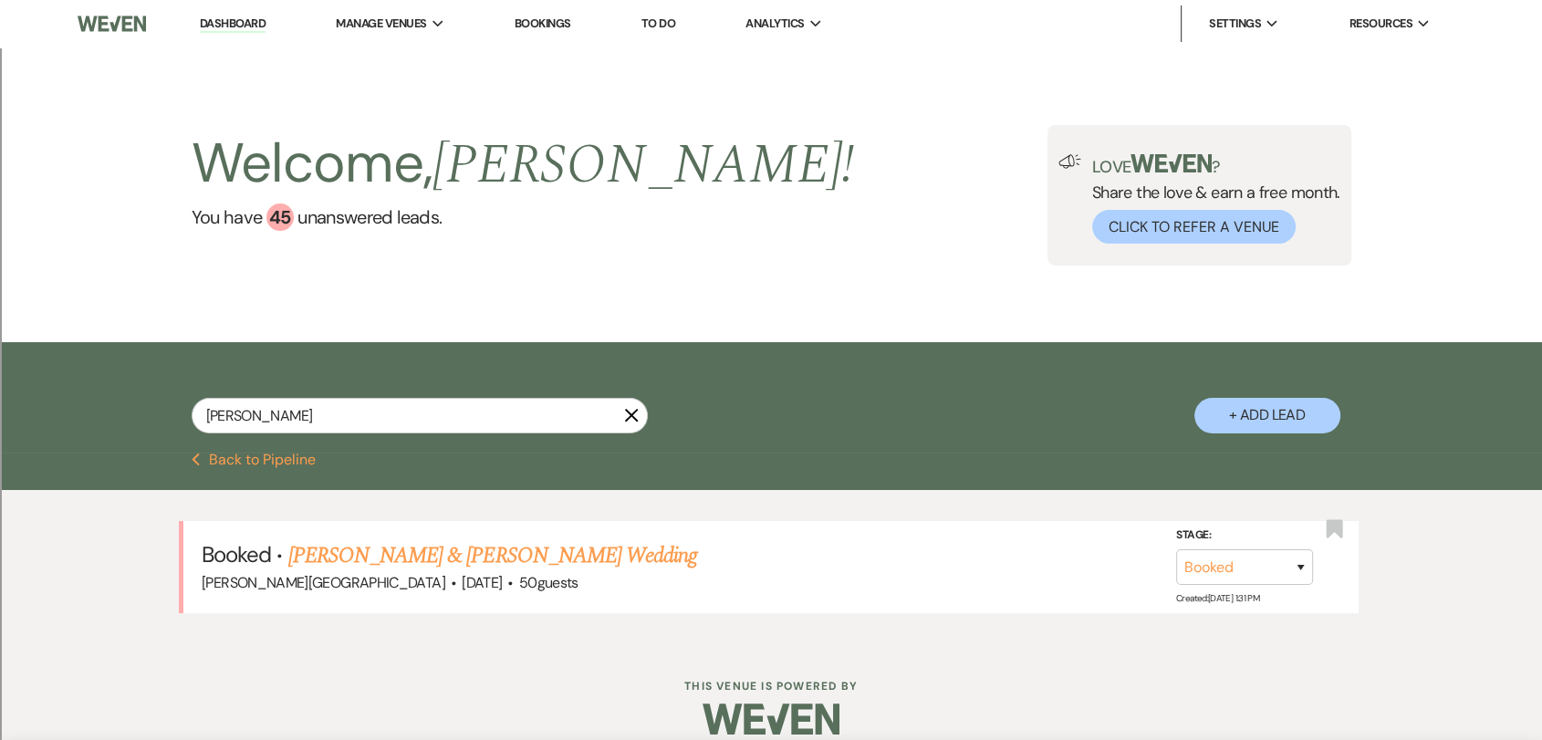
click at [487, 564] on link "[PERSON_NAME] & [PERSON_NAME] Wedding" at bounding box center [492, 555] width 409 height 33
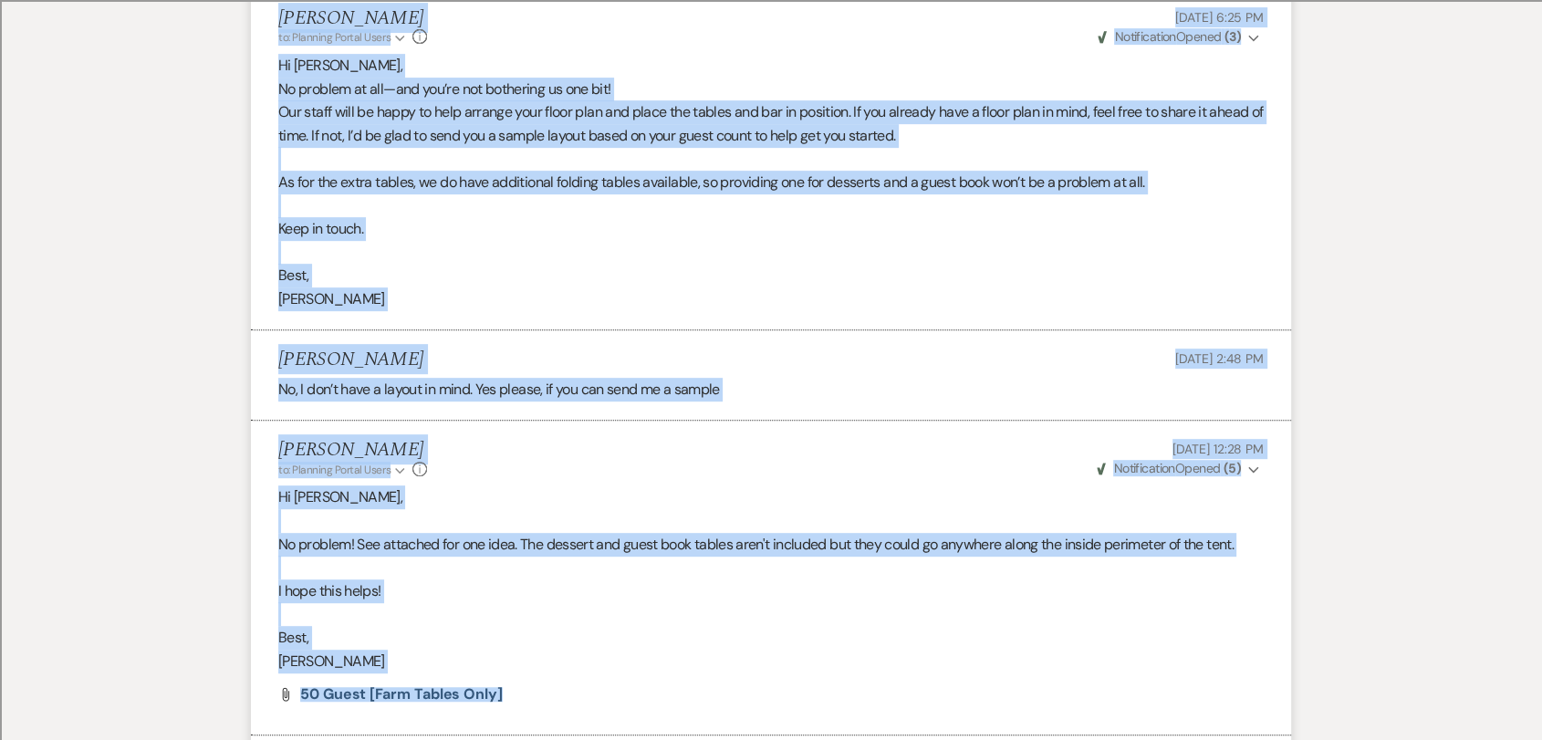
scroll to position [407, 0]
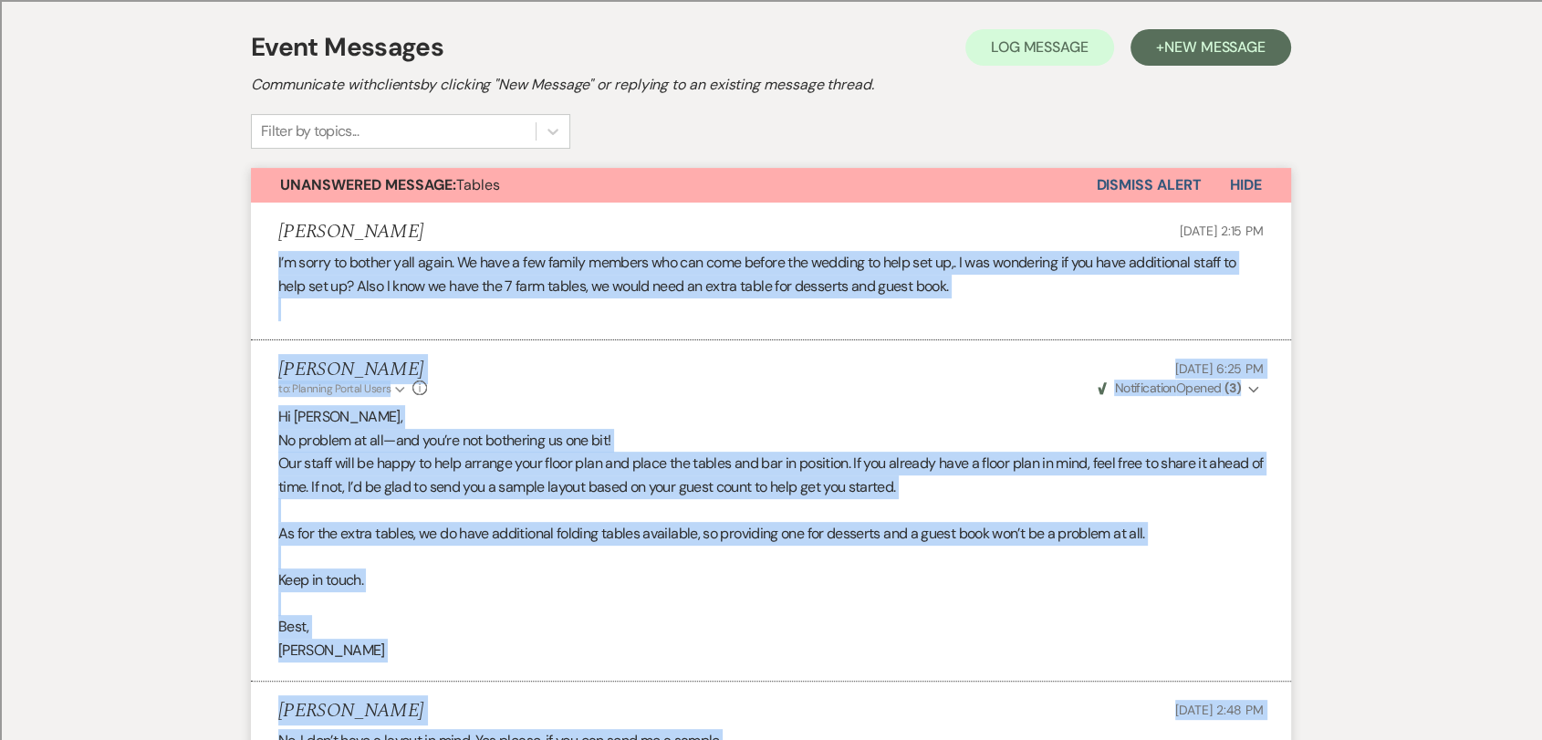
drag, startPoint x: 1107, startPoint y: 403, endPoint x: 265, endPoint y: 251, distance: 854.8
copy ul "L’i dolor si ametco adip elits. Do eius t inc utlabo etdolor mag ali enim admin…"
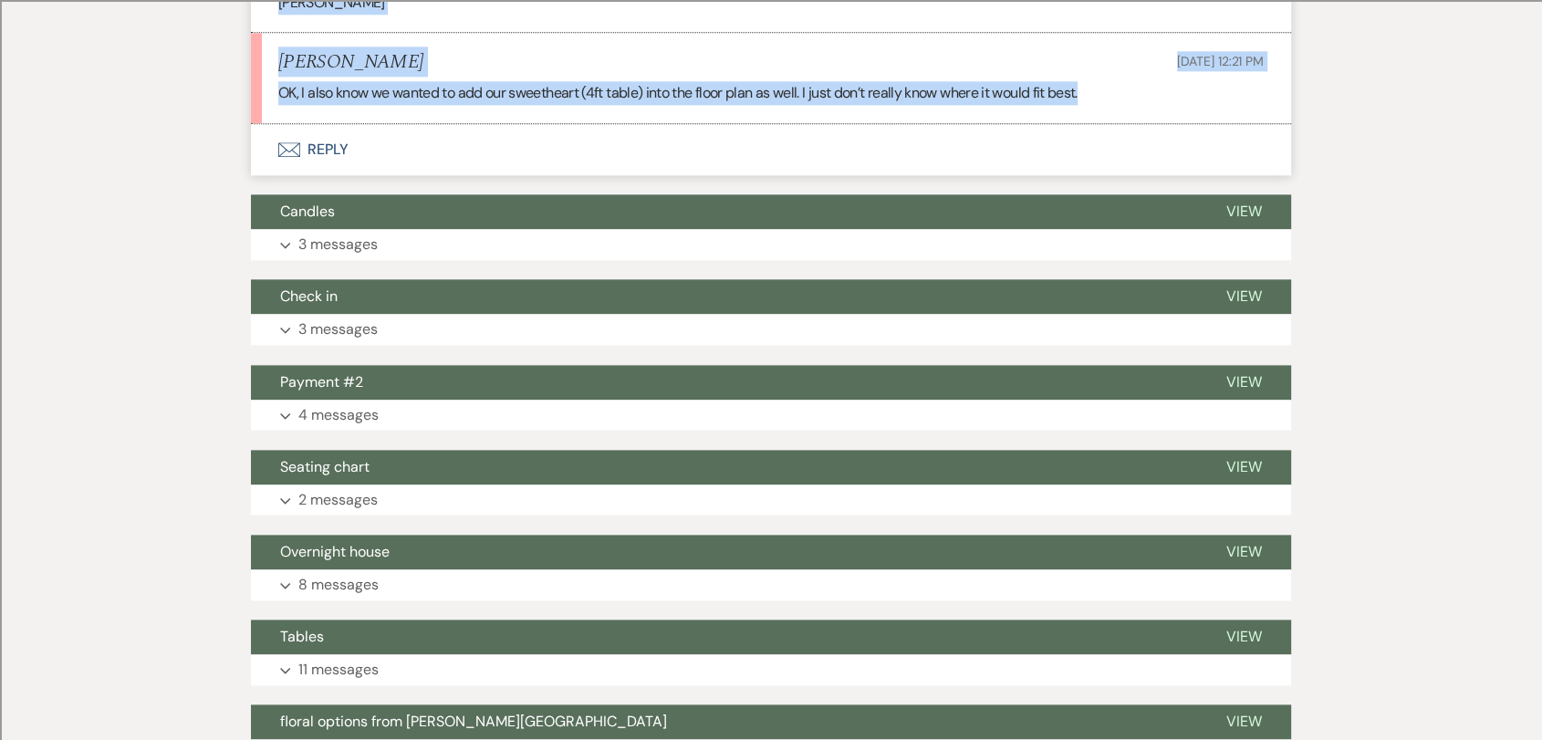
scroll to position [2130, 0]
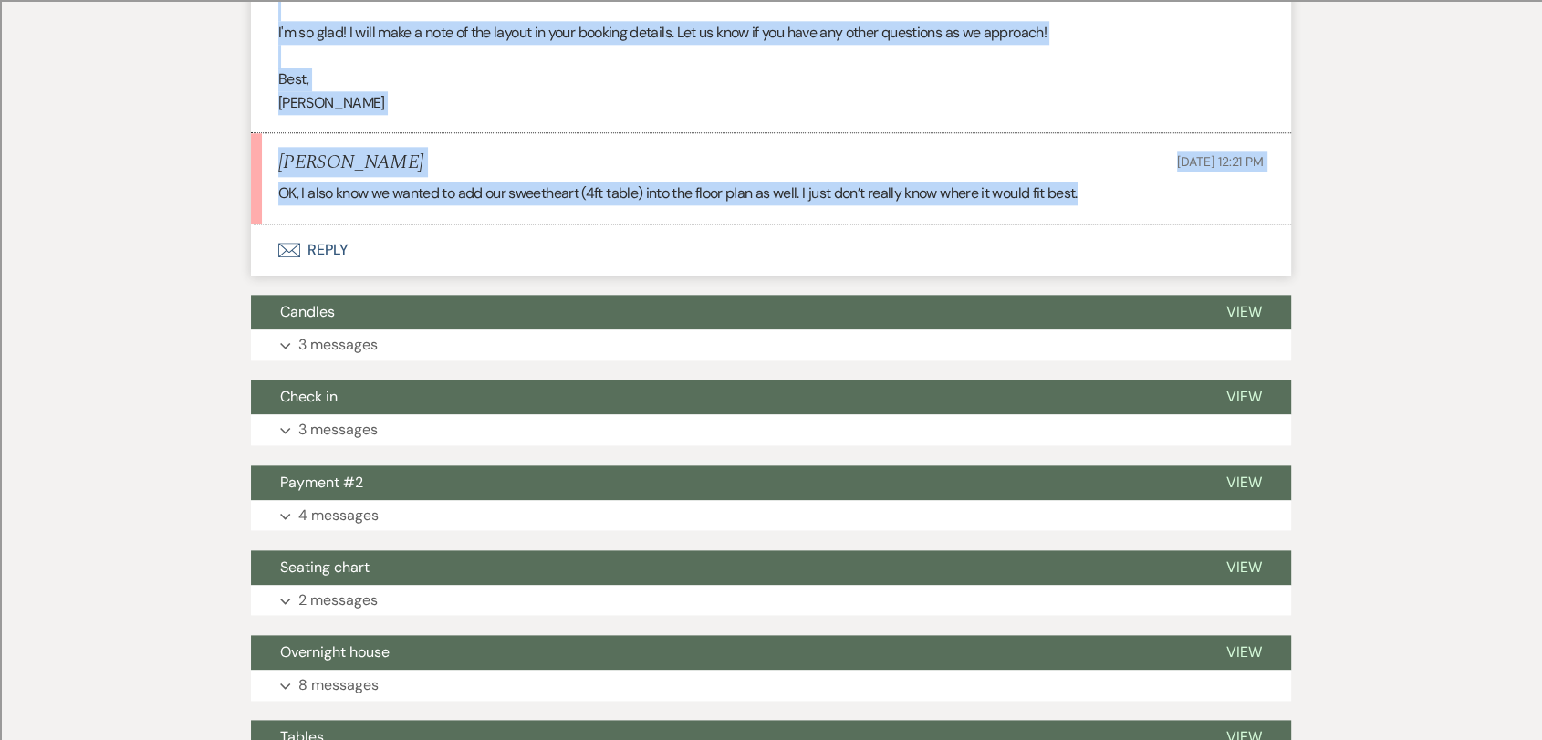
click at [475, 133] on li "[PERSON_NAME] [DATE] 12:21 PM OK, I also know we wanted to add our sweetheart (…" at bounding box center [771, 178] width 1040 height 90
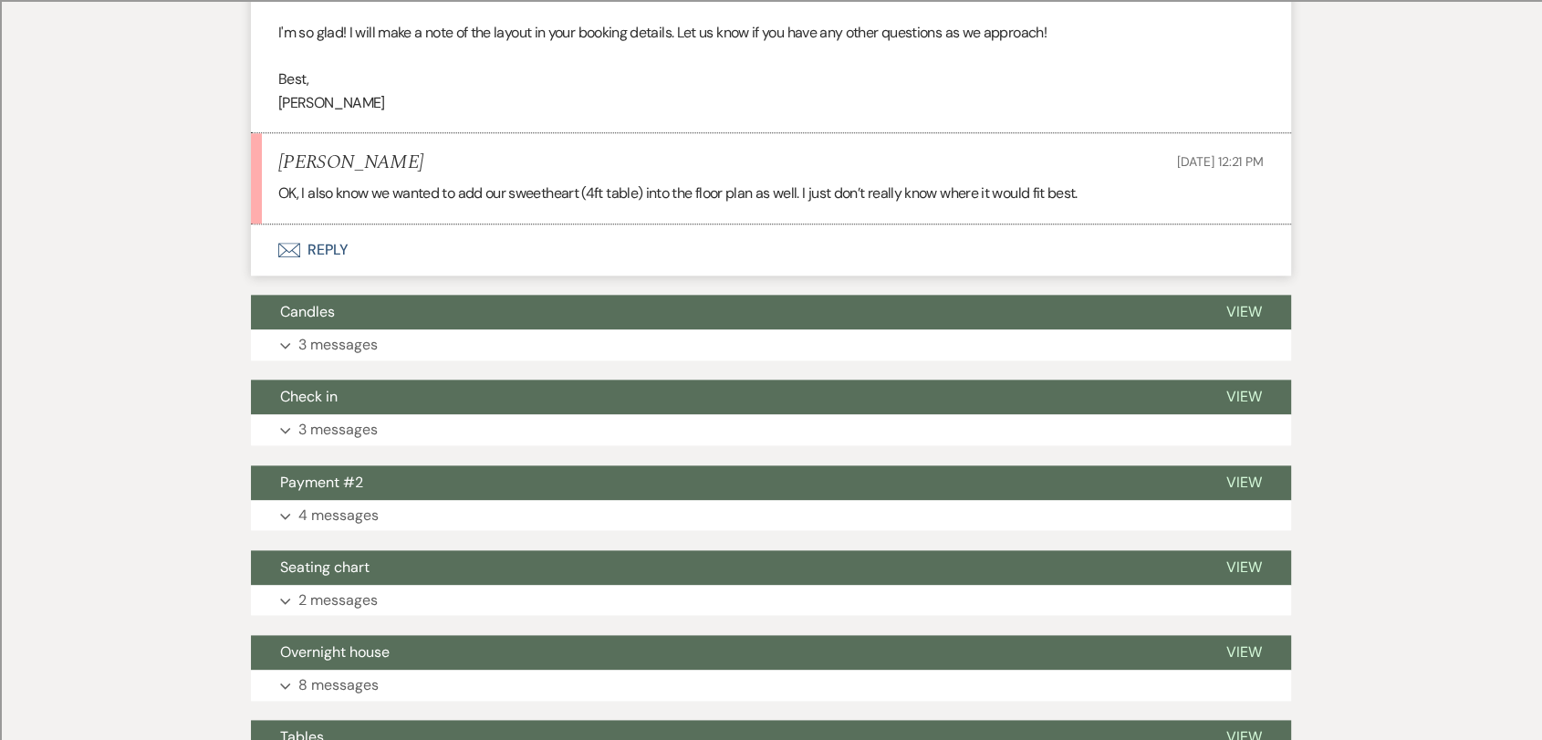
click at [343, 231] on button "Envelope Reply" at bounding box center [771, 249] width 1040 height 51
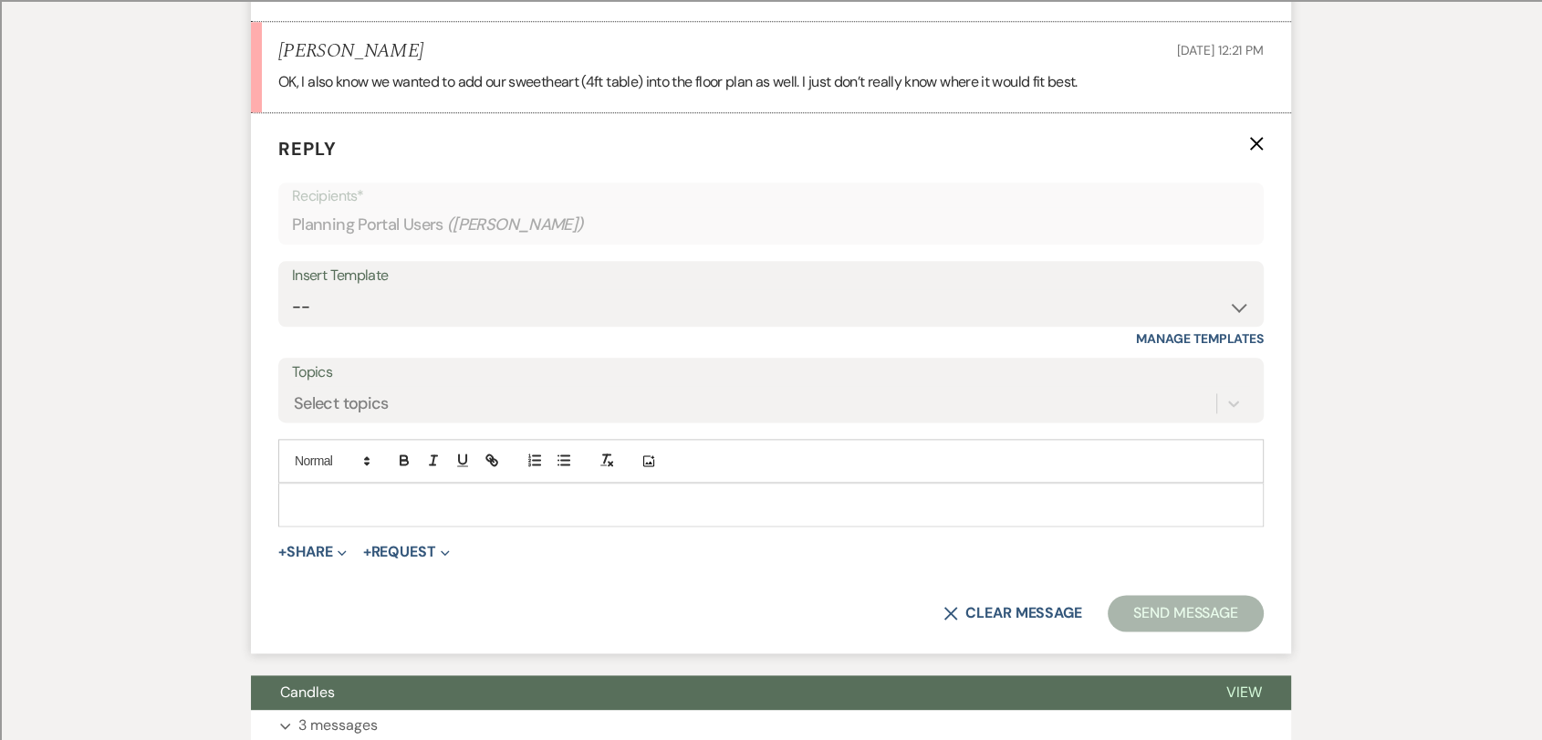
scroll to position [2253, 0]
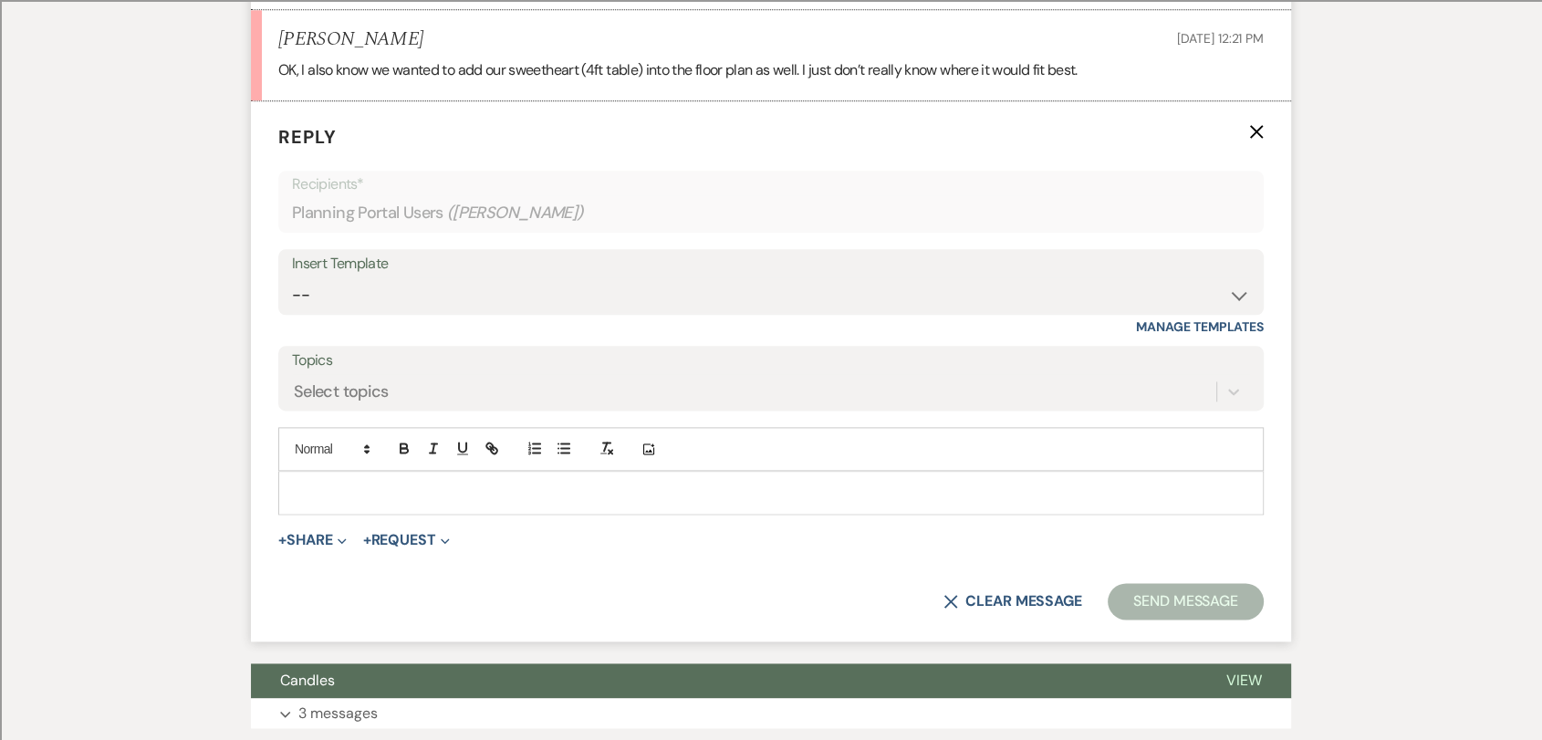
click at [321, 251] on div "Insert Template" at bounding box center [771, 264] width 958 height 26
click at [494, 505] on div at bounding box center [770, 493] width 983 height 42
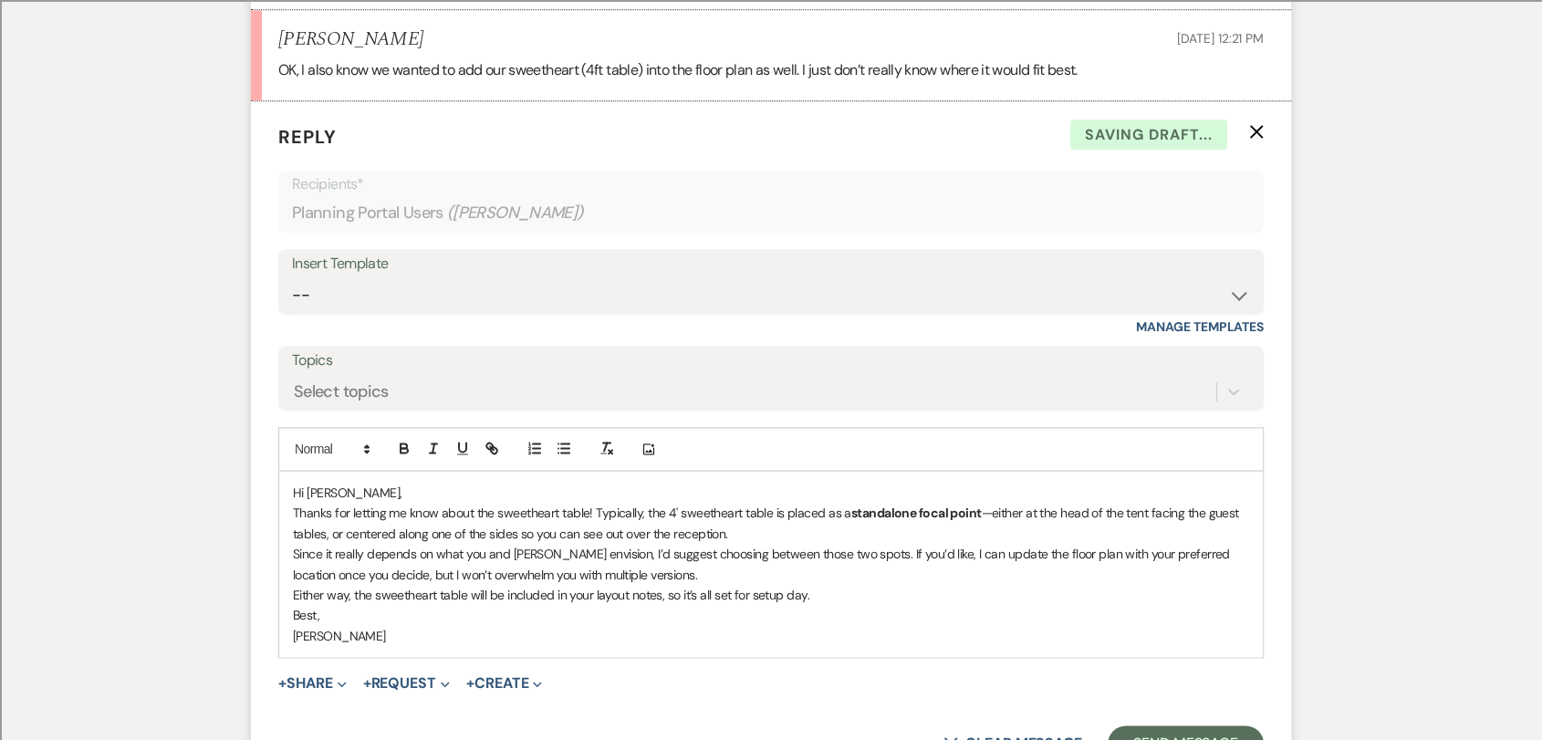
click at [495, 500] on p "Hi [PERSON_NAME]," at bounding box center [771, 493] width 956 height 20
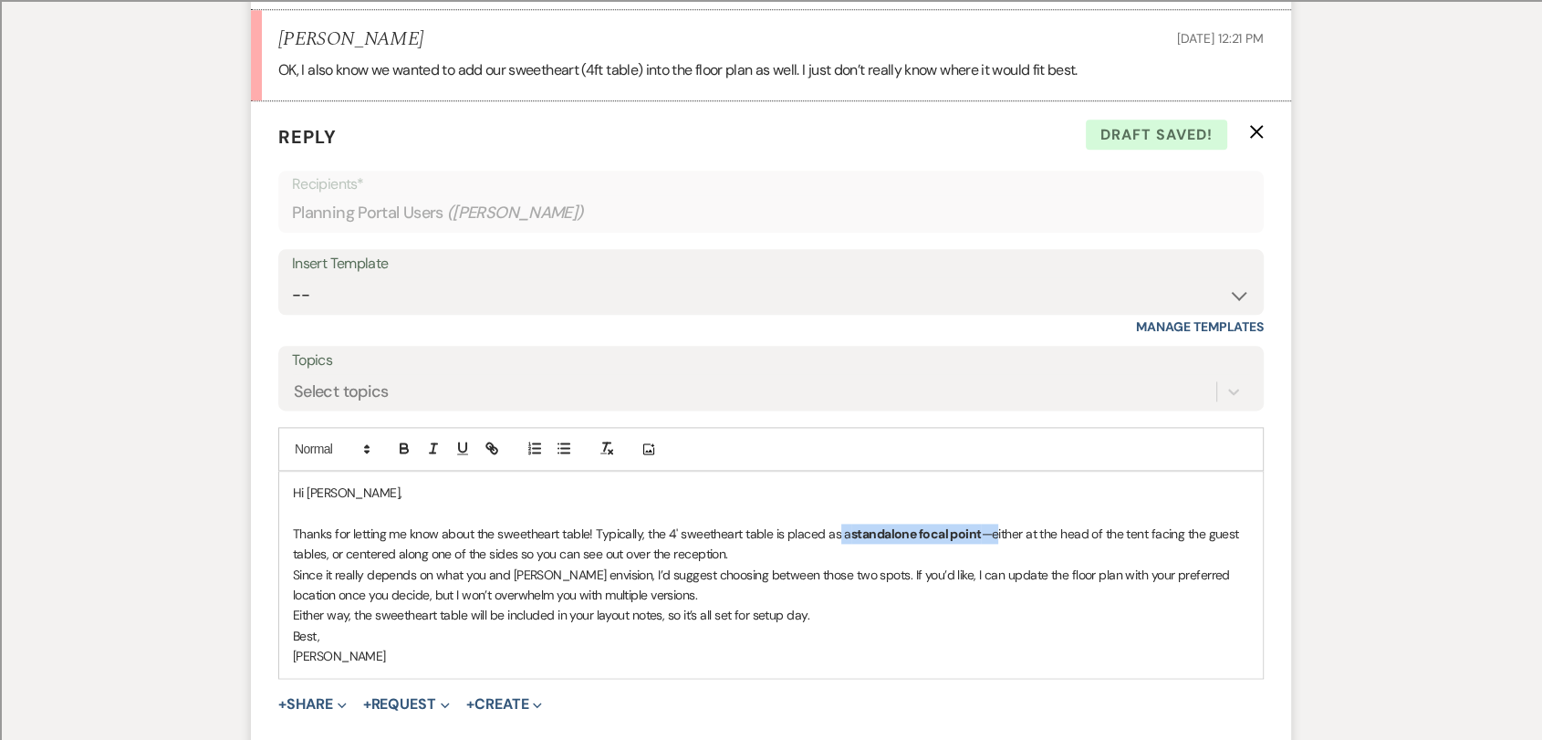
drag, startPoint x: 836, startPoint y: 531, endPoint x: 992, endPoint y: 533, distance: 156.0
click at [992, 533] on p "Thanks for letting me know about the sweetheart table! Typically, the 4' sweeth…" at bounding box center [771, 544] width 956 height 41
click at [817, 527] on p "Thanks for letting me know about the sweetheart table! Typically, the 4' sweeth…" at bounding box center [771, 544] width 956 height 41
click at [762, 559] on p "Thanks for letting me know about the sweetheart table! Typically, the 4' sweeth…" at bounding box center [771, 544] width 956 height 41
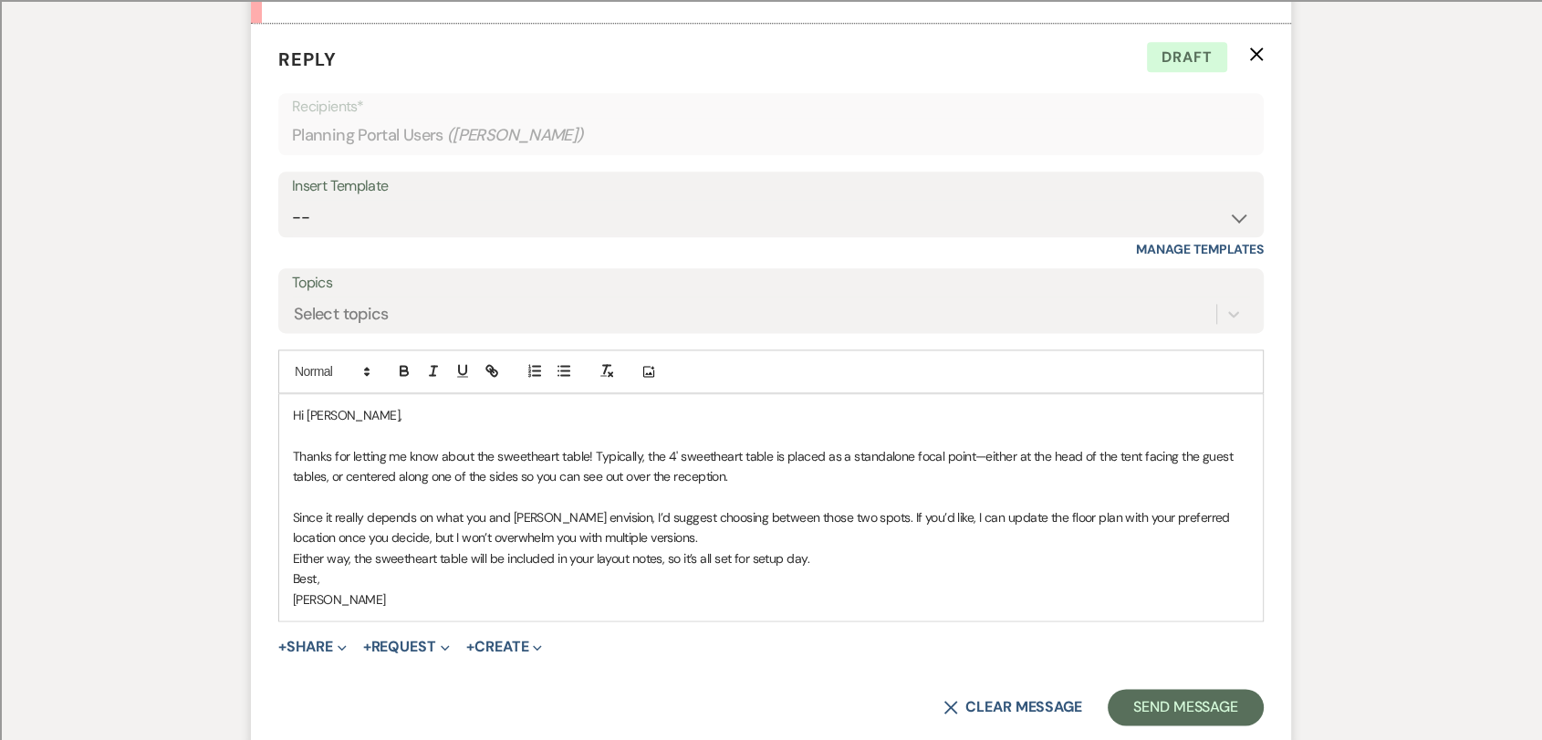
scroll to position [2432, 0]
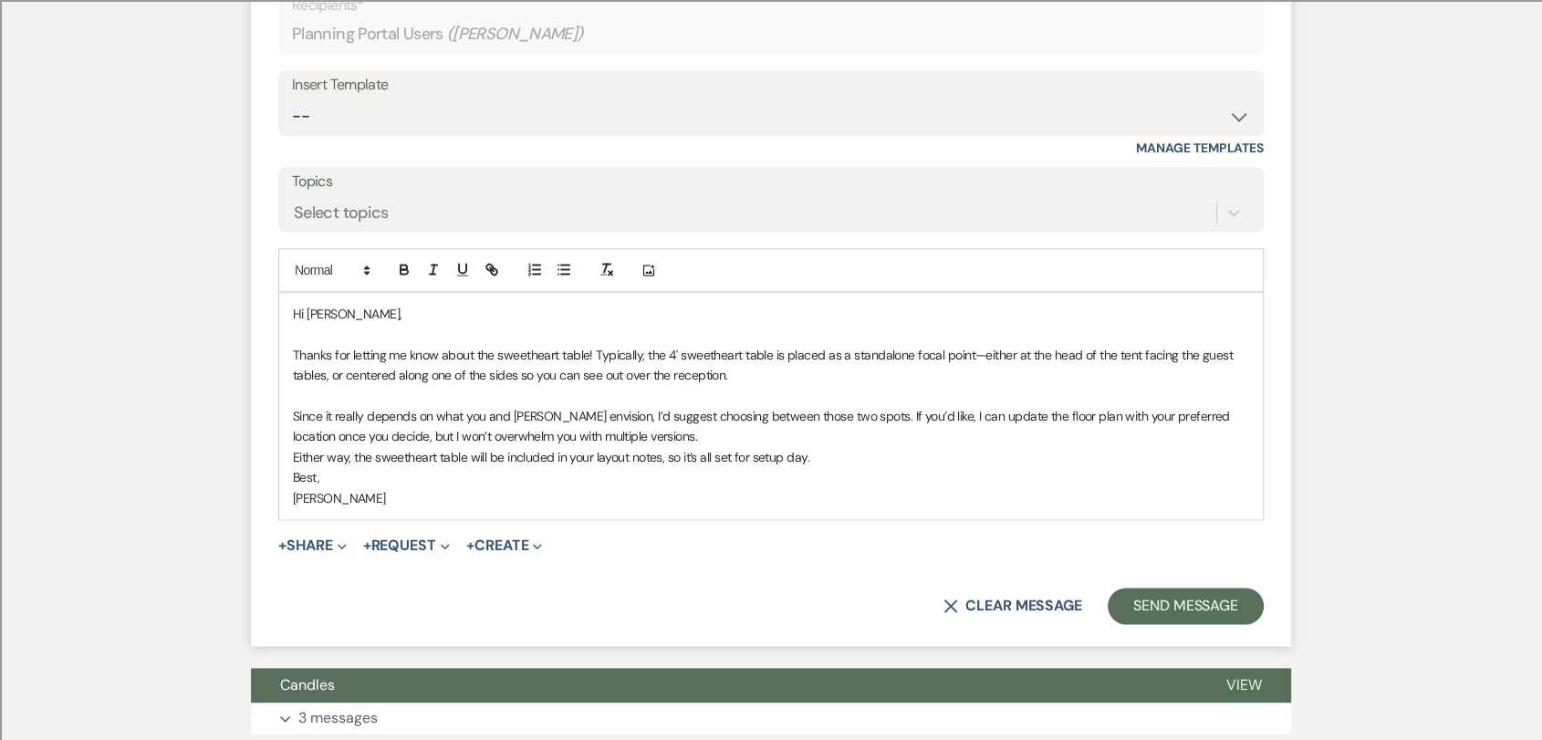
click at [687, 427] on p "Since it really depends on what you and [PERSON_NAME] envision, I’d suggest cho…" at bounding box center [771, 426] width 956 height 41
click at [685, 433] on p "Since it really depends on what you and [PERSON_NAME] envision, I’d suggest cho…" at bounding box center [771, 426] width 956 height 41
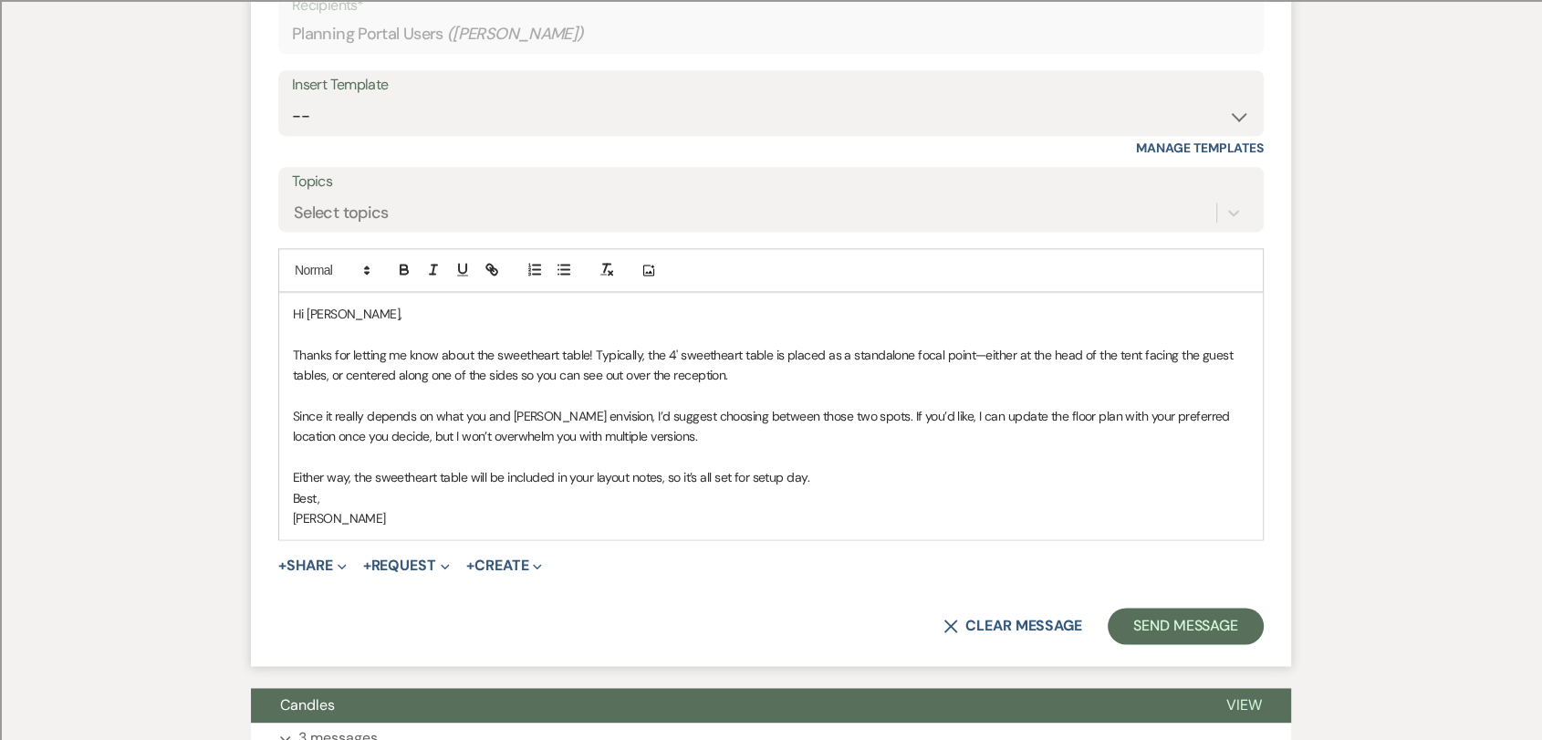
click at [849, 475] on p "Either way, the sweetheart table will be included in your layout notes, so it’s…" at bounding box center [771, 477] width 956 height 20
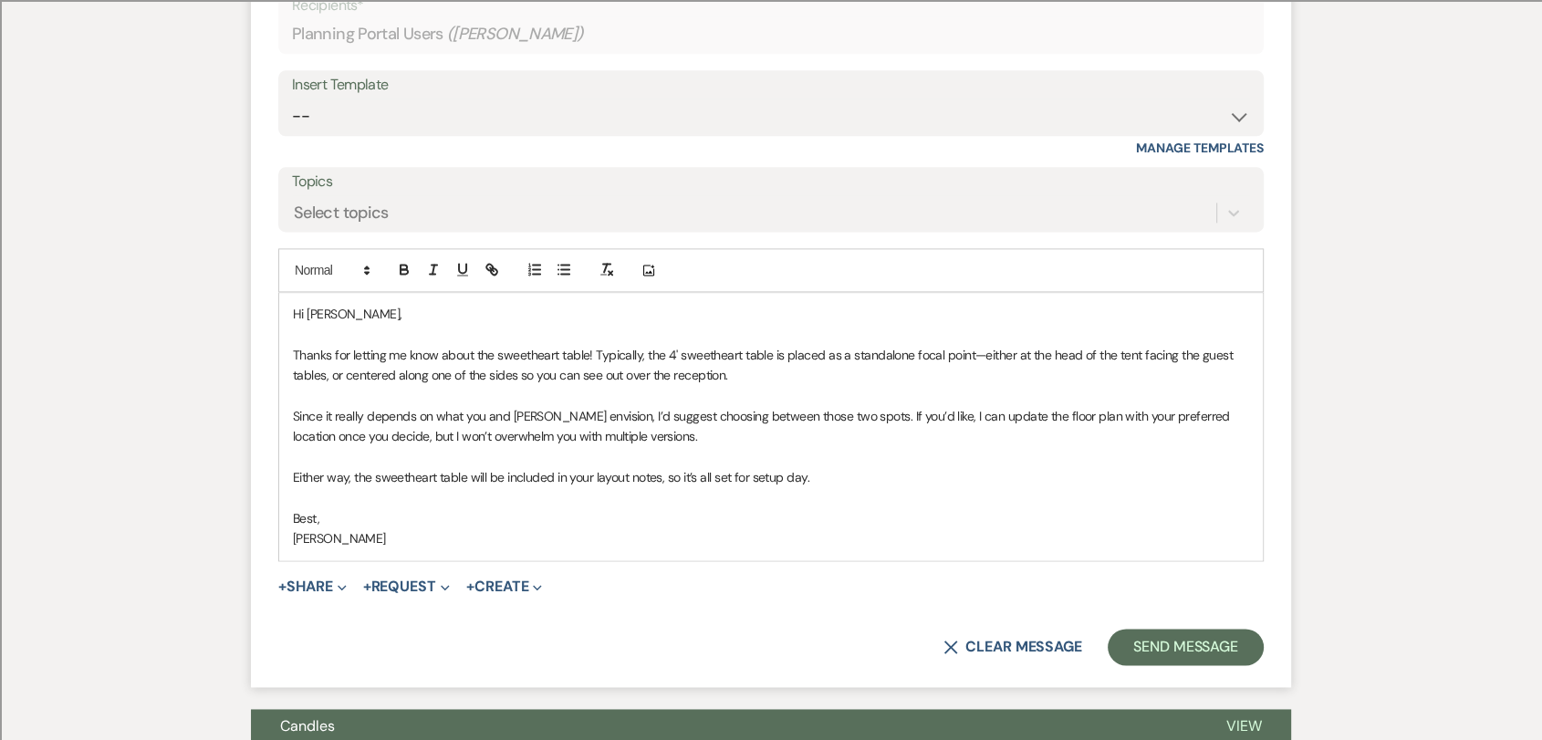
click at [297, 536] on p "[PERSON_NAME]" at bounding box center [771, 538] width 956 height 20
click at [934, 498] on p at bounding box center [771, 498] width 956 height 20
click at [1210, 653] on button "Send Message" at bounding box center [1186, 647] width 156 height 36
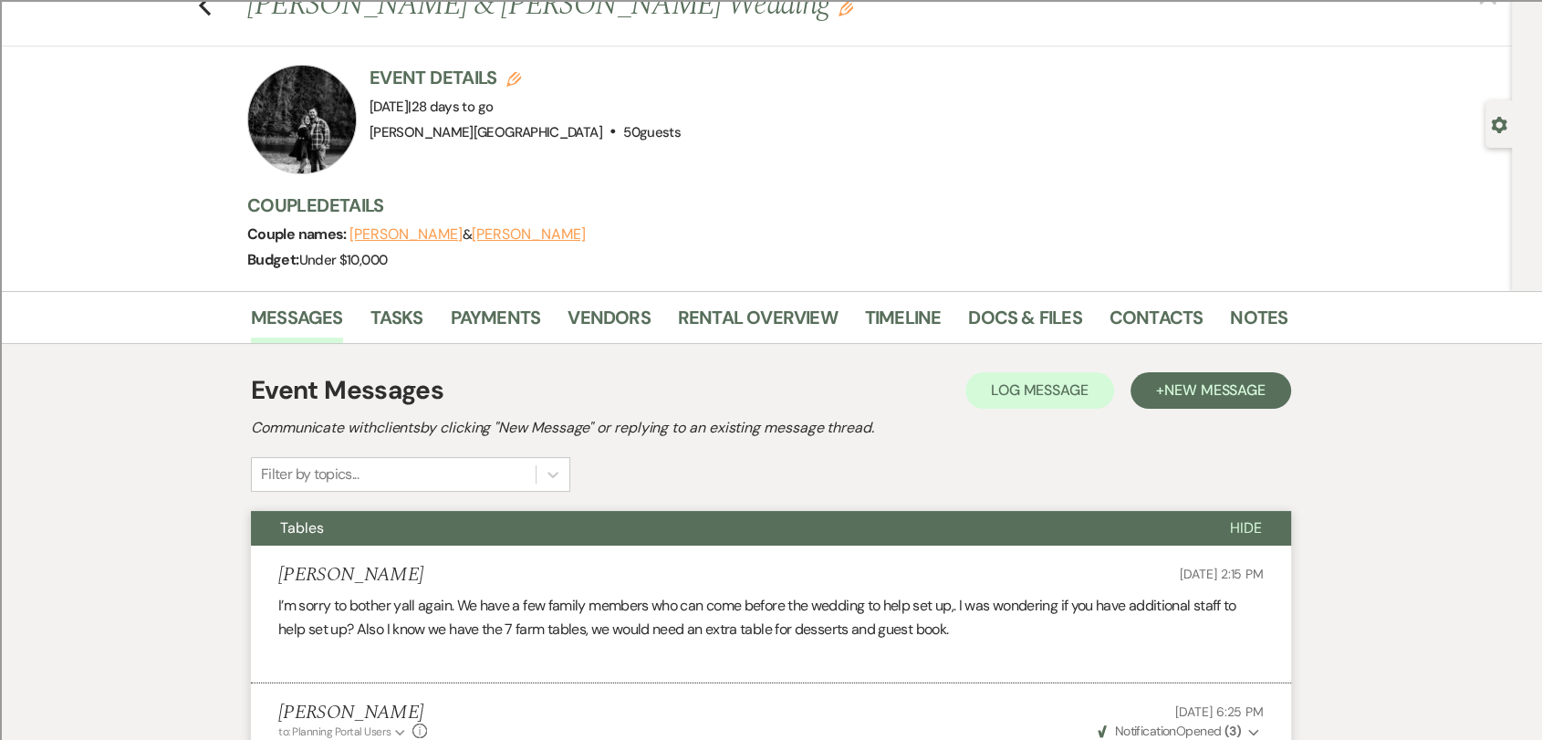
scroll to position [0, 0]
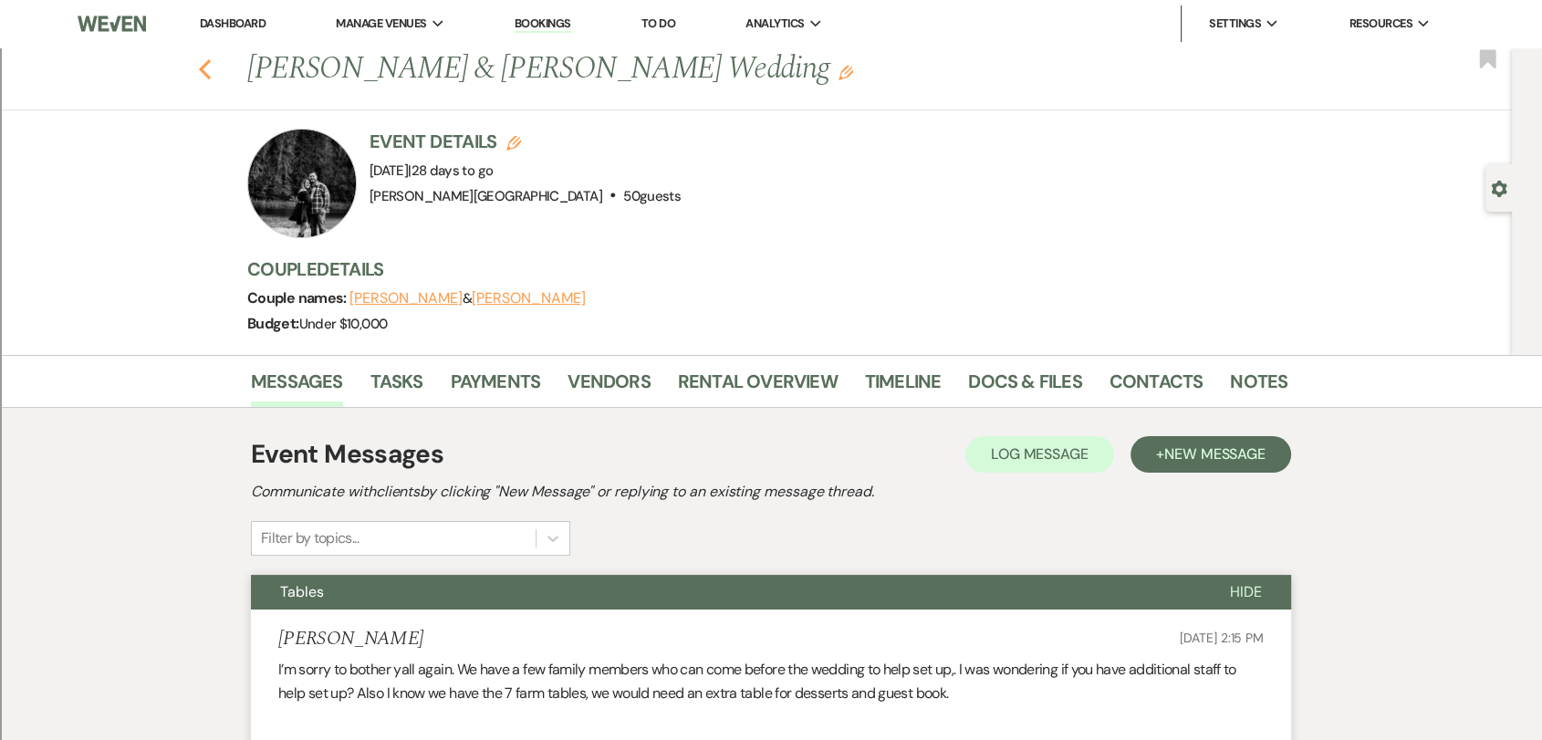
click at [206, 72] on icon "Previous" at bounding box center [205, 69] width 14 height 22
